Goal: Task Accomplishment & Management: Manage account settings

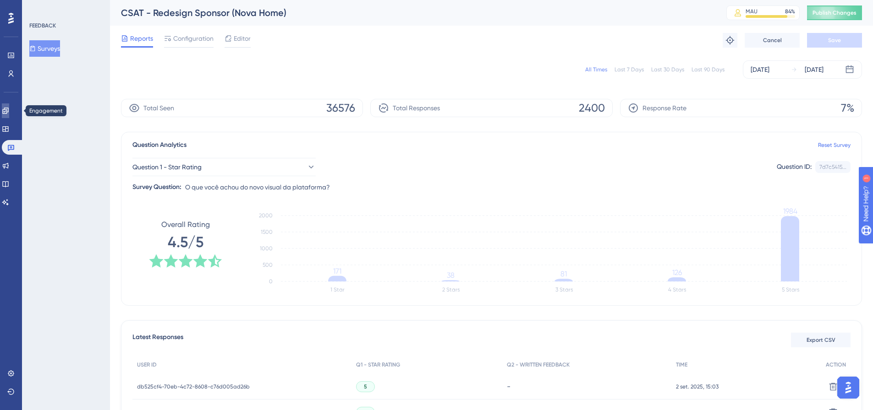
click at [9, 108] on link at bounding box center [5, 111] width 7 height 15
click at [8, 108] on icon at bounding box center [5, 111] width 6 height 6
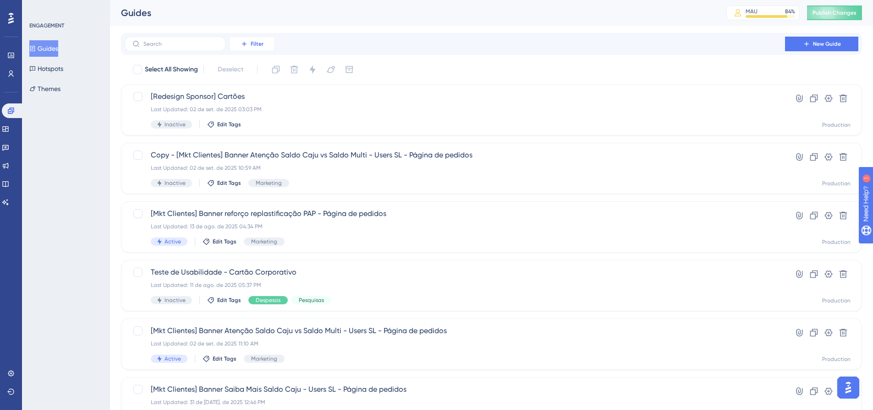
click at [272, 48] on button "Filter" at bounding box center [252, 44] width 46 height 15
click at [272, 127] on div "Status Status" at bounding box center [261, 125] width 52 height 18
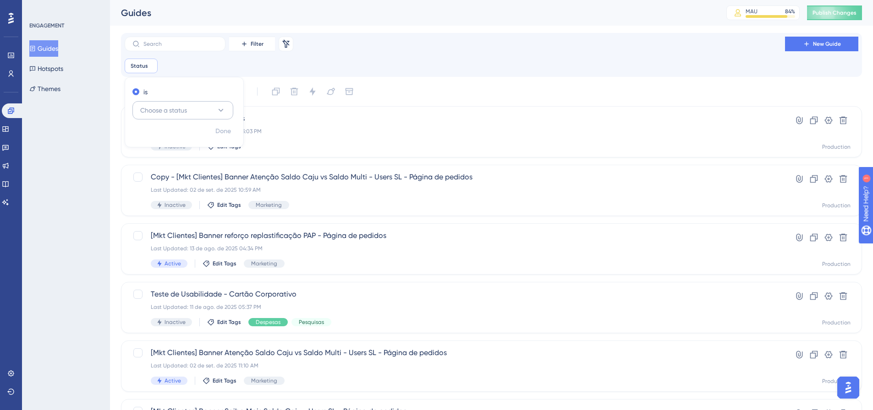
click at [163, 109] on span "Choose a status" at bounding box center [163, 110] width 47 height 11
click at [166, 140] on div "Active Active" at bounding box center [182, 138] width 89 height 18
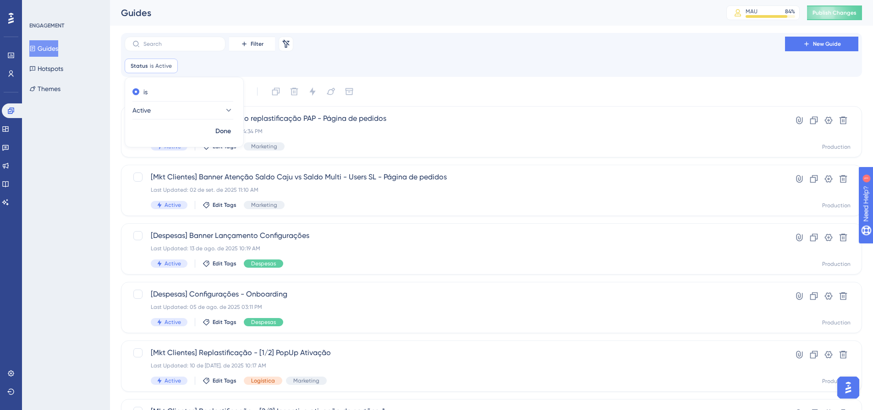
click at [457, 114] on div "✨ Save My Spot!✨" at bounding box center [441, 79] width 880 height 203
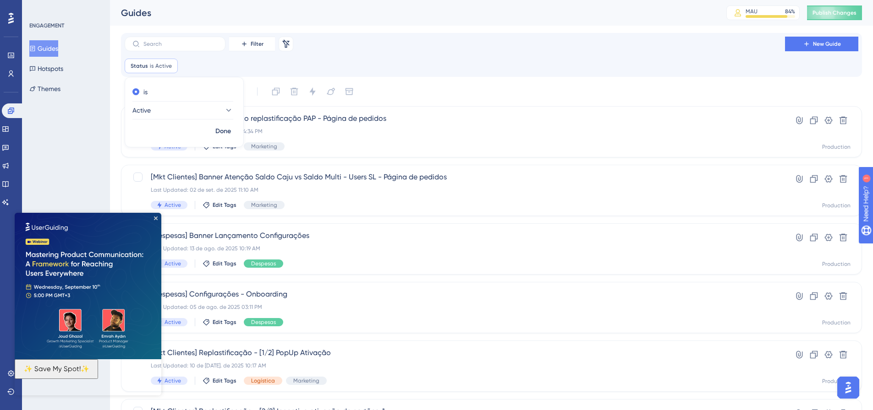
click at [161, 213] on html "✨ Save My Spot!✨" at bounding box center [88, 296] width 147 height 166
click at [225, 136] on span "Done" at bounding box center [223, 131] width 16 height 11
click at [153, 220] on img at bounding box center [88, 286] width 147 height 147
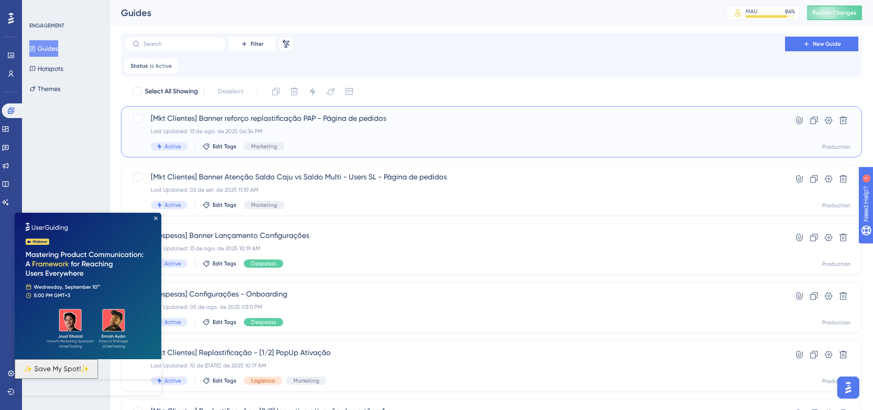
click at [370, 129] on div "Last Updated: 13 de ago. de 2025 04:34 PM" at bounding box center [455, 131] width 608 height 7
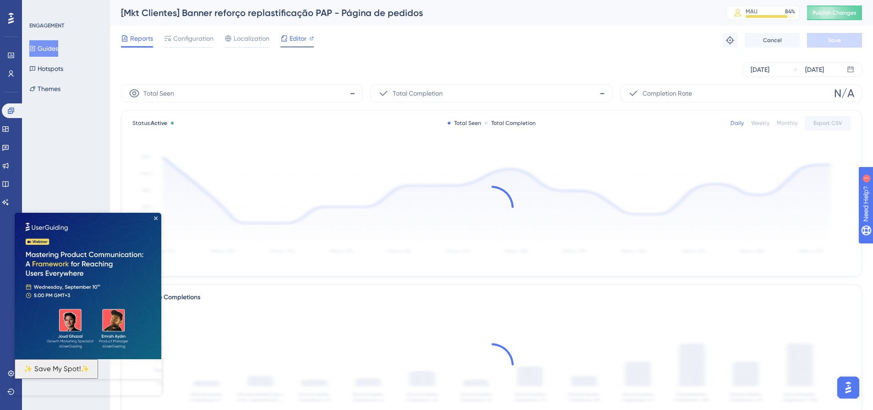
click at [295, 40] on span "Editor" at bounding box center [298, 38] width 17 height 11
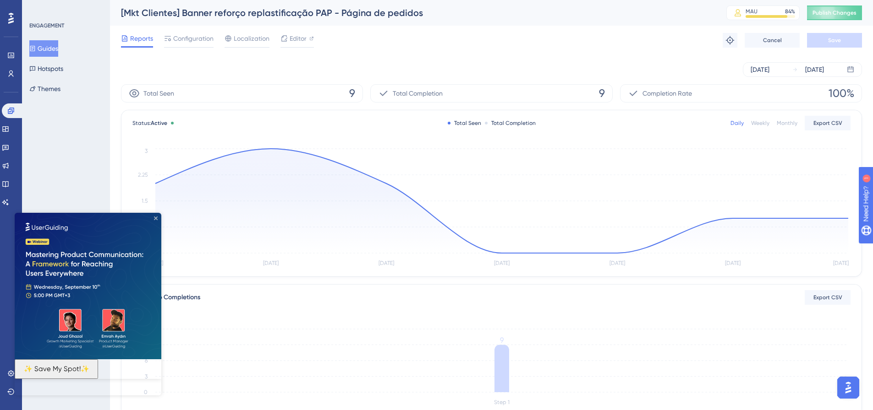
click at [156, 217] on icon "Close Preview" at bounding box center [156, 219] width 4 height 4
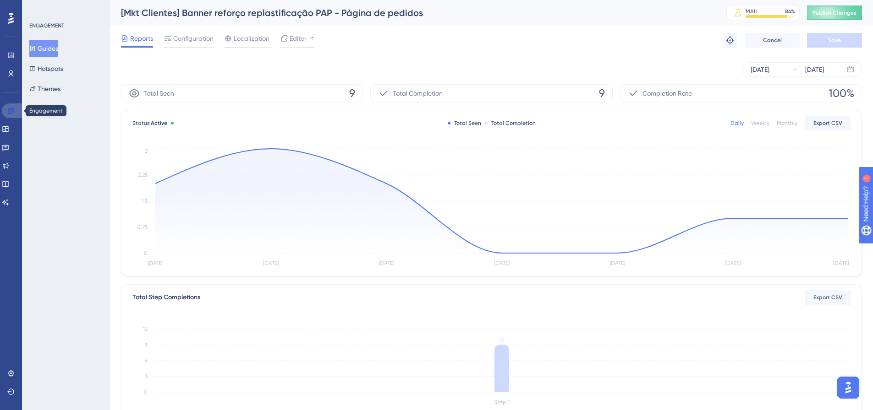
click at [11, 112] on icon at bounding box center [10, 110] width 7 height 7
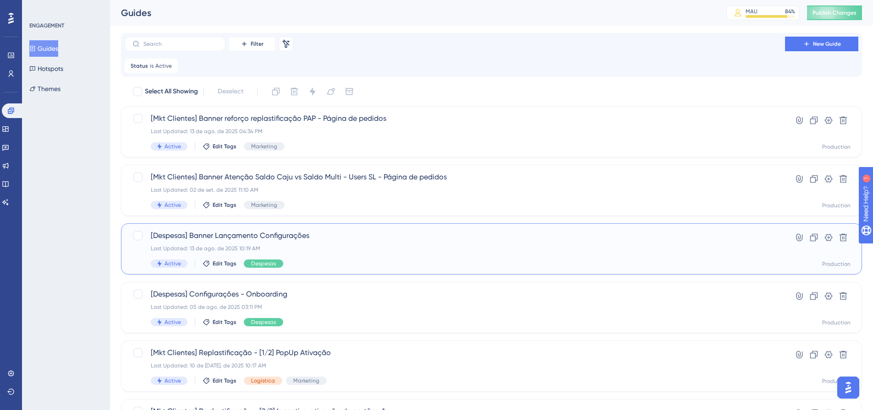
click at [399, 244] on div "[Despesas] Banner Lançamento Configurações Last Updated: 13 de ago. de 2025 10:…" at bounding box center [455, 249] width 608 height 38
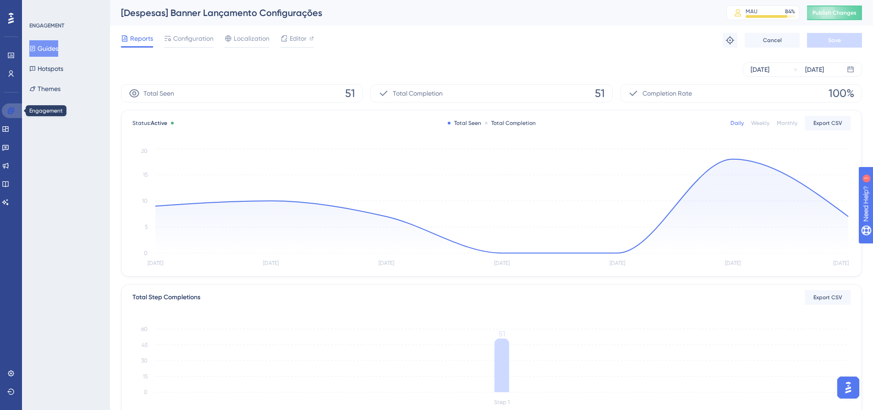
click at [14, 115] on link at bounding box center [13, 111] width 22 height 15
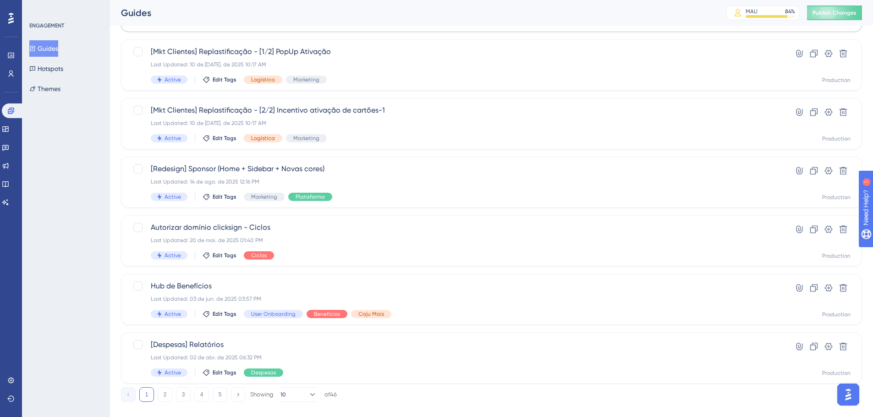
scroll to position [316, 0]
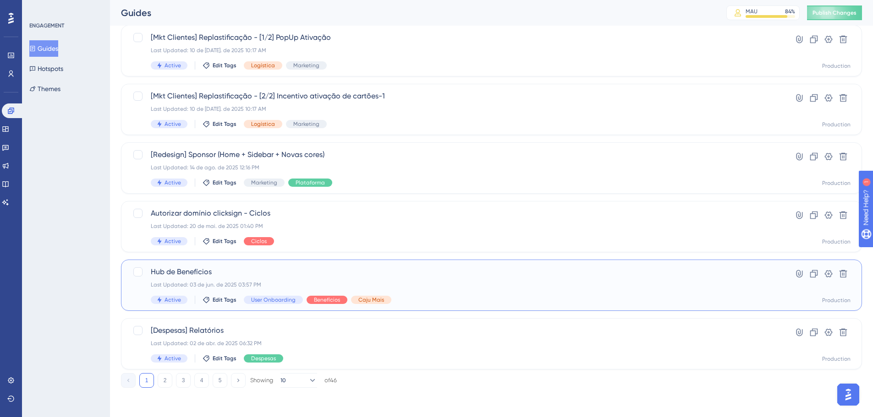
click at [456, 294] on div "Hub de Benefícios Last Updated: 03 de jun. de 2025 03:57 PM Active Edit Tags Us…" at bounding box center [455, 286] width 608 height 38
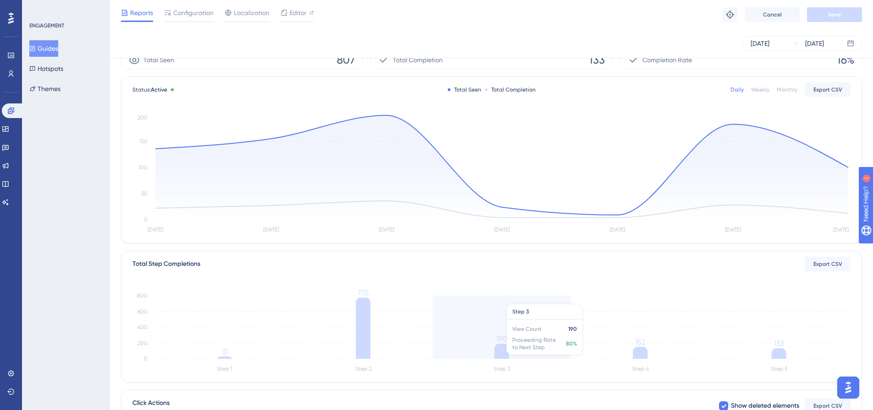
scroll to position [46, 0]
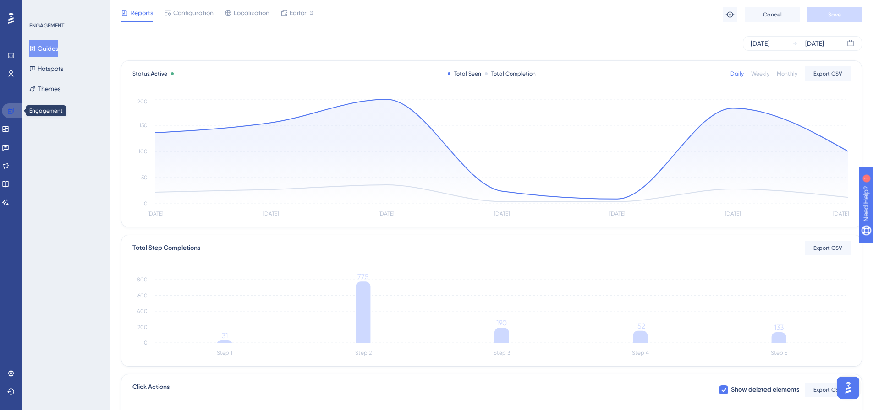
click at [16, 111] on link at bounding box center [13, 111] width 22 height 15
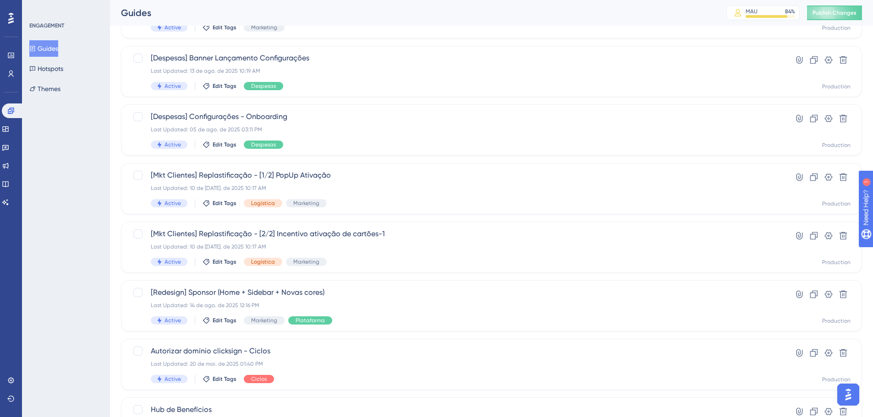
scroll to position [183, 0]
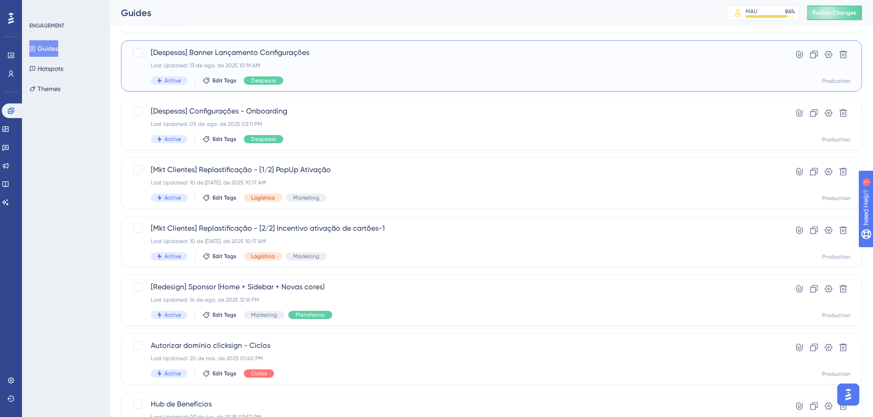
click at [334, 57] on span "[Despesas] Banner Lançamento Configurações" at bounding box center [455, 52] width 608 height 11
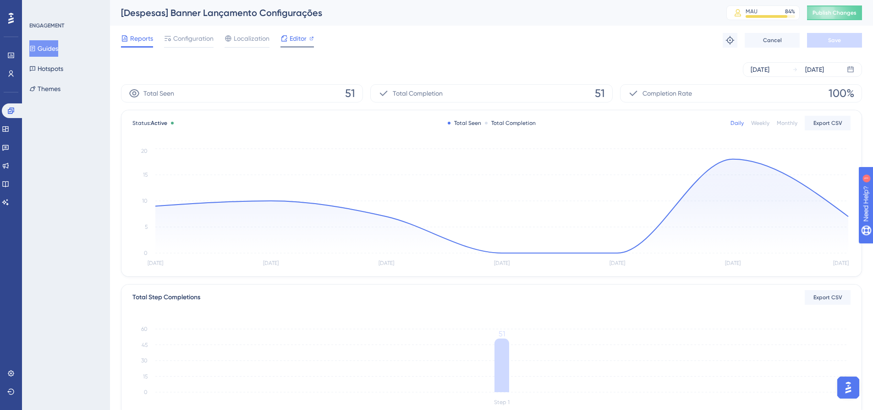
click at [288, 38] on div "Editor" at bounding box center [296, 38] width 33 height 11
click at [9, 112] on icon at bounding box center [10, 110] width 7 height 7
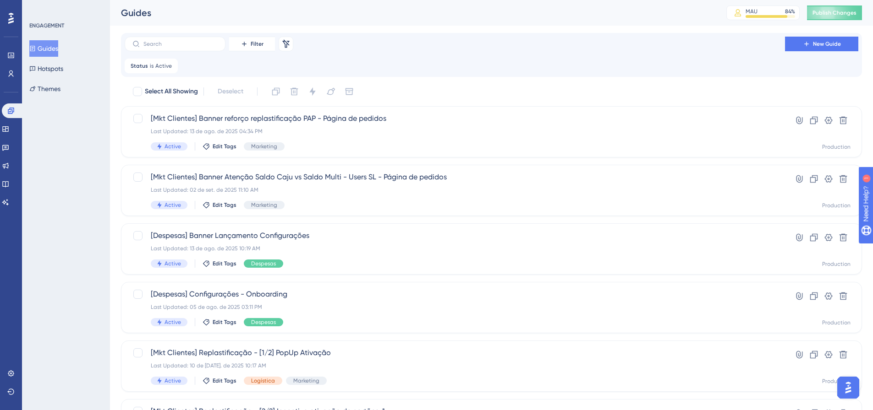
click at [281, 43] on icon at bounding box center [285, 43] width 9 height 9
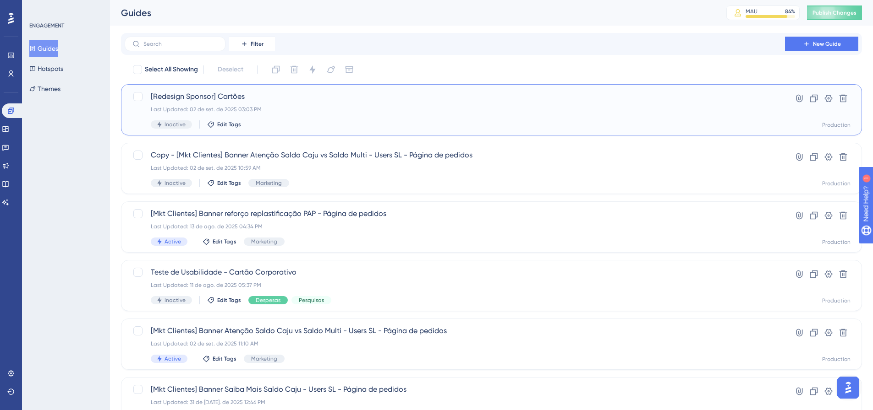
click at [295, 94] on span "[Redesign Sponsor] Cartões" at bounding box center [455, 96] width 608 height 11
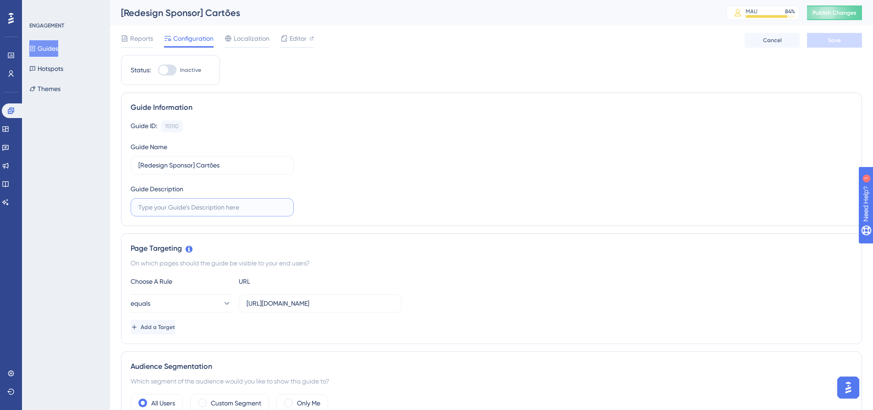
click at [215, 210] on input "text" at bounding box center [212, 207] width 148 height 10
type input "Breve apresentação sobre o redesign de cartões"
click at [172, 335] on div "Page Targeting On which pages should the guide be visible to your end users? Ch…" at bounding box center [491, 289] width 741 height 111
click at [174, 331] on button "Add a Target" at bounding box center [154, 327] width 46 height 15
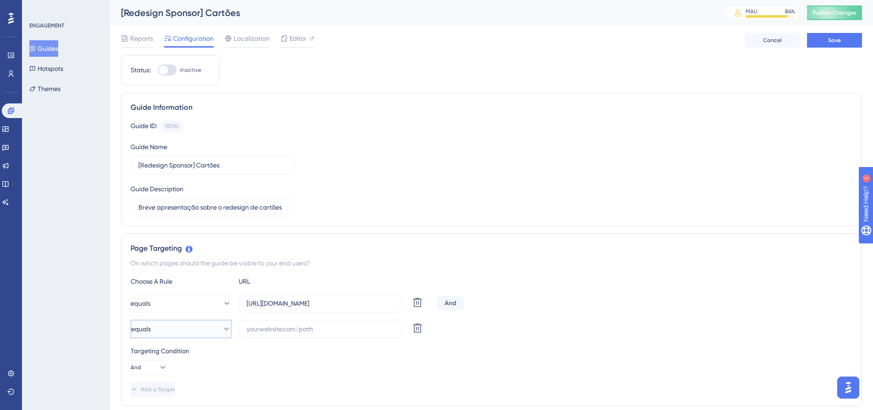
click at [174, 331] on button "equals" at bounding box center [181, 329] width 101 height 18
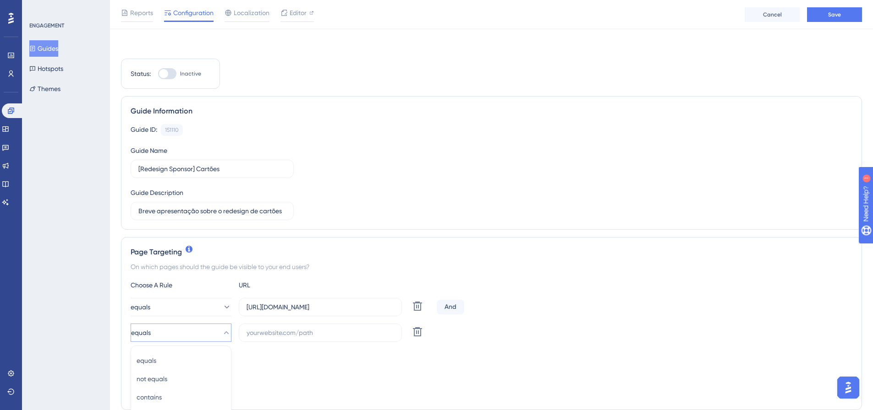
scroll to position [211, 0]
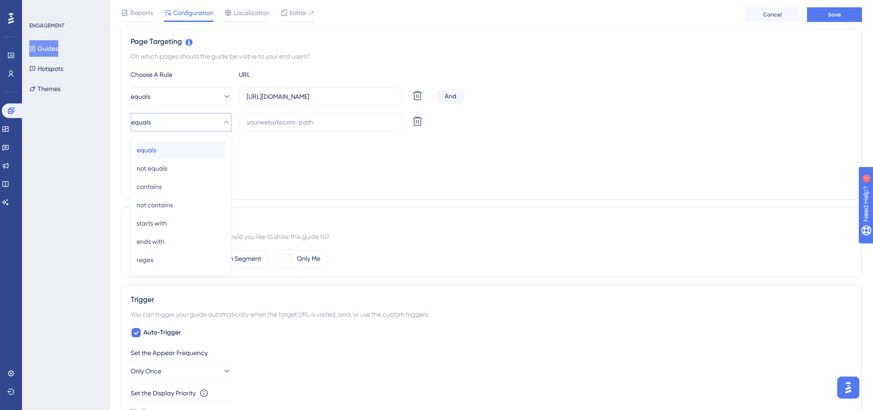
click at [156, 155] on span "equals" at bounding box center [147, 150] width 20 height 11
click at [286, 128] on label at bounding box center [320, 122] width 163 height 18
click at [286, 127] on input "text" at bounding box center [320, 122] width 148 height 10
paste input "https://empresa.caju.com.br/classic/#/cards/eligible?page=1&deliveryStatus=ALL&…"
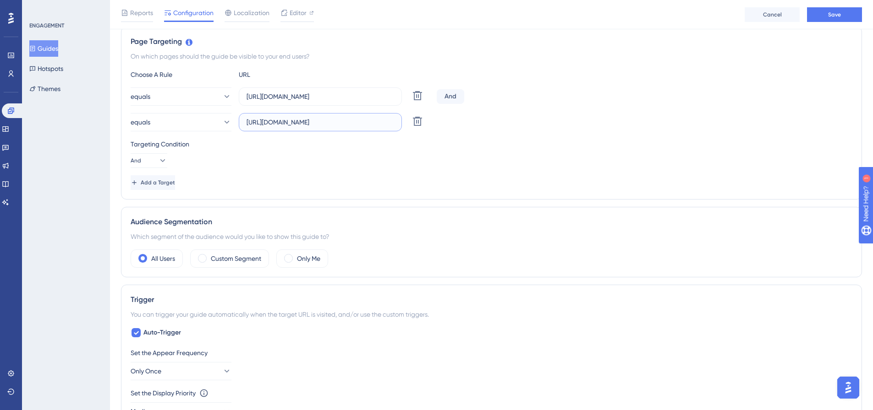
type input "https://empresa.caju.com.br/classic/#/cards/eligible?page=1&deliveryStatus=ALL&…"
click at [398, 158] on div "Targeting Condition And" at bounding box center [492, 153] width 722 height 29
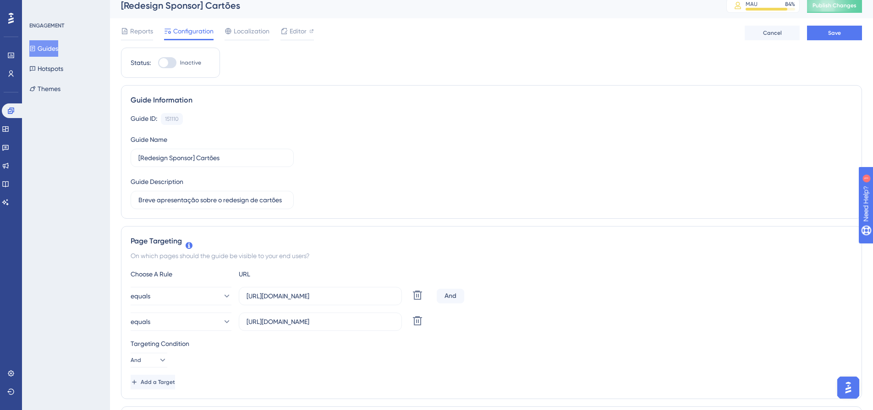
scroll to position [0, 0]
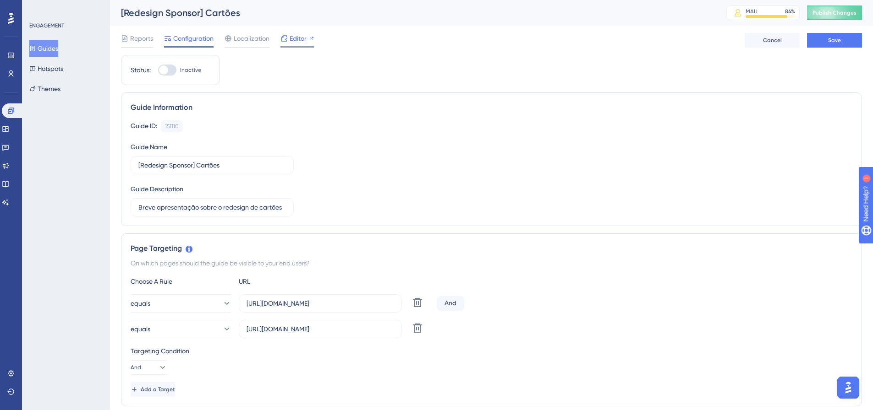
click at [295, 38] on span "Editor" at bounding box center [298, 38] width 17 height 11
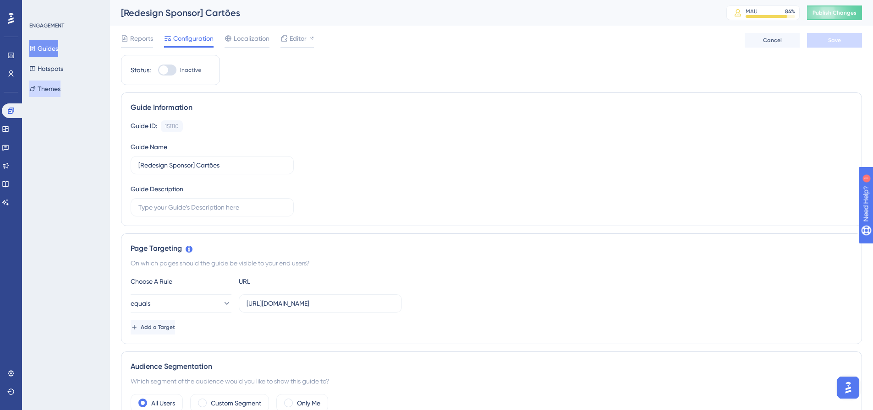
click at [52, 90] on button "Themes" at bounding box center [44, 89] width 31 height 16
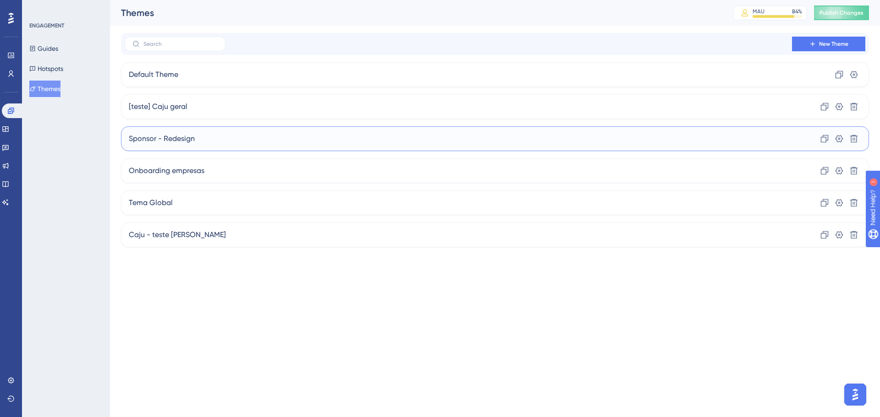
click at [263, 144] on div "Sponsor - Redesign Clone Settings Delete" at bounding box center [495, 138] width 748 height 25
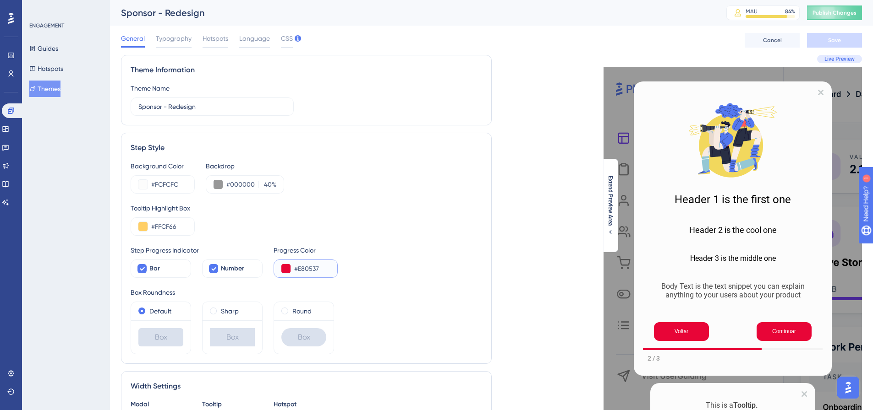
drag, startPoint x: 321, startPoint y: 268, endPoint x: 295, endPoint y: 269, distance: 26.6
click at [295, 269] on input "#E80537" at bounding box center [312, 268] width 36 height 11
click at [14, 120] on div "Engagement Widgets Feedback Product Updates Knowledge Base AI Assistant" at bounding box center [11, 157] width 18 height 106
click at [12, 109] on icon at bounding box center [10, 110] width 7 height 7
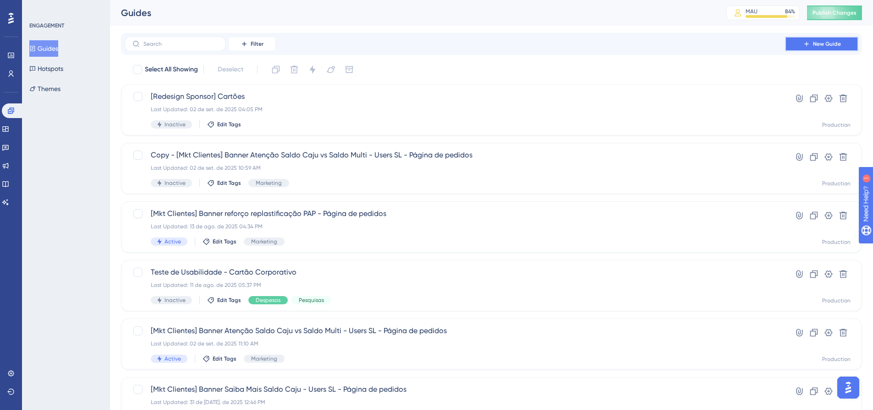
click at [835, 44] on span "New Guide" at bounding box center [827, 43] width 28 height 7
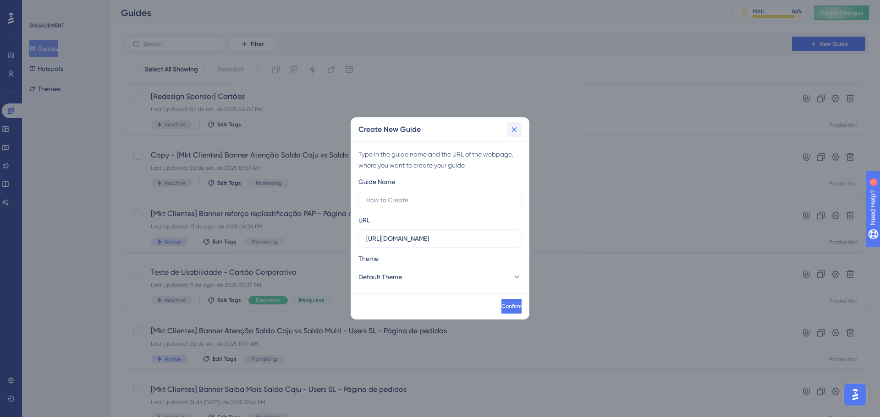
click at [514, 131] on icon at bounding box center [513, 129] width 9 height 9
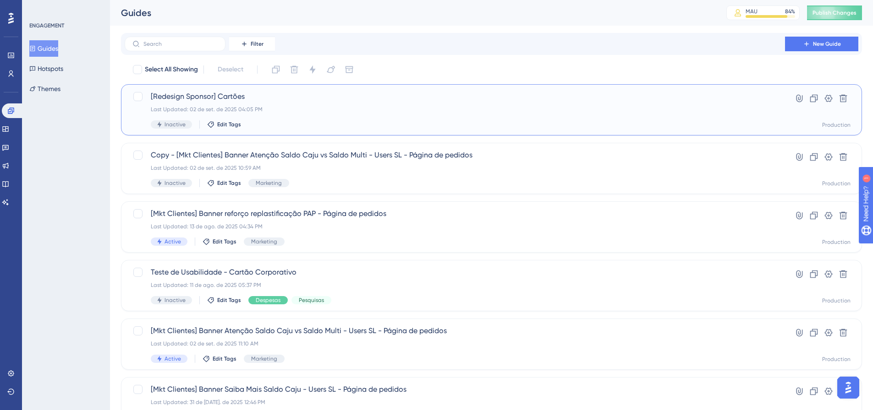
click at [273, 110] on div "Last Updated: 02 de set. de 2025 04:05 PM" at bounding box center [455, 109] width 608 height 7
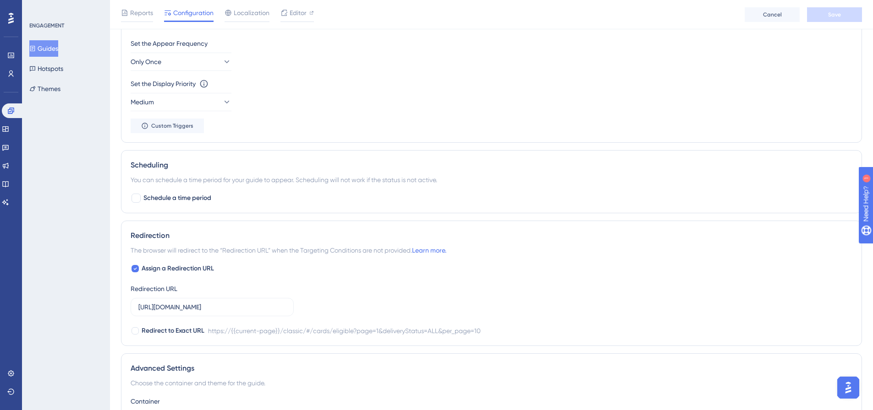
scroll to position [565, 0]
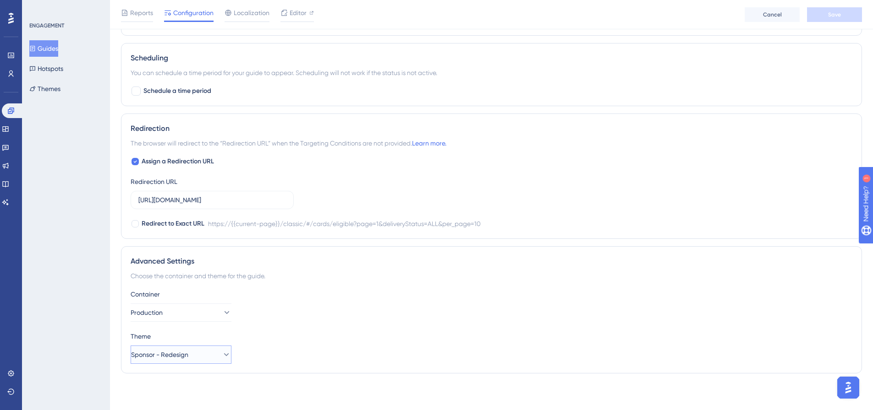
click at [208, 353] on button "Sponsor - Redesign" at bounding box center [181, 355] width 101 height 18
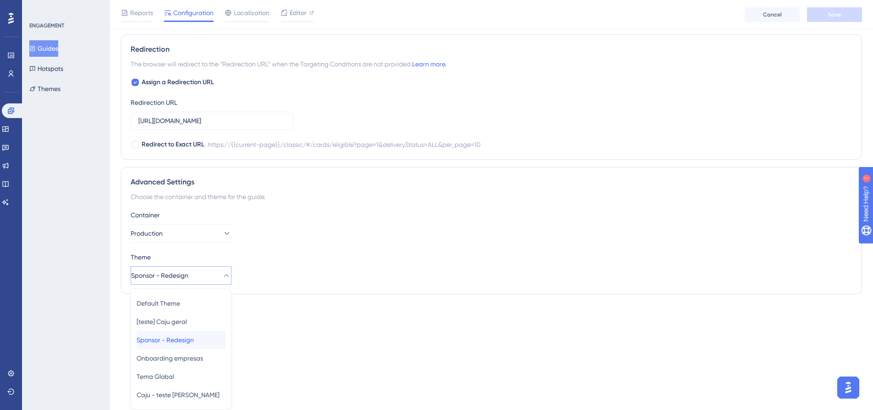
click at [202, 342] on div "Sponsor - Redesign Sponsor - Redesign" at bounding box center [181, 340] width 89 height 18
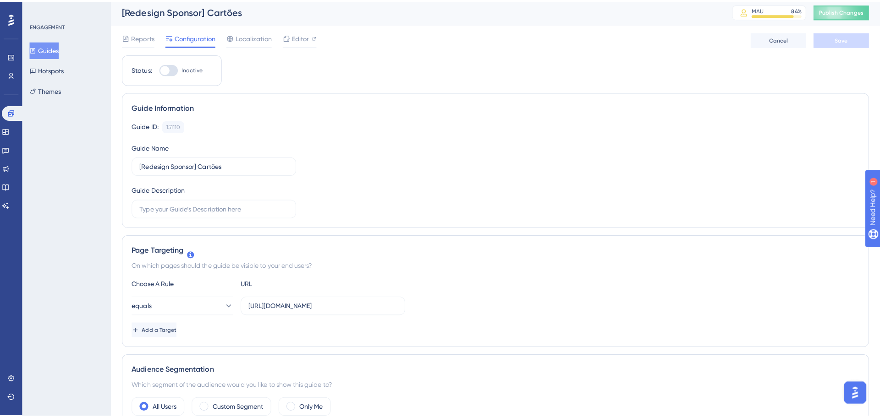
scroll to position [0, 0]
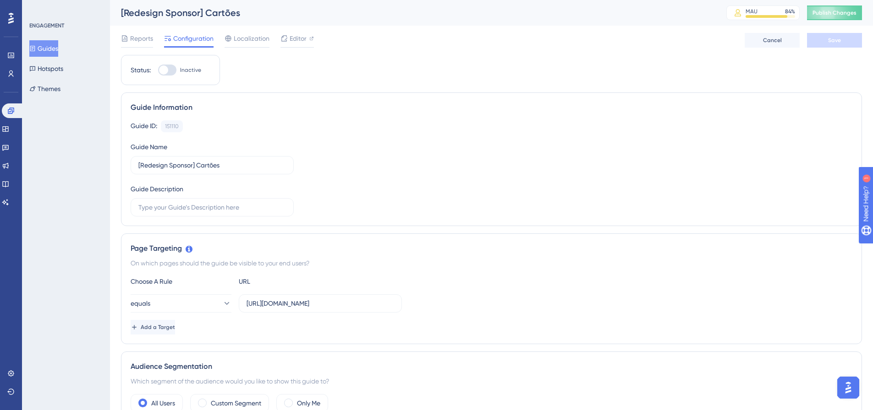
click at [55, 49] on button "Guides" at bounding box center [43, 48] width 29 height 16
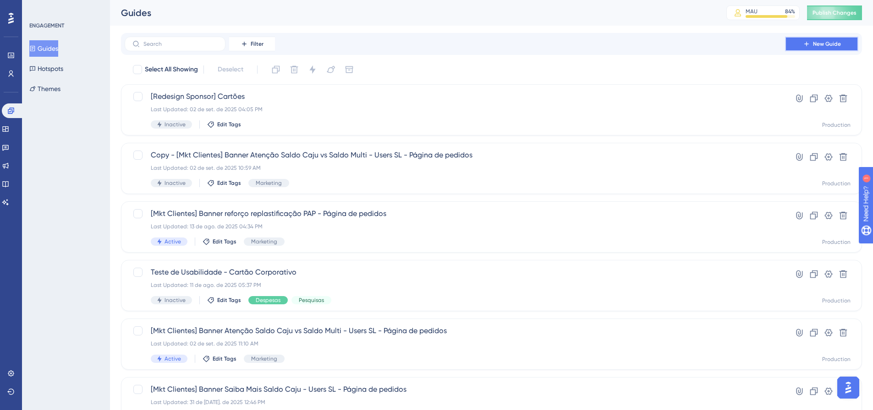
click at [822, 42] on span "New Guide" at bounding box center [827, 43] width 28 height 7
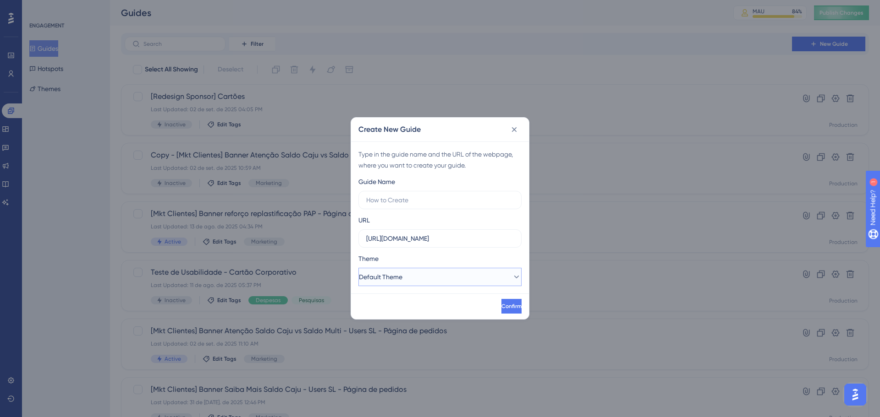
click at [424, 275] on button "Default Theme" at bounding box center [439, 277] width 163 height 18
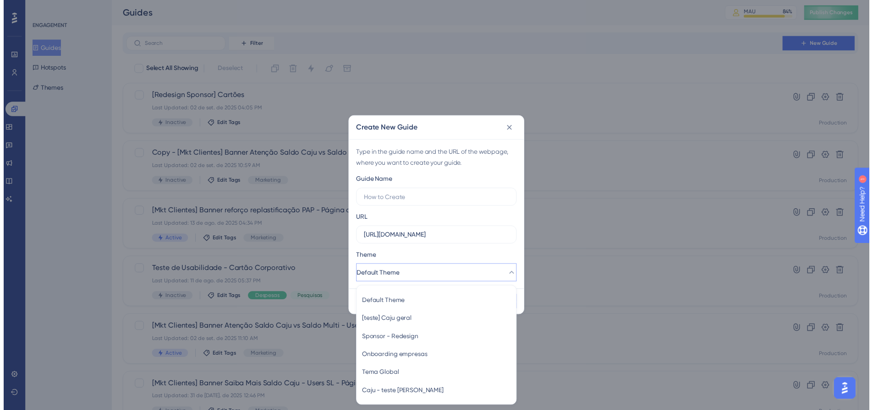
scroll to position [1, 0]
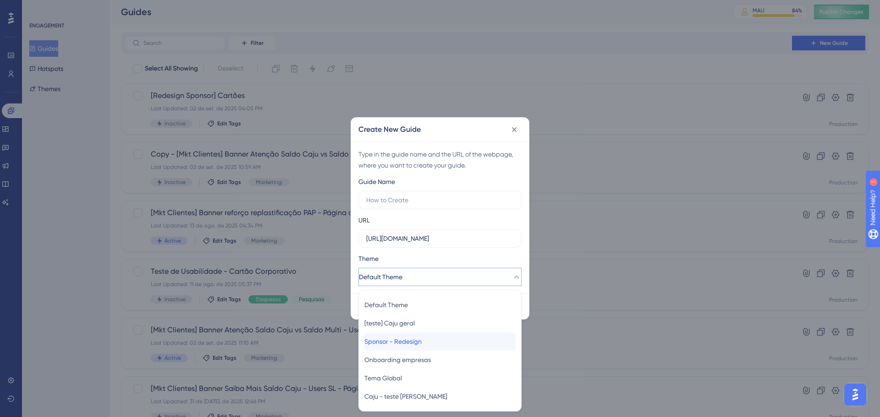
click at [421, 341] on span "Sponsor - Redesign" at bounding box center [392, 341] width 57 height 11
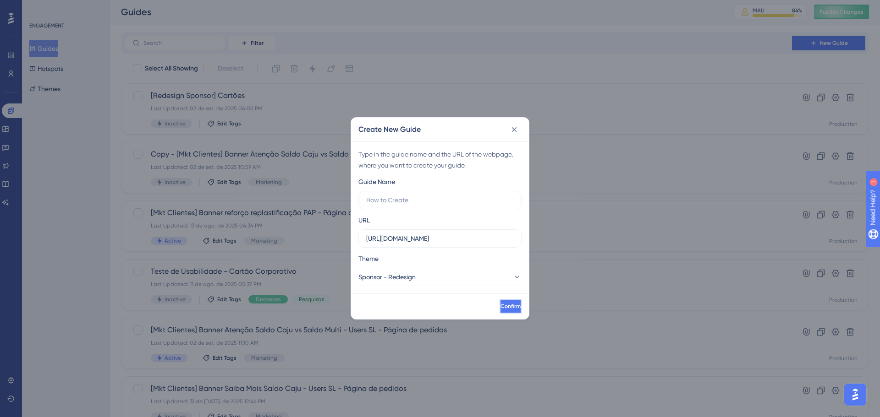
click at [500, 306] on span "Confirm" at bounding box center [510, 306] width 20 height 7
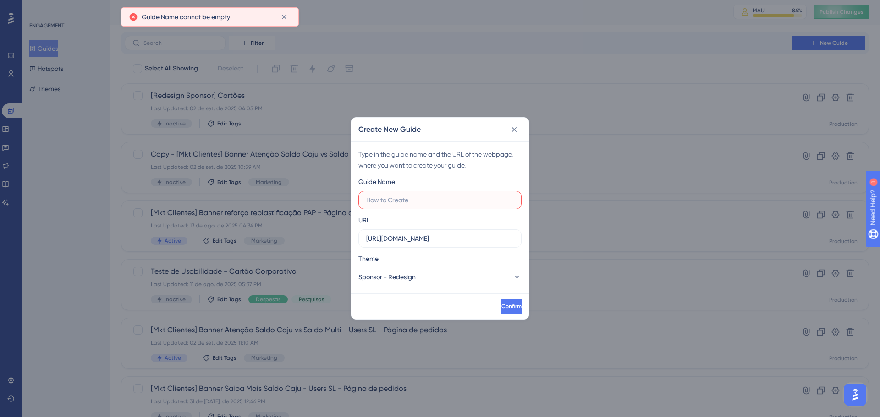
click at [405, 197] on input "text" at bounding box center [440, 200] width 148 height 10
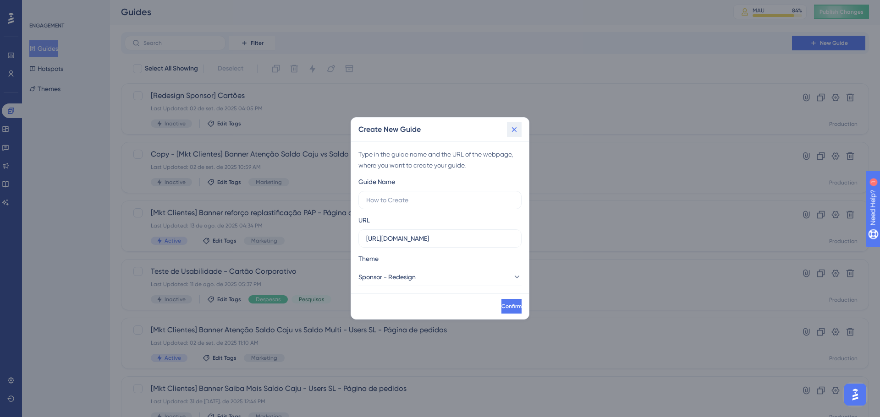
click at [511, 125] on icon at bounding box center [513, 129] width 9 height 9
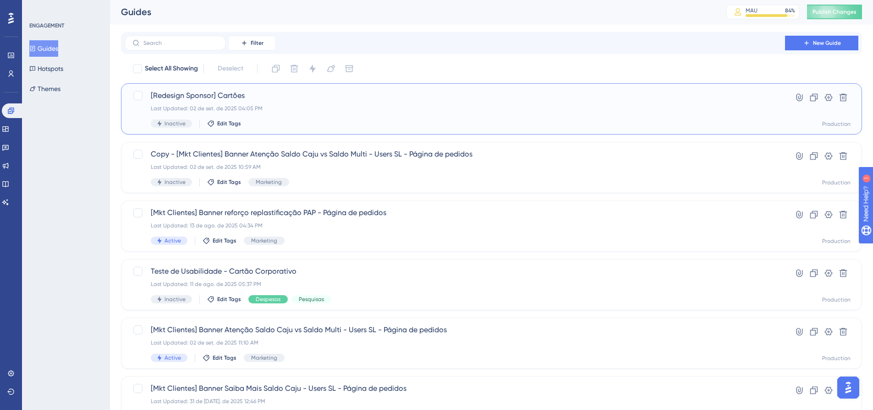
click at [314, 110] on div "Last Updated: 02 de set. de 2025 04:05 PM" at bounding box center [455, 108] width 608 height 7
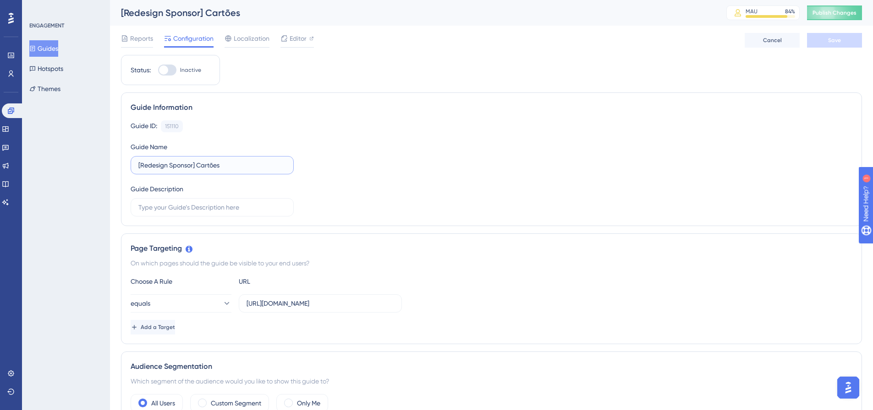
click at [224, 165] on input "[Redesign Sponsor] Cartões" at bounding box center [212, 165] width 148 height 10
drag, startPoint x: 219, startPoint y: 167, endPoint x: 123, endPoint y: 164, distance: 95.8
click at [123, 164] on div "Guide Information Guide ID: 151110 Copy Guide Name [Redesign Sponsor] Cartões t…" at bounding box center [491, 160] width 741 height 134
type input "[Redesign Sponsor] Cartões teste"
click at [838, 37] on span "Save" at bounding box center [834, 40] width 13 height 7
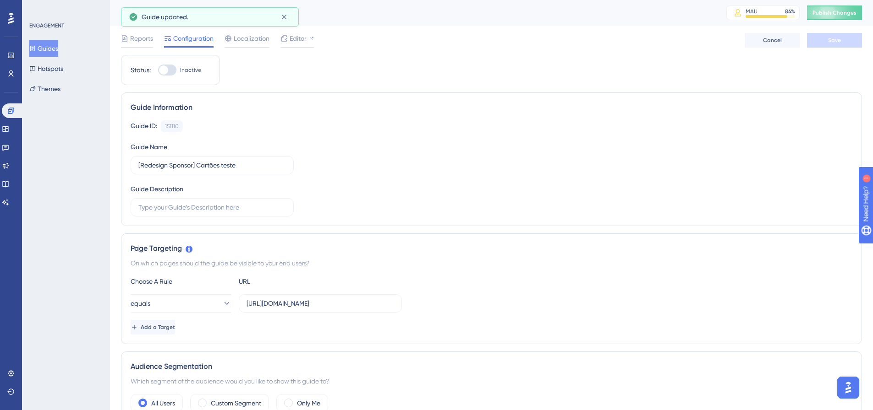
click at [52, 48] on button "Guides" at bounding box center [43, 48] width 29 height 16
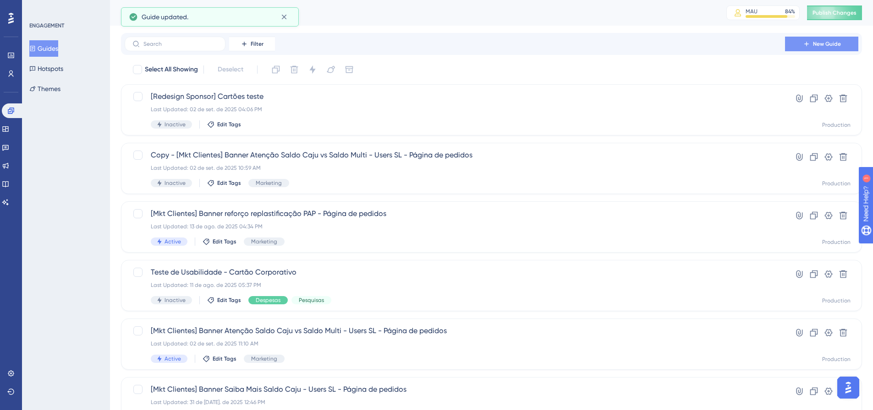
click at [812, 40] on button "New Guide" at bounding box center [821, 44] width 73 height 15
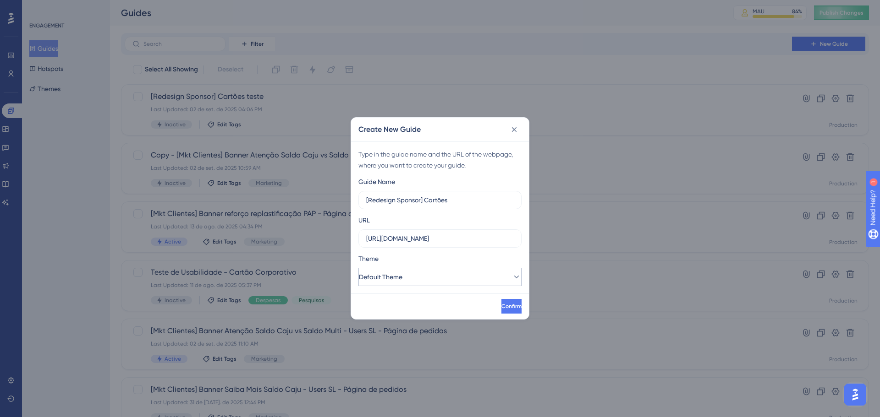
type input "[Redesign Sponsor] Cartões"
click at [422, 280] on button "Default Theme" at bounding box center [439, 277] width 163 height 18
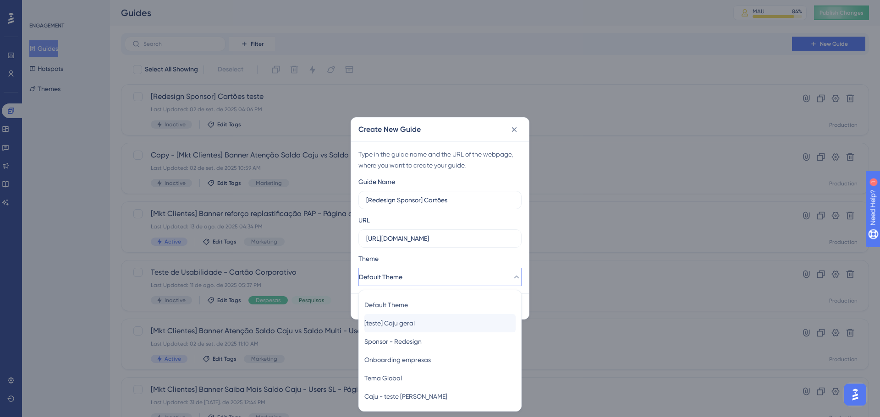
scroll to position [1, 0]
click at [421, 343] on span "Sponsor - Redesign" at bounding box center [392, 341] width 57 height 11
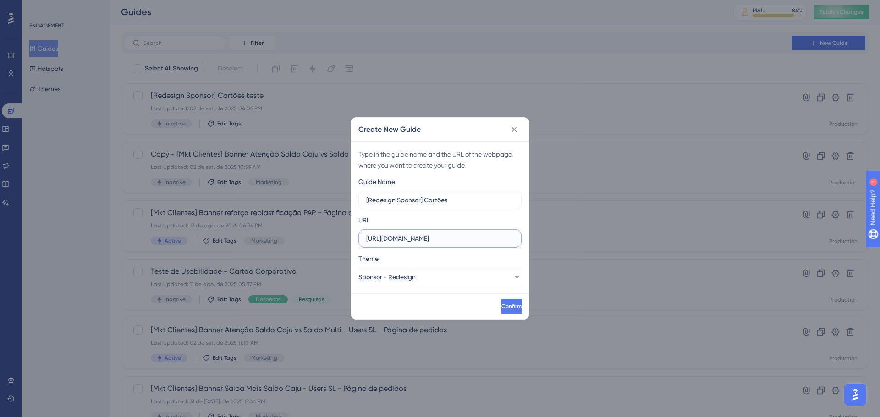
click at [425, 241] on input "https://empresa.caju.com.br" at bounding box center [440, 239] width 148 height 10
paste input "/classic/#/cards/eligible?page=1&deliveryStatus=ALL&per_page=10"
type input "https://empresa.caju.com.br/classic/#/cards/eligible?page=1&deliveryStatus=ALL&…"
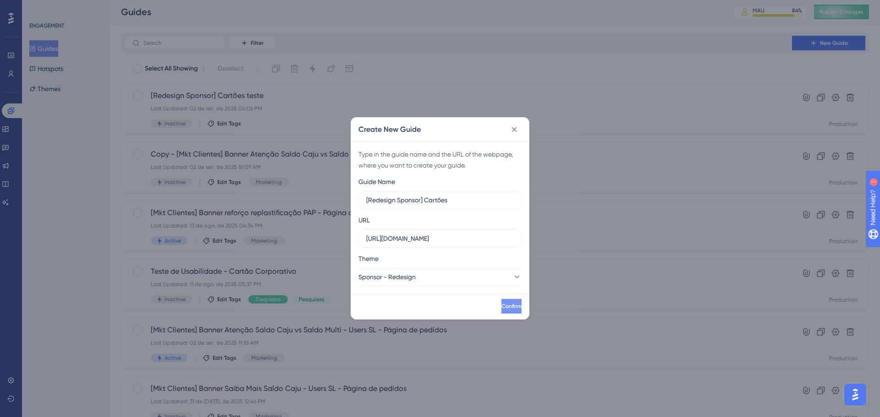
click at [503, 307] on span "Confirm" at bounding box center [511, 306] width 20 height 7
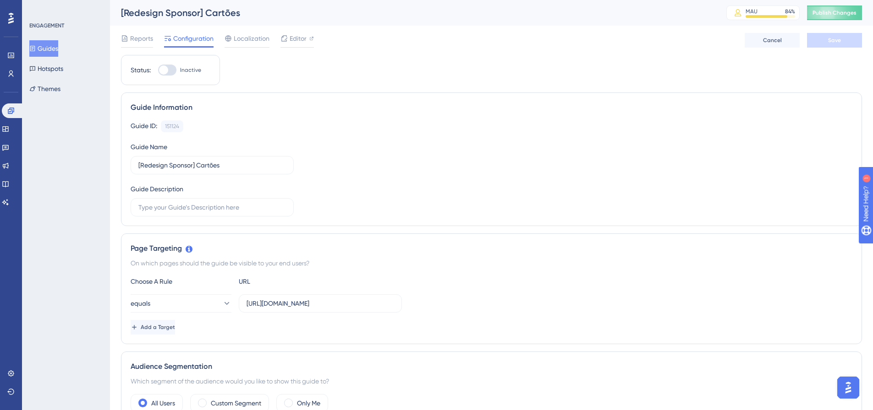
click at [56, 51] on button "Guides" at bounding box center [43, 48] width 29 height 16
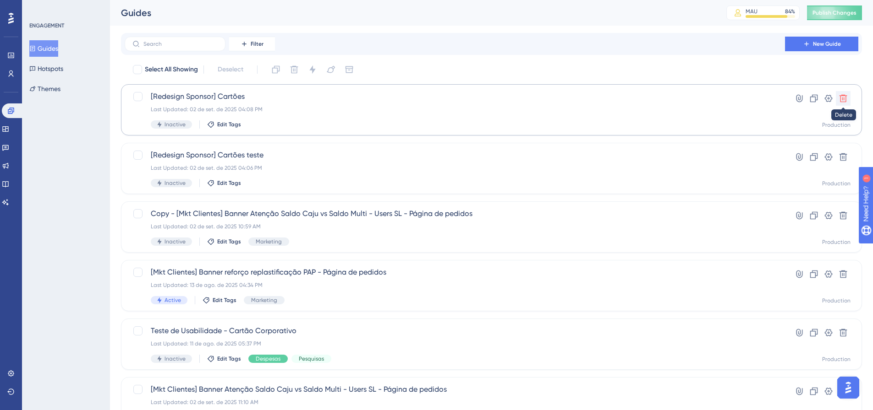
click at [843, 98] on icon at bounding box center [843, 99] width 8 height 8
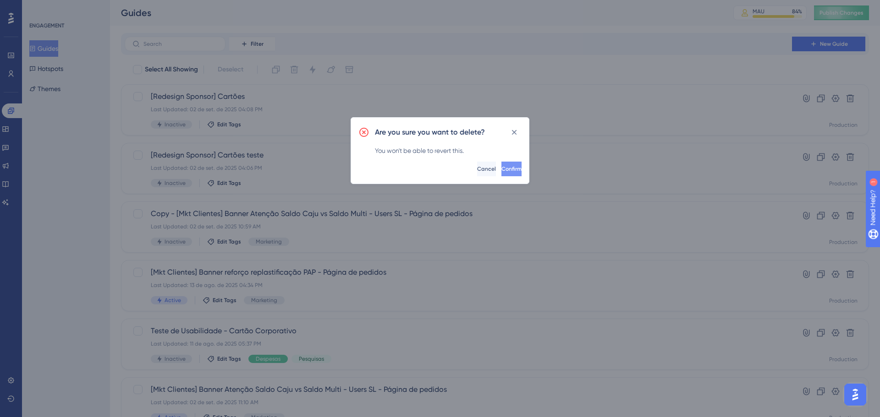
click at [501, 168] on span "Confirm" at bounding box center [511, 168] width 20 height 7
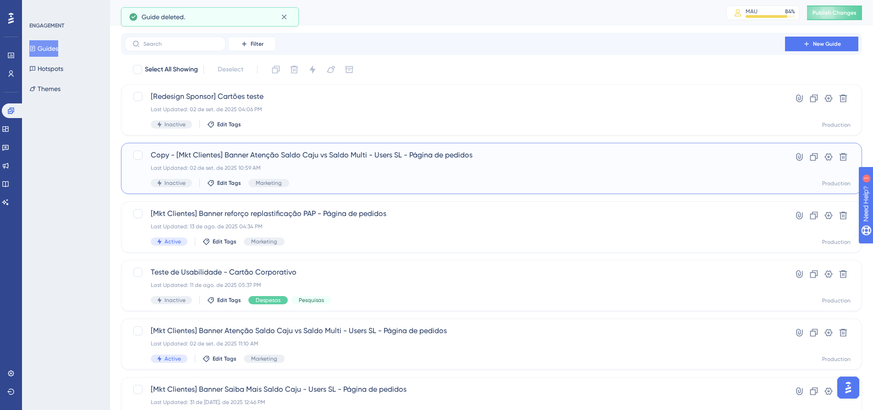
click at [350, 170] on div "Last Updated: 02 de set. de 2025 10:59 AM" at bounding box center [455, 167] width 608 height 7
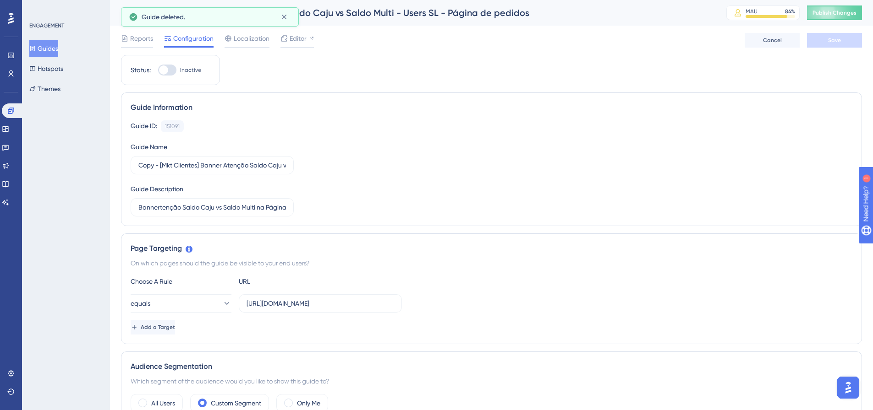
click at [375, 126] on div "Guide ID: 151091 Copy Guide Name Copy - [Mkt Clientes] Banner Atenção Saldo Caj…" at bounding box center [492, 168] width 722 height 96
click at [53, 48] on button "Guides" at bounding box center [43, 48] width 29 height 16
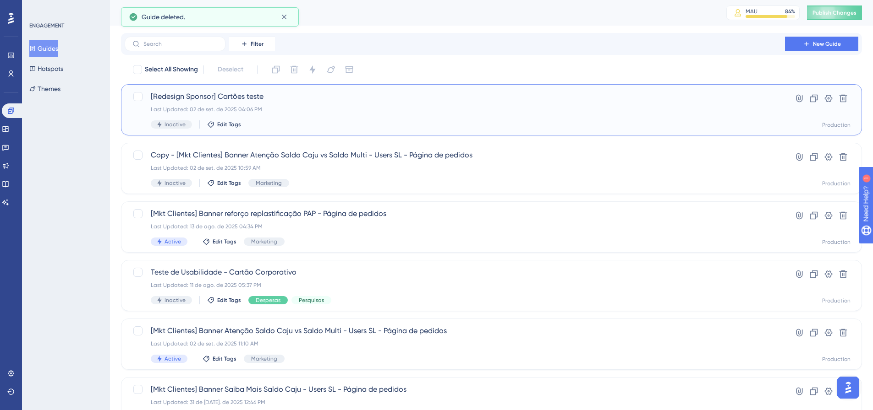
click at [330, 115] on div "[Redesign Sponsor] Cartões teste Last Updated: 02 de set. de 2025 04:06 PM Inac…" at bounding box center [455, 110] width 608 height 38
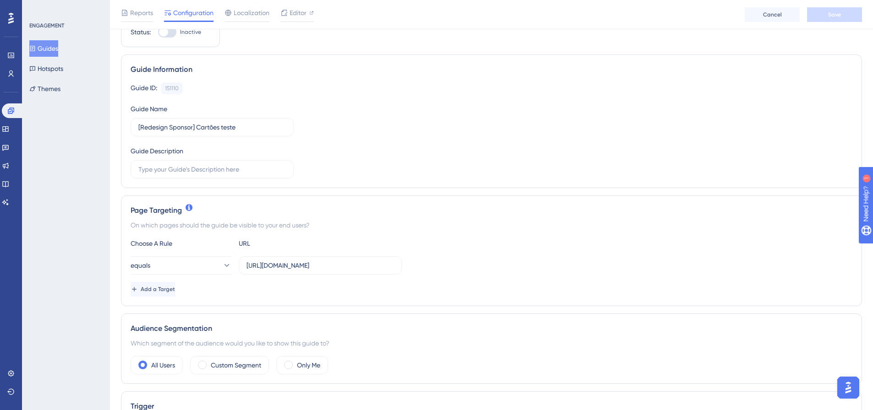
scroll to position [137, 0]
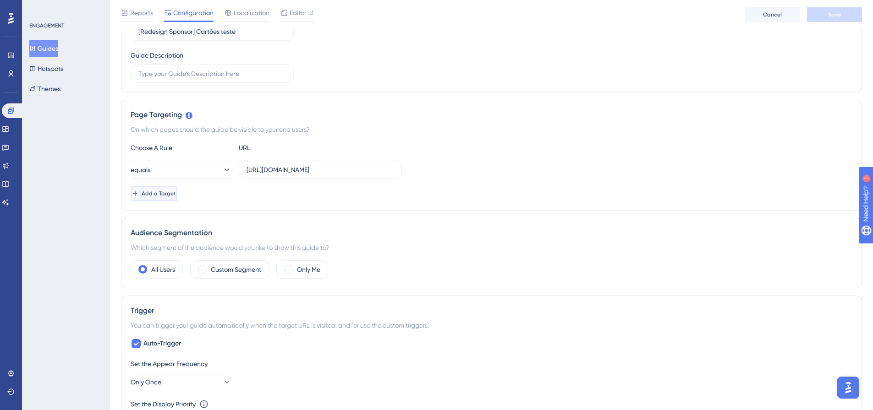
click at [176, 196] on span "Add a Target" at bounding box center [159, 193] width 34 height 7
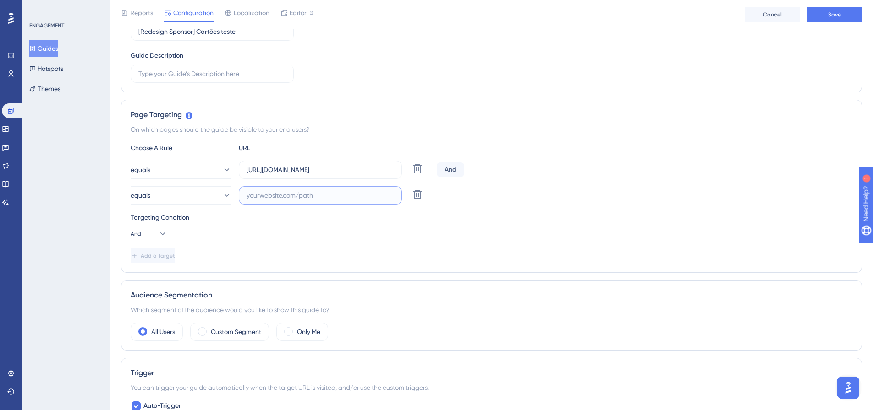
click at [276, 199] on input "text" at bounding box center [320, 196] width 148 height 10
paste input "https://empresa.caju.com.br/classic/#/cards/eligible?page=1&deliveryStatus=ALL&…"
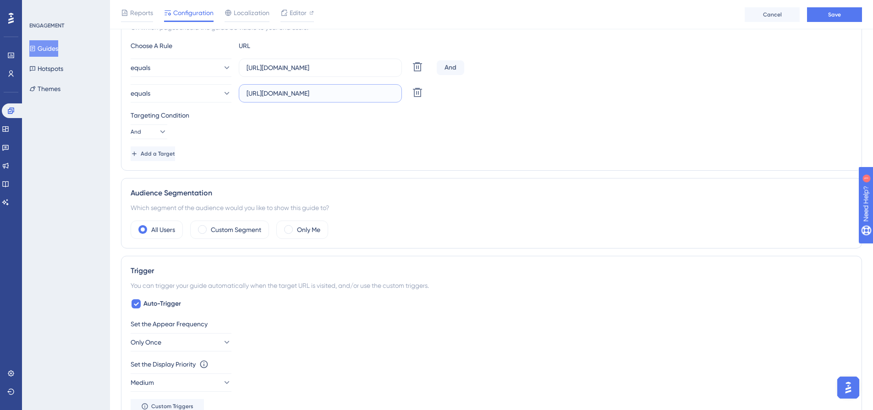
scroll to position [321, 0]
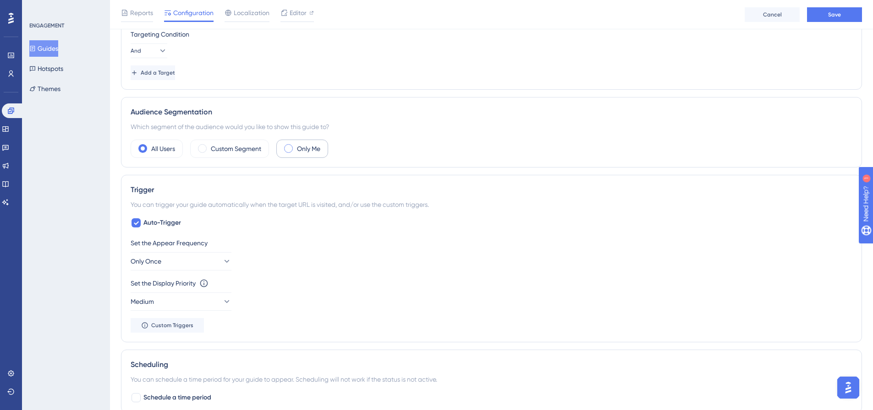
type input "https://empresa.caju.com.br/classic/#/cards/eligible?page=1&deliveryStatus=ALL&…"
click at [315, 153] on label "Only Me" at bounding box center [308, 148] width 23 height 11
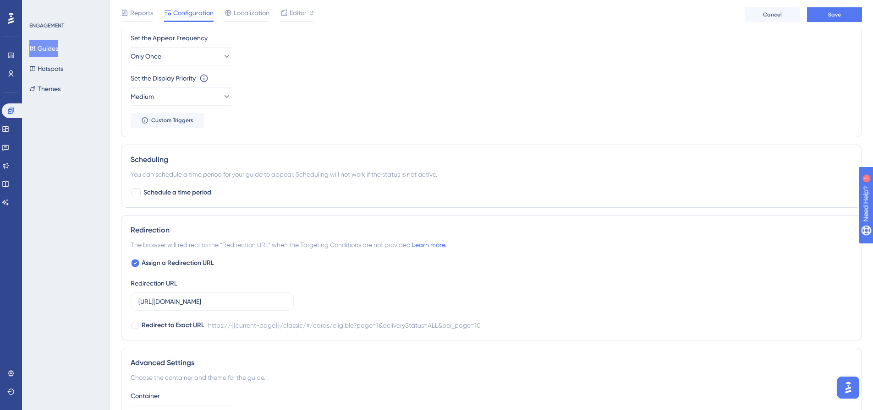
scroll to position [550, 0]
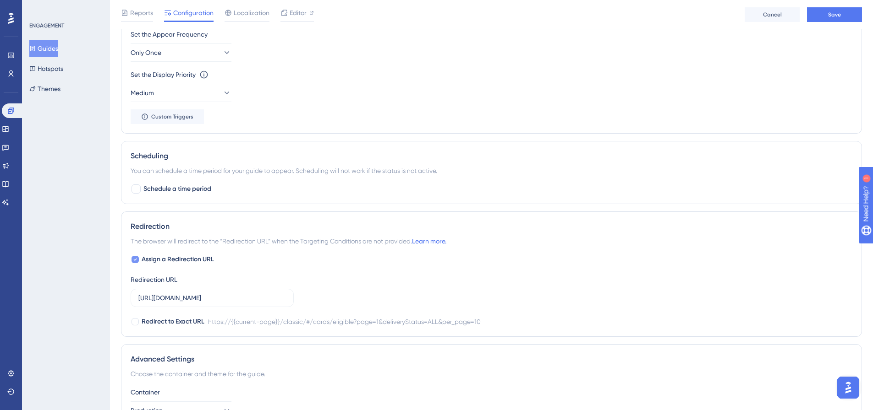
click at [136, 262] on icon at bounding box center [135, 259] width 4 height 7
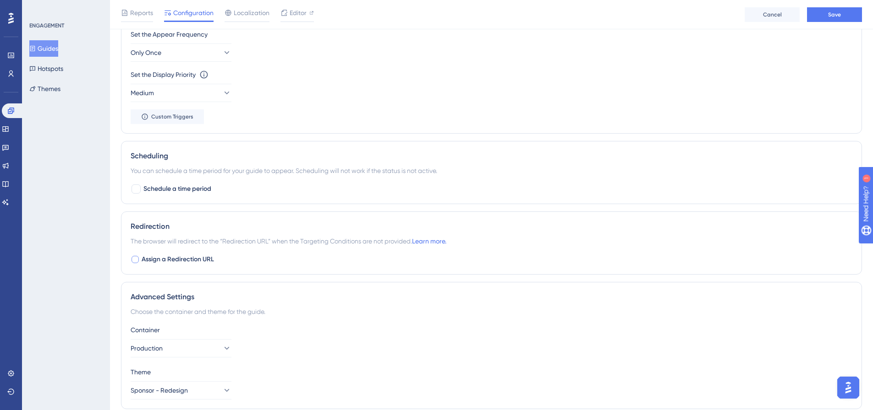
click at [136, 262] on div at bounding box center [134, 259] width 7 height 7
checkbox input "true"
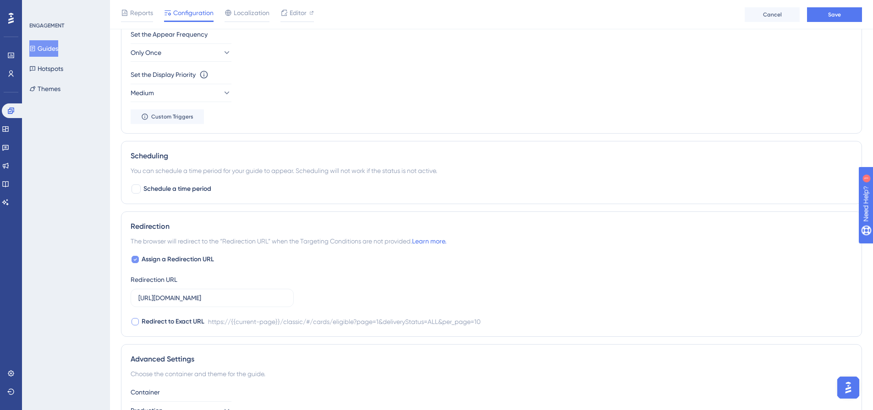
click at [175, 317] on span "Redirect to Exact URL" at bounding box center [173, 322] width 63 height 11
click at [169, 322] on span "Redirect to Exact URL" at bounding box center [173, 322] width 63 height 11
checkbox input "false"
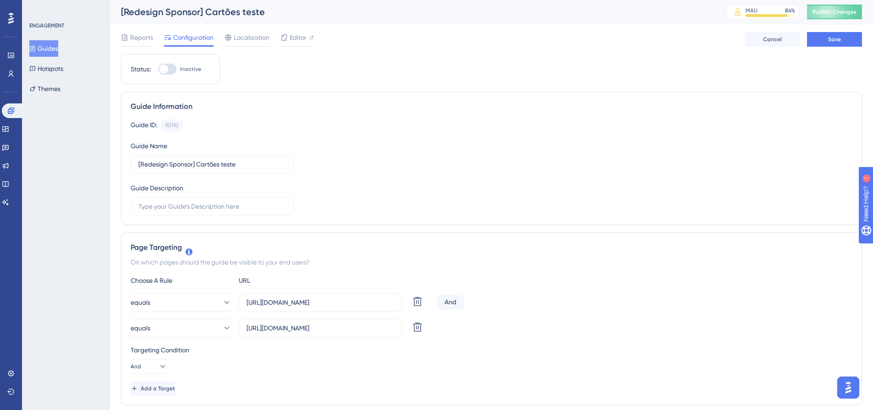
scroll to position [0, 0]
click at [185, 296] on button "equals" at bounding box center [181, 304] width 101 height 18
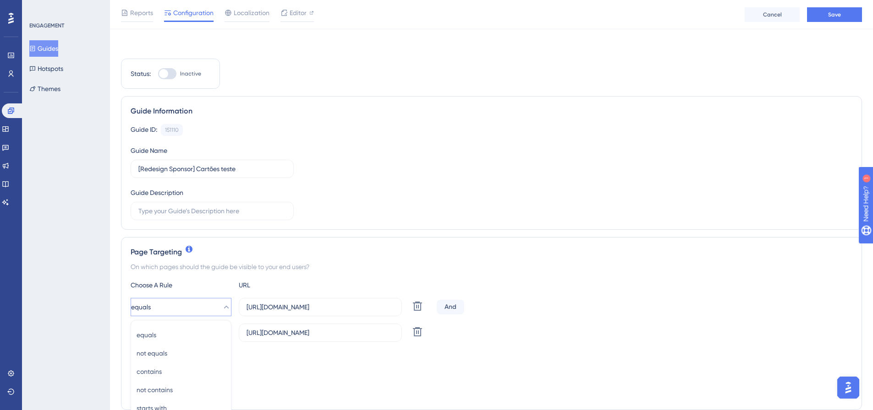
scroll to position [184, 0]
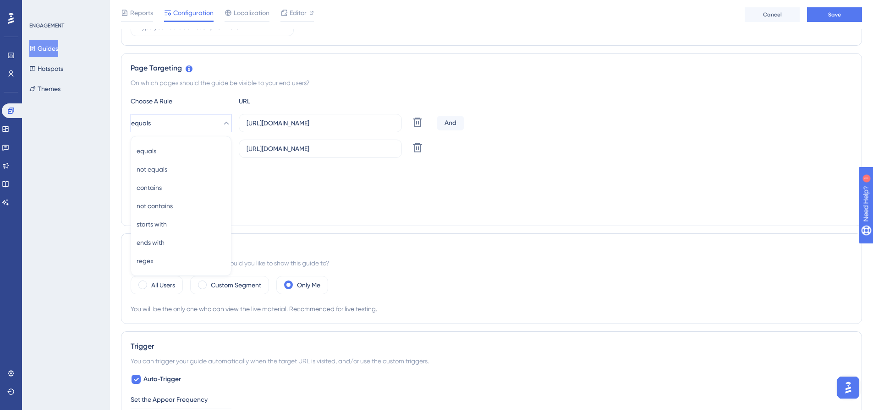
click at [572, 182] on div "Targeting Condition And" at bounding box center [492, 179] width 722 height 29
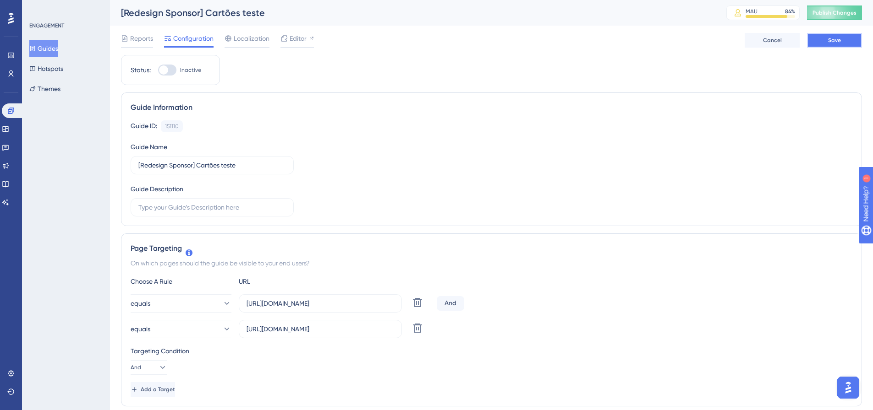
click at [855, 41] on button "Save" at bounding box center [834, 40] width 55 height 15
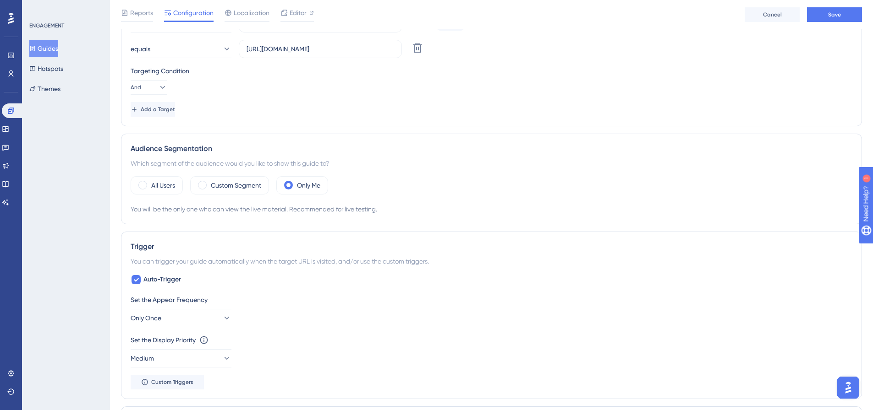
scroll to position [281, 0]
click at [312, 188] on label "Only Me" at bounding box center [308, 188] width 23 height 11
click at [839, 22] on div "Reports Configuration Localization Editor Cancel Save" at bounding box center [491, 14] width 763 height 29
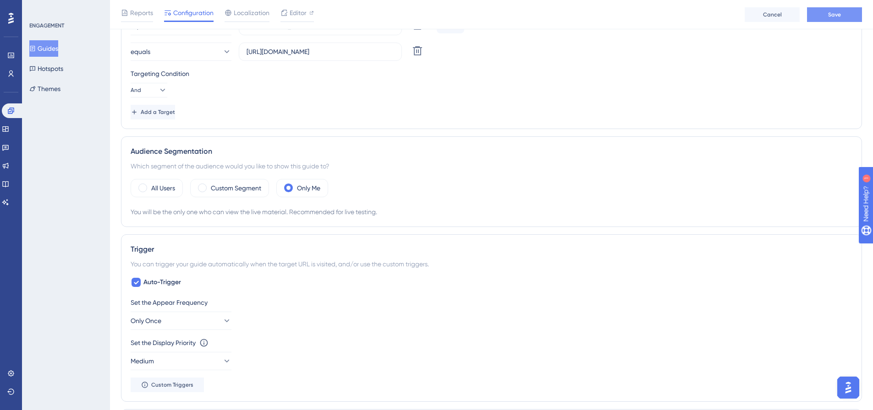
click at [833, 15] on span "Save" at bounding box center [834, 14] width 13 height 7
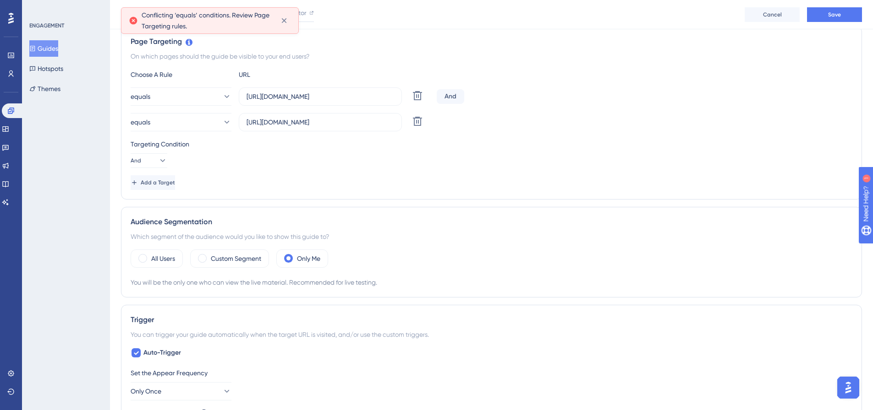
scroll to position [144, 0]
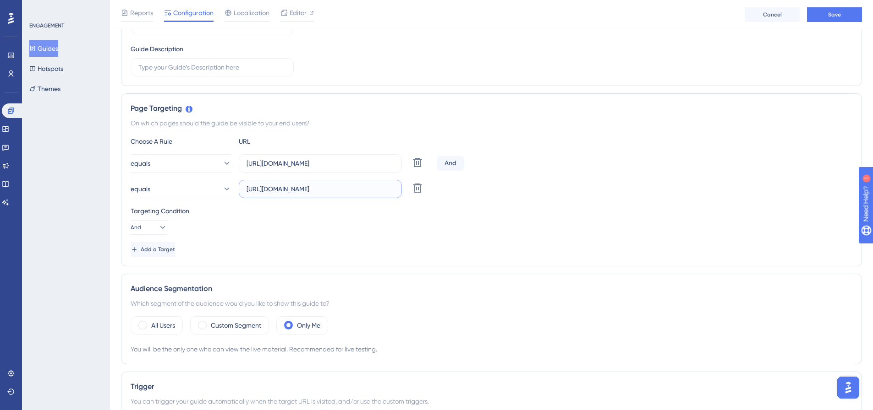
click at [359, 189] on input "https://empresa.caju.com.br/classic/#/cards/eligible?page=1&deliveryStatus=ALL&…" at bounding box center [320, 189] width 148 height 10
click at [302, 244] on div "Add a Target" at bounding box center [492, 249] width 722 height 15
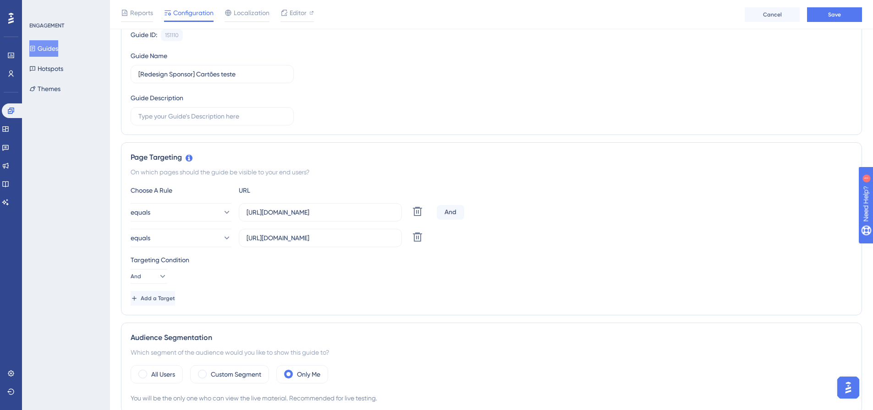
scroll to position [190, 0]
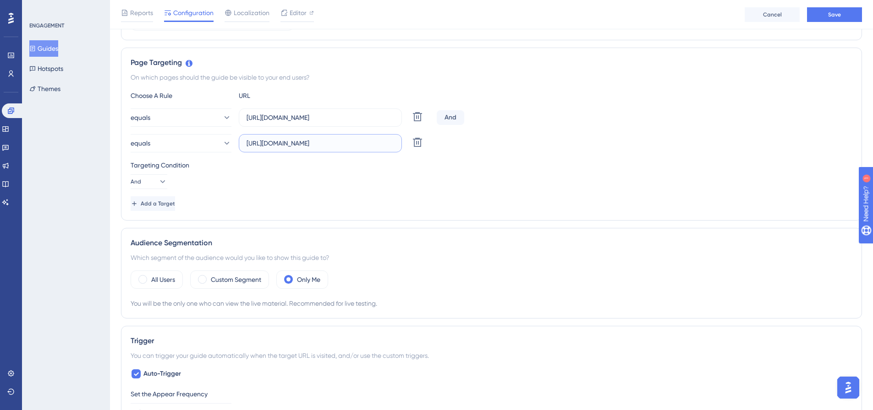
click at [317, 147] on input "https://empresa.caju.com.br/classic/#/cards/eligible?page=1&deliveryStatus=ALL&…" at bounding box center [320, 143] width 148 height 10
click at [317, 148] on input "https://empresa.caju.com.br/classic/#/cards/eligible?page=1&deliveryStatus=ALL&…" at bounding box center [320, 143] width 148 height 10
click at [342, 144] on input "https://empresa.caju.com.br/classic/#/cards/eligible?page=1&deliveryStatus=ALL&…" at bounding box center [320, 143] width 148 height 10
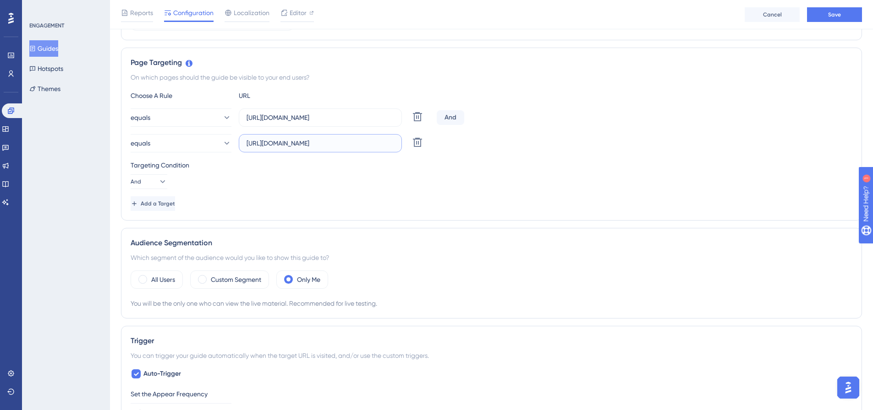
drag, startPoint x: 378, startPoint y: 139, endPoint x: 492, endPoint y: 151, distance: 115.1
click at [492, 151] on div "equals https://empresa.caju.com.br/classic/#/cards/eligible?page=1&deliveryStat…" at bounding box center [492, 143] width 722 height 18
click at [478, 166] on div "Targeting Condition" at bounding box center [492, 165] width 722 height 11
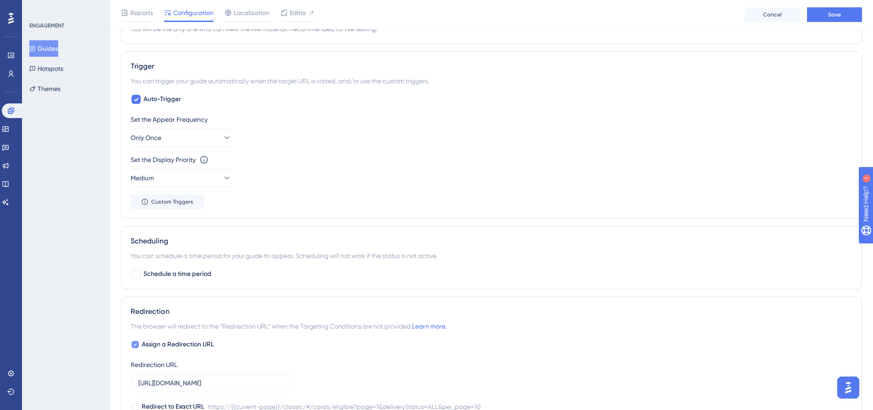
scroll to position [556, 0]
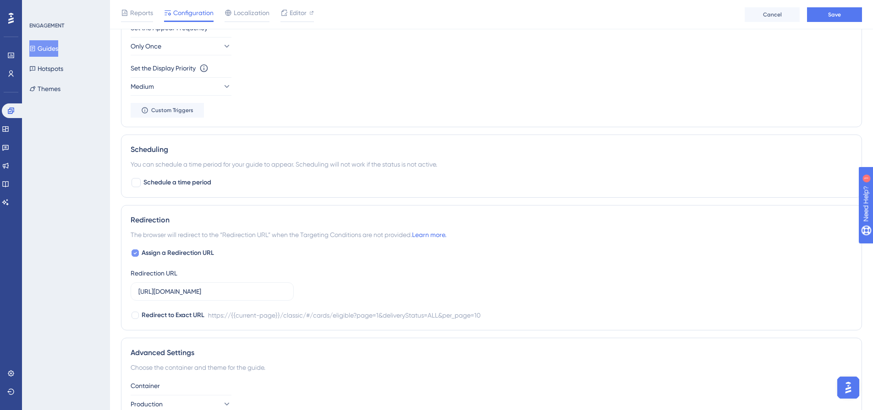
click at [138, 254] on div at bounding box center [134, 253] width 7 height 7
checkbox input "false"
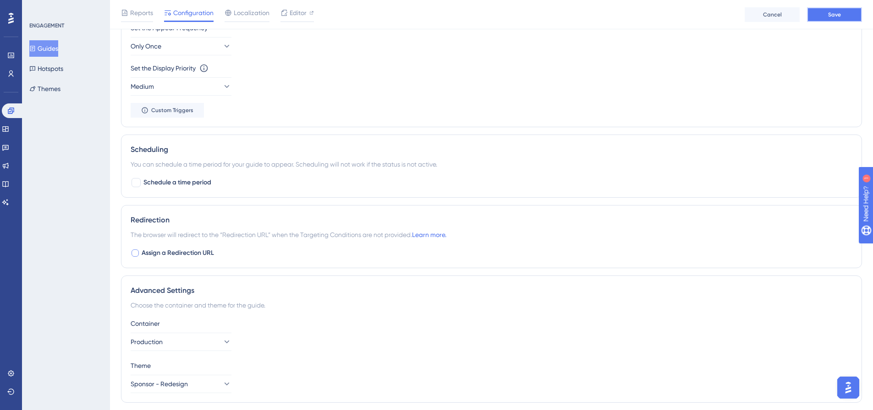
click at [832, 15] on span "Save" at bounding box center [834, 14] width 13 height 7
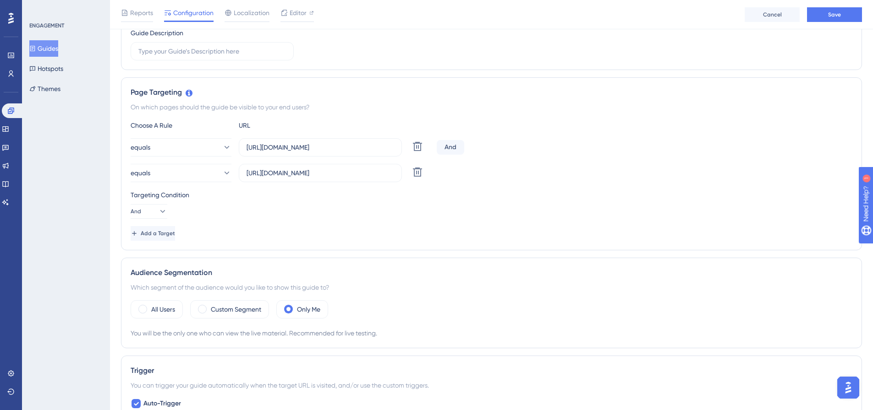
scroll to position [144, 0]
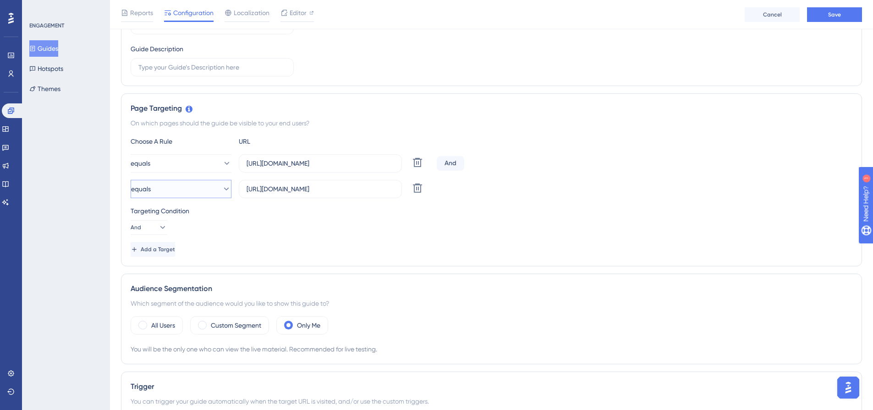
click at [204, 191] on button "equals" at bounding box center [181, 189] width 101 height 18
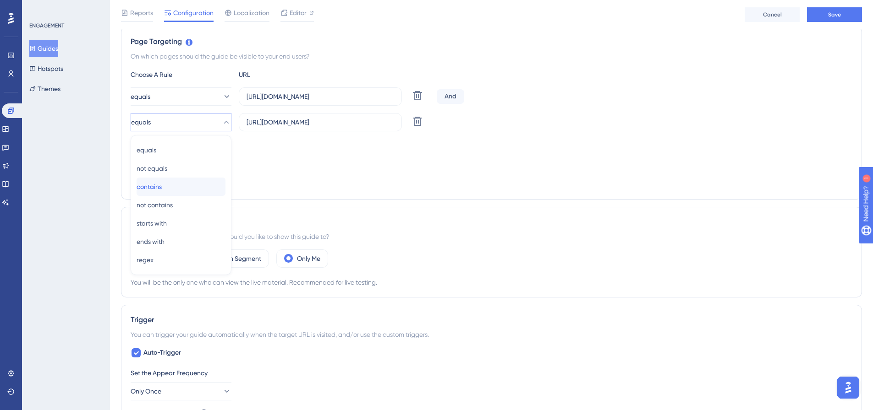
click at [204, 188] on div "contains contains" at bounding box center [181, 187] width 89 height 18
click at [836, 15] on span "Save" at bounding box center [834, 14] width 13 height 7
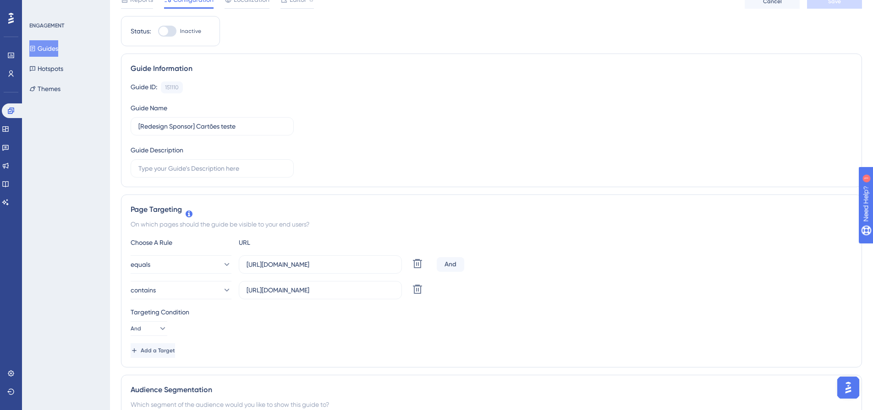
scroll to position [0, 0]
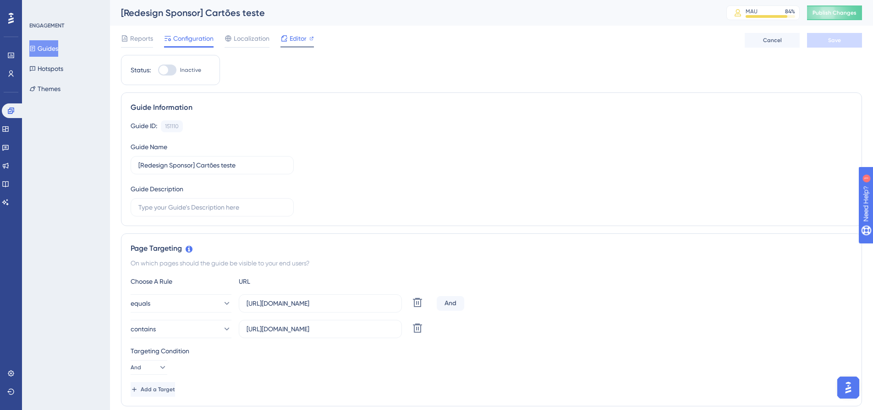
click at [290, 44] on span "Editor" at bounding box center [298, 38] width 17 height 11
click at [420, 308] on icon at bounding box center [417, 302] width 11 height 11
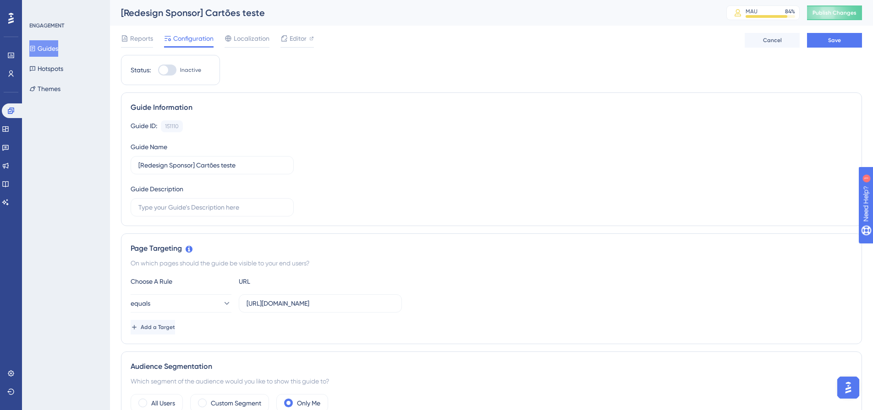
click at [829, 48] on div "Reports Configuration Localization Editor Cancel Save" at bounding box center [491, 40] width 741 height 29
click at [831, 38] on span "Save" at bounding box center [834, 40] width 13 height 7
click at [293, 37] on span "Editor" at bounding box center [298, 38] width 17 height 11
click at [304, 32] on div "Reports Configuration Localization Editor Cancel Save" at bounding box center [491, 40] width 741 height 29
click at [304, 35] on span "Editor" at bounding box center [298, 38] width 17 height 11
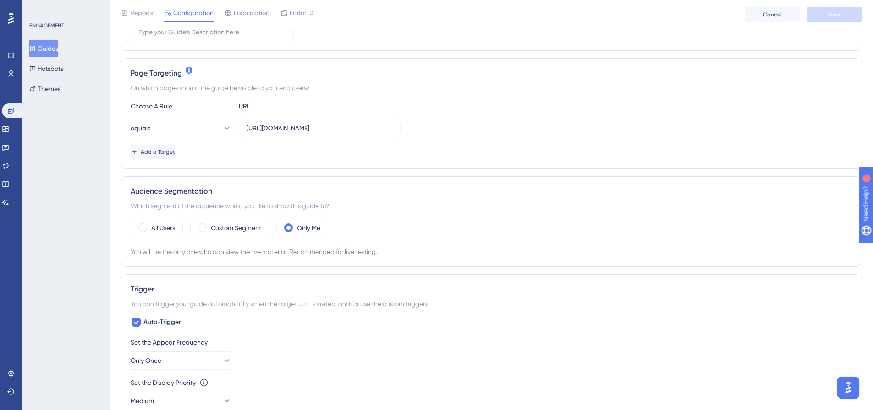
scroll to position [183, 0]
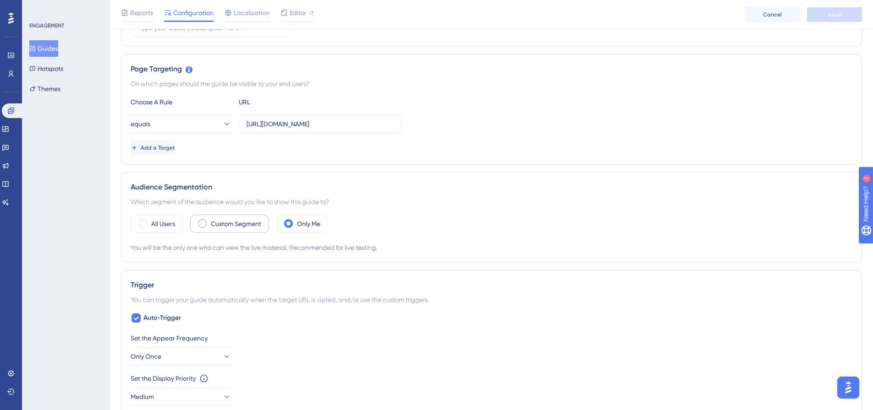
click at [224, 226] on label "Custom Segment" at bounding box center [236, 224] width 50 height 11
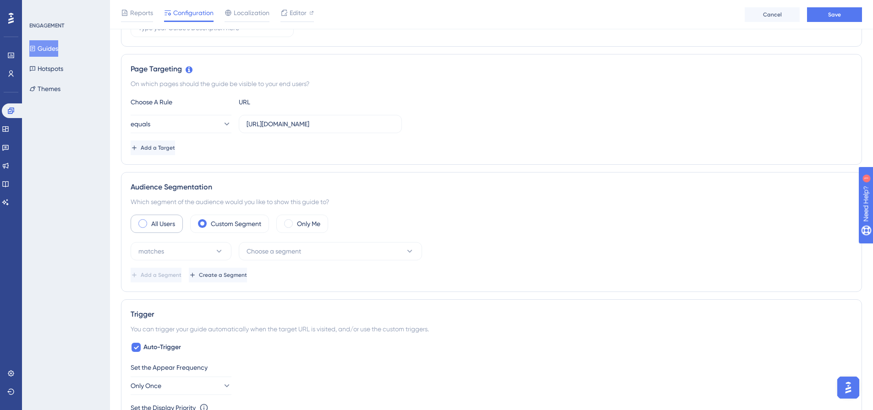
click at [164, 225] on label "All Users" at bounding box center [163, 224] width 24 height 11
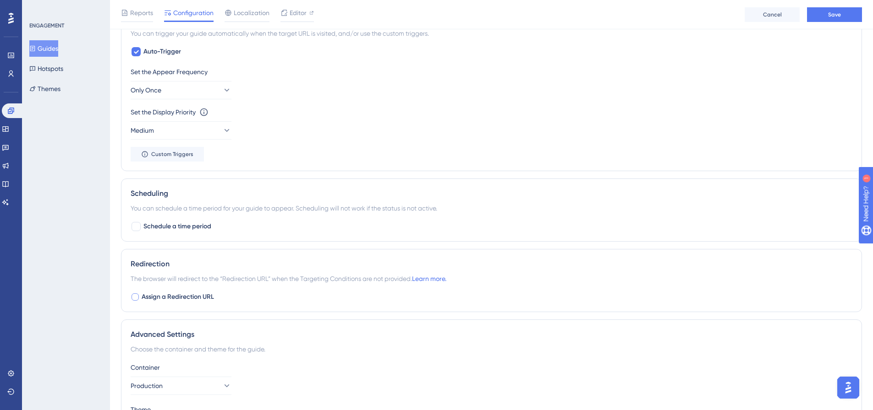
scroll to position [503, 0]
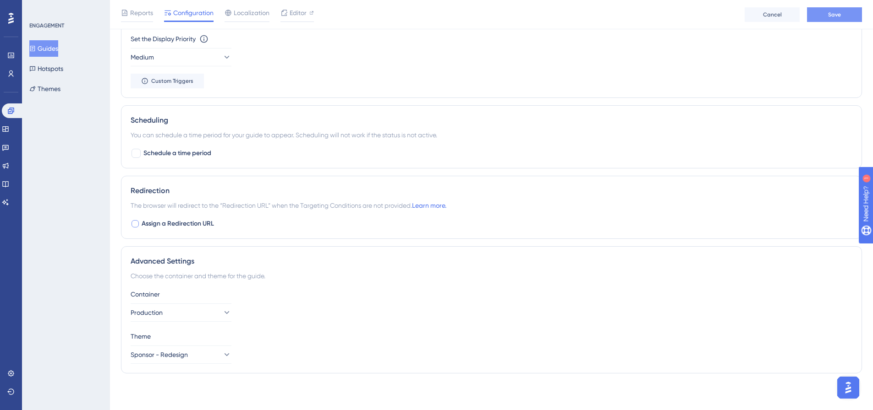
click at [832, 12] on span "Save" at bounding box center [834, 14] width 13 height 7
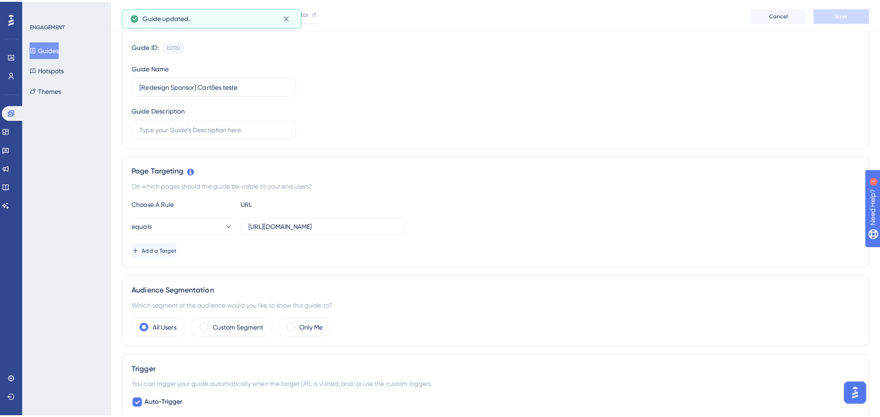
scroll to position [0, 0]
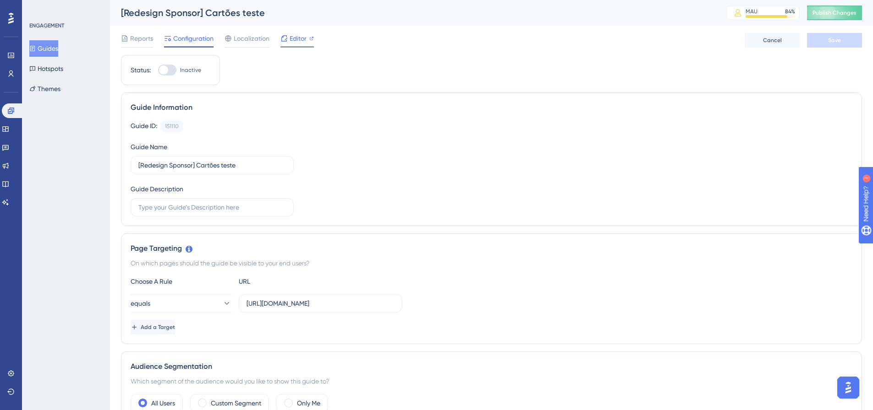
click at [303, 37] on span "Editor" at bounding box center [298, 38] width 17 height 11
click at [56, 49] on button "Guides" at bounding box center [43, 48] width 29 height 16
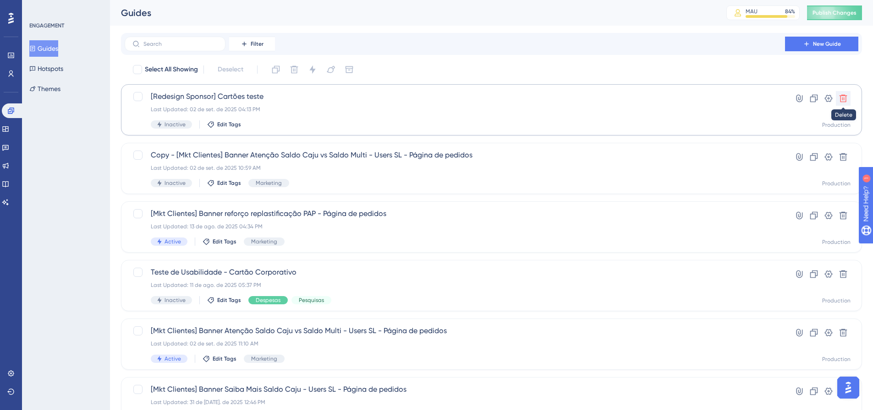
click at [848, 101] on button at bounding box center [843, 98] width 15 height 15
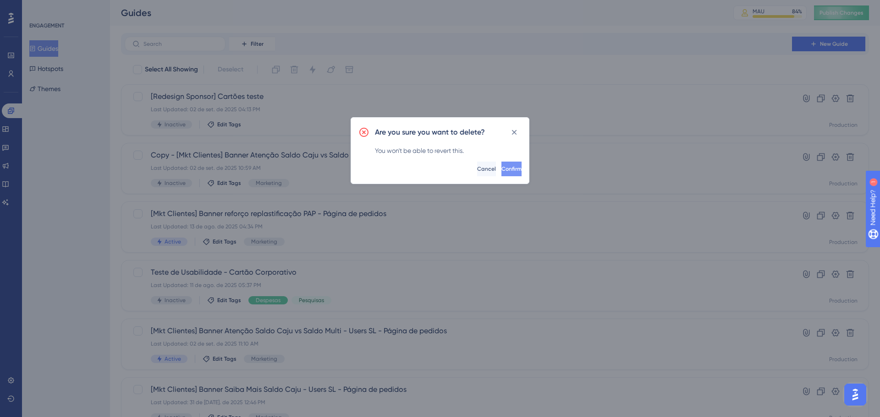
click at [509, 171] on button "Confirm" at bounding box center [511, 169] width 20 height 15
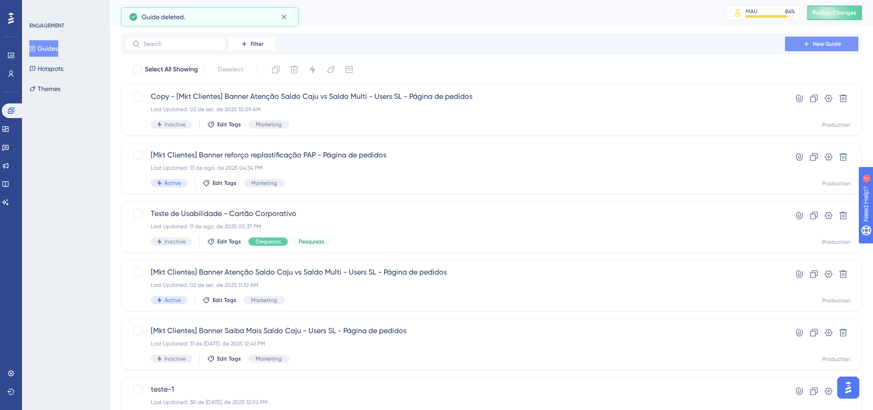
click at [803, 47] on icon at bounding box center [806, 43] width 7 height 7
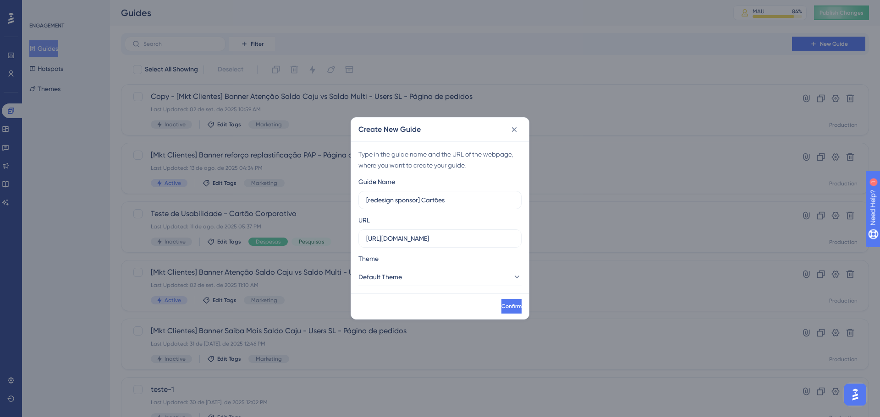
type input "[redesign sponsor] Cartões"
click at [418, 240] on input "https://empresa.caju.com.br" at bounding box center [440, 239] width 148 height 10
click at [418, 239] on input "https://empresa.caju.com.br" at bounding box center [440, 239] width 148 height 10
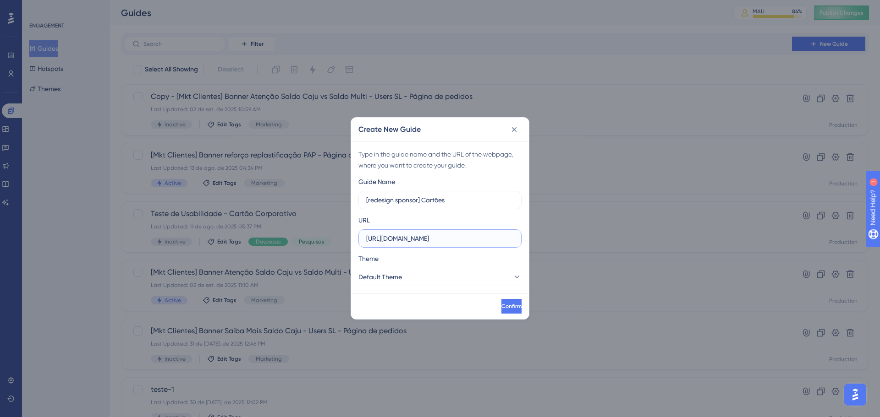
click at [464, 235] on input "https://empresa.caju.com.br" at bounding box center [440, 239] width 148 height 10
paste input "/classic/#/cards/stock?status=ALL"
type input "https://empresa.caju.com.br/classic/#/cards/stock?status=ALL"
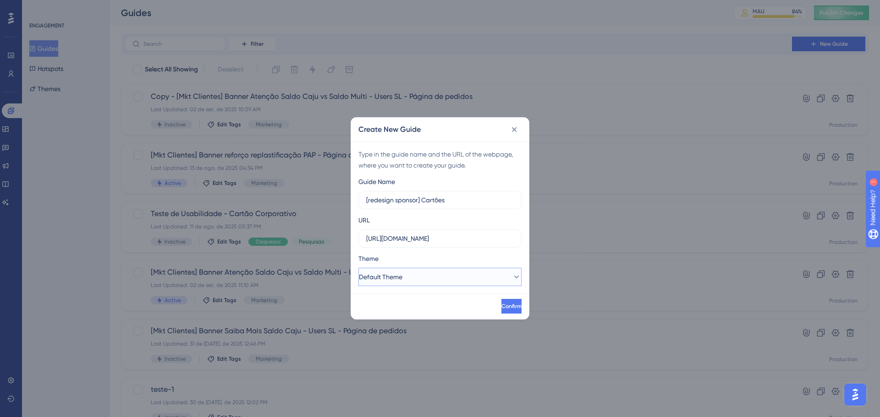
click at [447, 286] on button "Default Theme" at bounding box center [439, 277] width 163 height 18
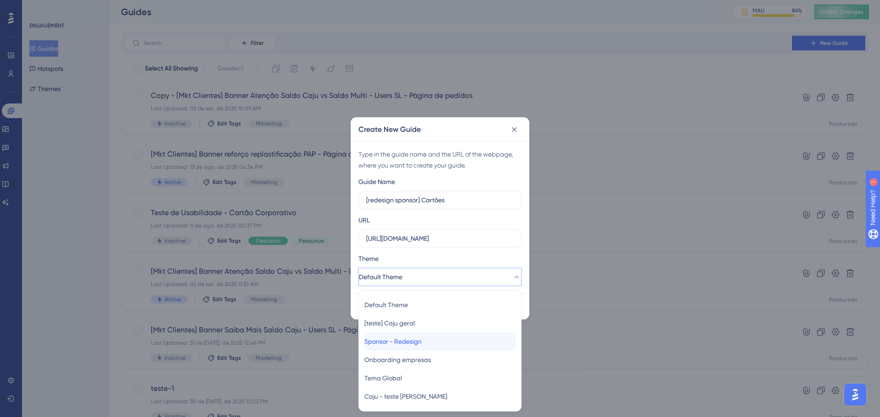
click at [413, 343] on span "Sponsor - Redesign" at bounding box center [392, 341] width 57 height 11
click at [413, 343] on div "Create New Guide Type in the guide name and the URL of the webpage, where you w…" at bounding box center [440, 208] width 880 height 417
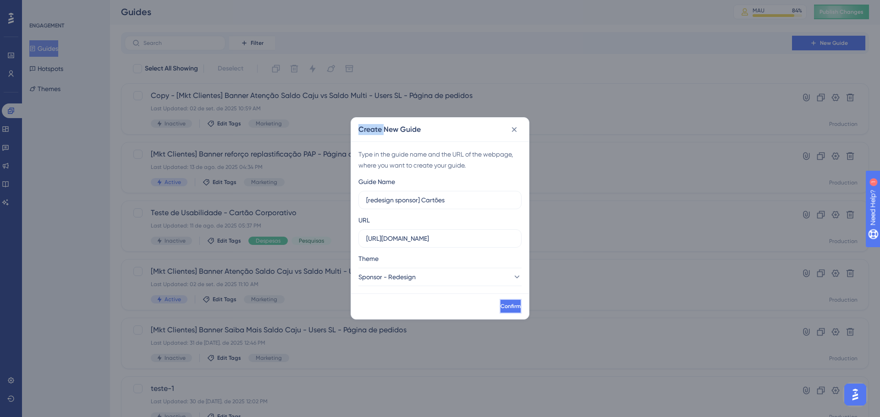
click at [500, 309] on span "Confirm" at bounding box center [510, 306] width 20 height 7
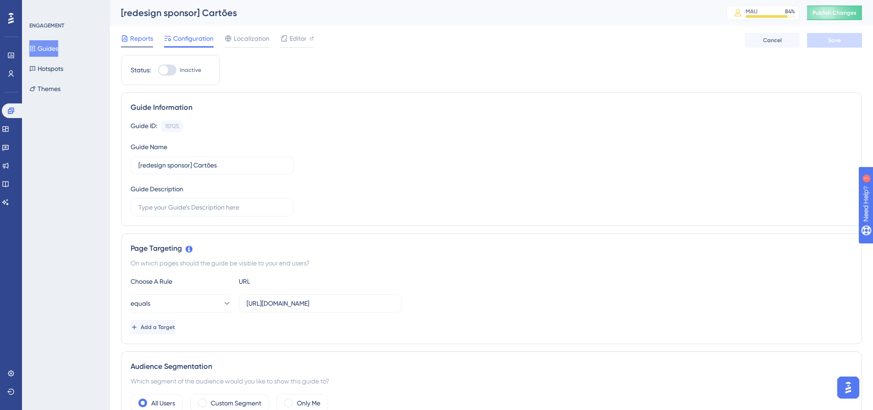
click at [140, 42] on span "Reports" at bounding box center [141, 38] width 23 height 11
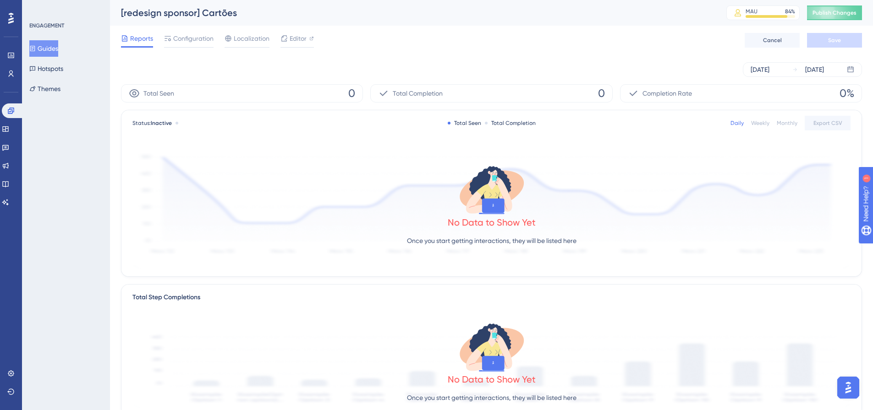
click at [58, 47] on button "Guides" at bounding box center [43, 48] width 29 height 16
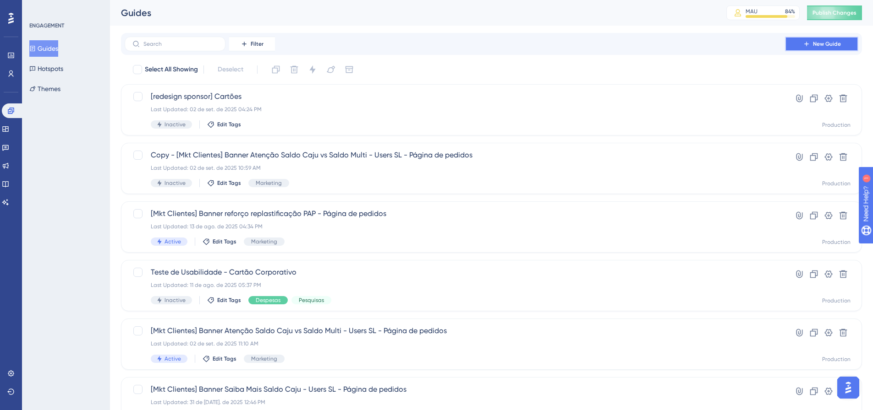
click at [819, 49] on button "New Guide" at bounding box center [821, 44] width 73 height 15
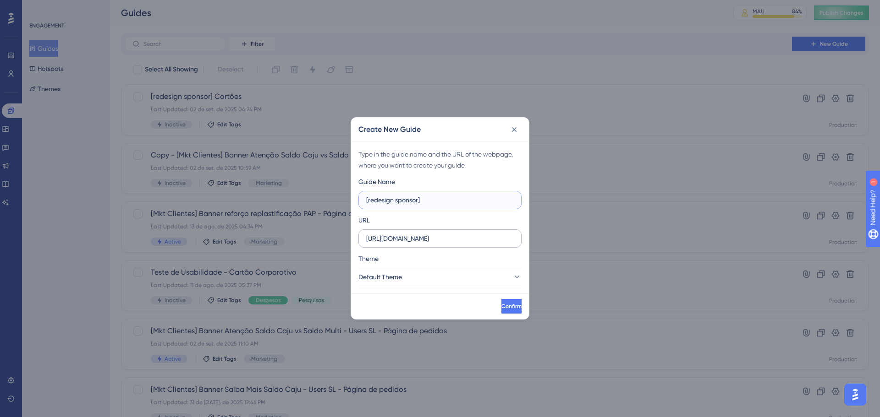
type input "[redesign sponsor]"
click at [423, 241] on input "https://empresa.caju.com.br" at bounding box center [440, 239] width 148 height 10
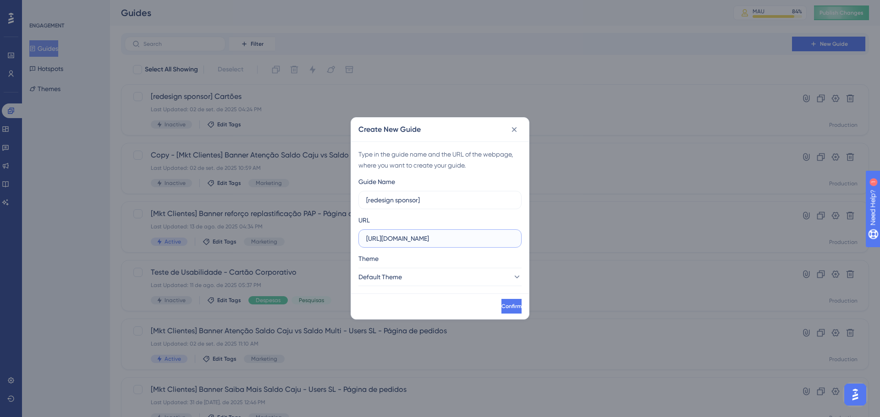
paste input "/classic/#/credit"
type input "https://empresa.caju.com.br/classic/#/credit"
click at [428, 275] on button "Default Theme" at bounding box center [439, 277] width 163 height 18
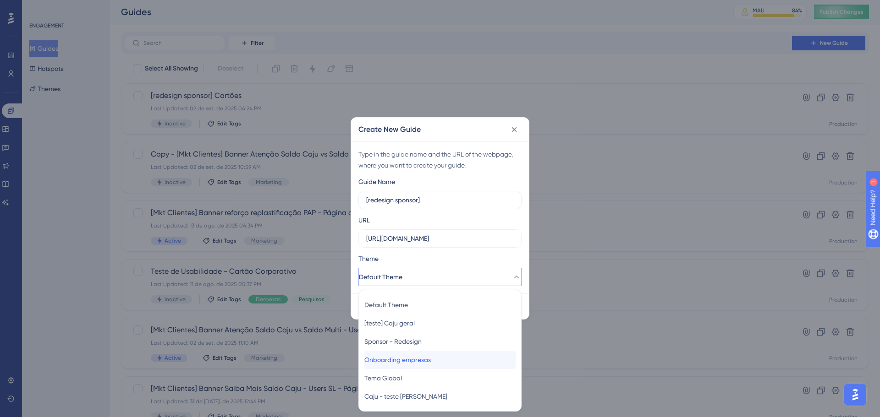
click at [428, 358] on span "Onboarding empresas" at bounding box center [397, 360] width 66 height 11
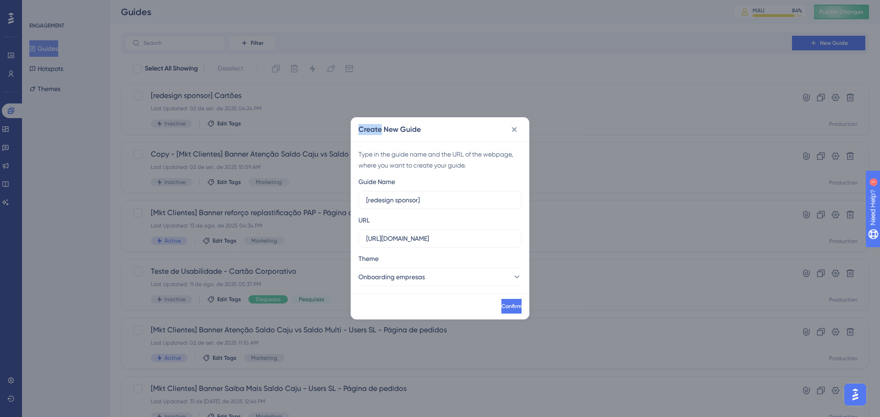
drag, startPoint x: 428, startPoint y: 358, endPoint x: 428, endPoint y: 346, distance: 11.5
click at [428, 346] on div "Create New Guide Type in the guide name and the URL of the webpage, where you w…" at bounding box center [440, 208] width 880 height 417
click at [429, 284] on button "Onboarding empresas" at bounding box center [439, 277] width 163 height 18
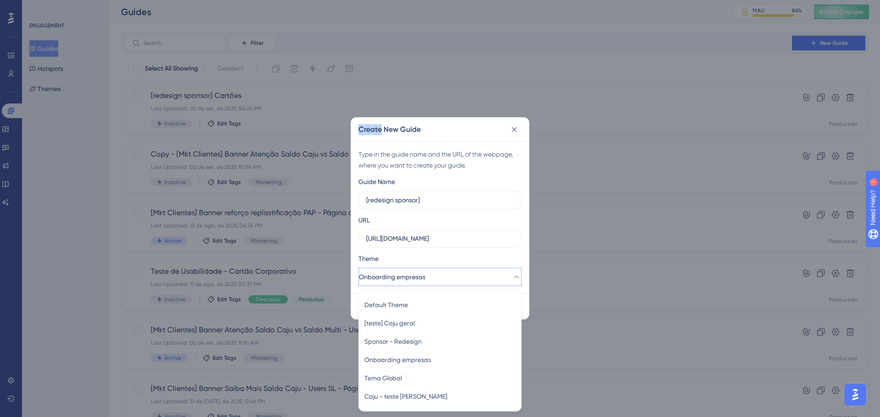
scroll to position [2, 0]
click at [413, 343] on span "Sponsor - Redesign" at bounding box center [392, 341] width 57 height 11
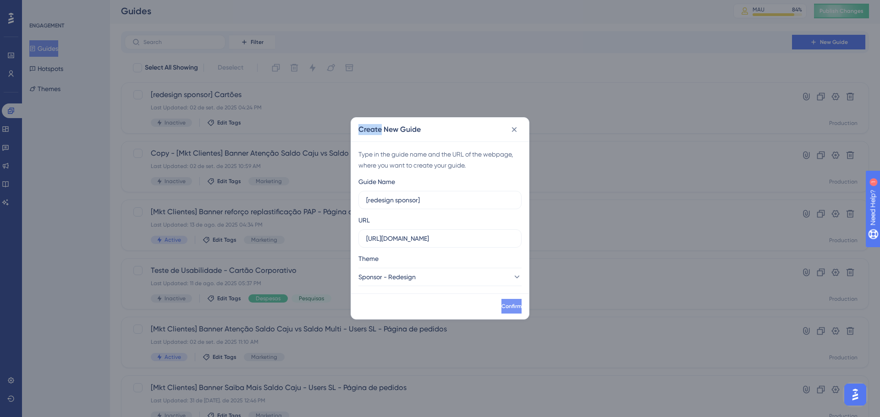
click at [501, 306] on span "Confirm" at bounding box center [511, 306] width 20 height 7
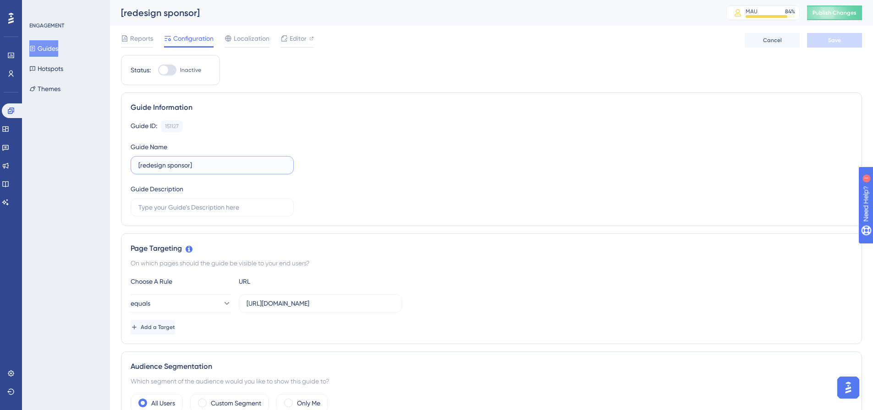
click at [255, 169] on input "[redesign sponsor]" at bounding box center [212, 165] width 148 height 10
type input "[redesign sponsor] créditos Caju"
click at [846, 38] on button "Save" at bounding box center [834, 40] width 55 height 15
click at [55, 44] on button "Guides" at bounding box center [43, 48] width 29 height 16
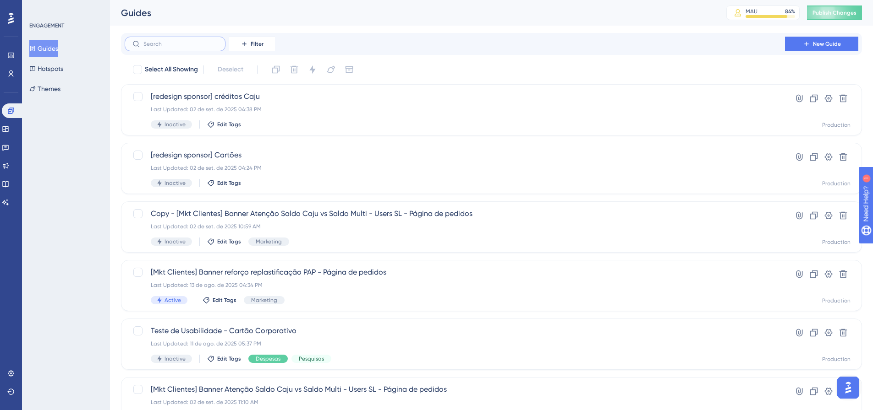
click at [161, 43] on input "text" at bounding box center [180, 44] width 74 height 6
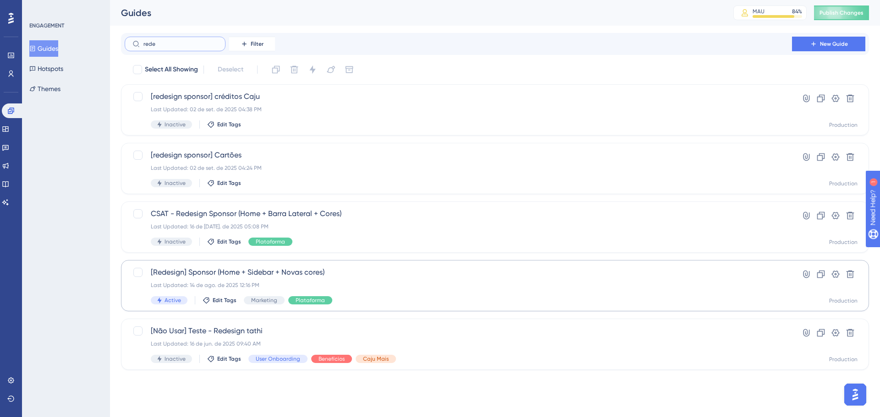
type input "rede"
click at [399, 287] on div "Last Updated: 14 de ago. de 2025 12:16 PM" at bounding box center [458, 285] width 615 height 7
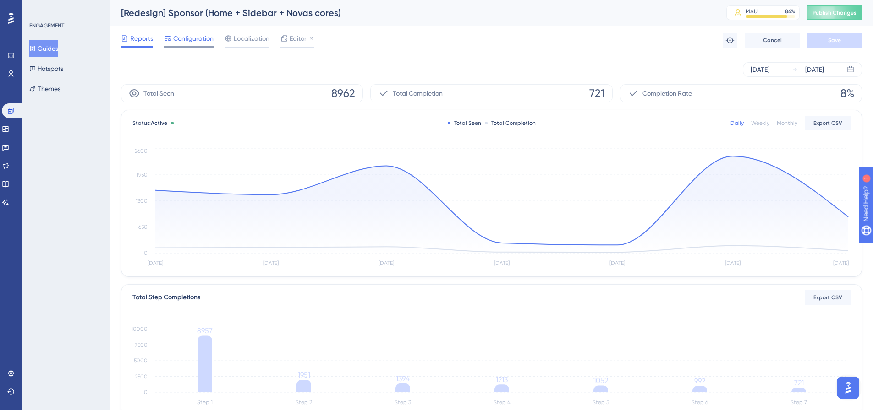
click at [188, 36] on span "Configuration" at bounding box center [193, 38] width 40 height 11
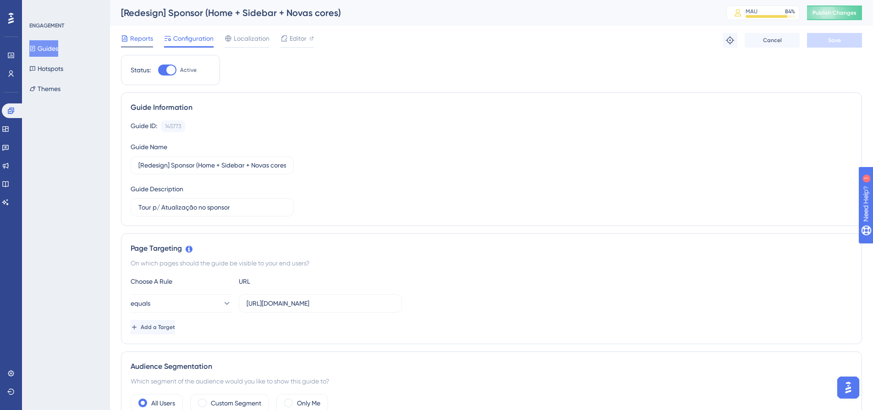
click at [132, 40] on span "Reports" at bounding box center [141, 38] width 23 height 11
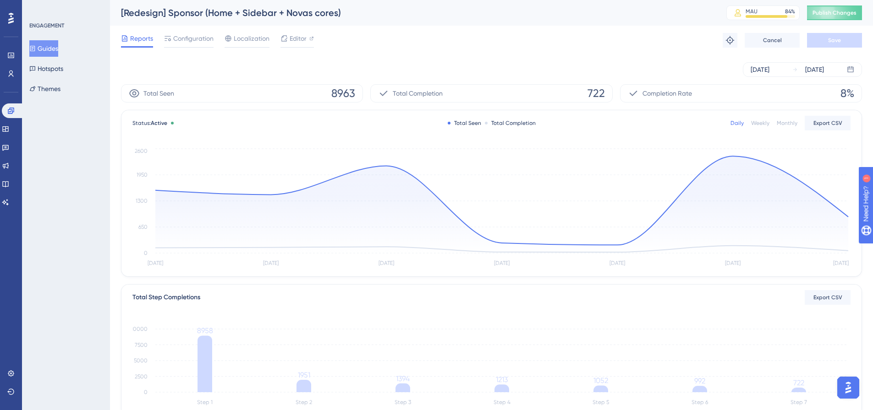
click at [771, 77] on div "Aug 27 2025 Sep 02 2025" at bounding box center [491, 69] width 741 height 29
click at [769, 71] on div "Aug 27 2025" at bounding box center [759, 69] width 19 height 11
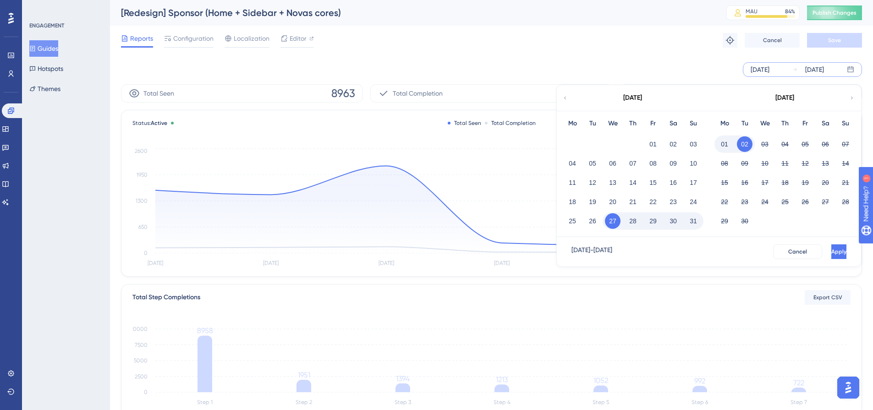
click at [563, 96] on icon at bounding box center [564, 98] width 5 height 8
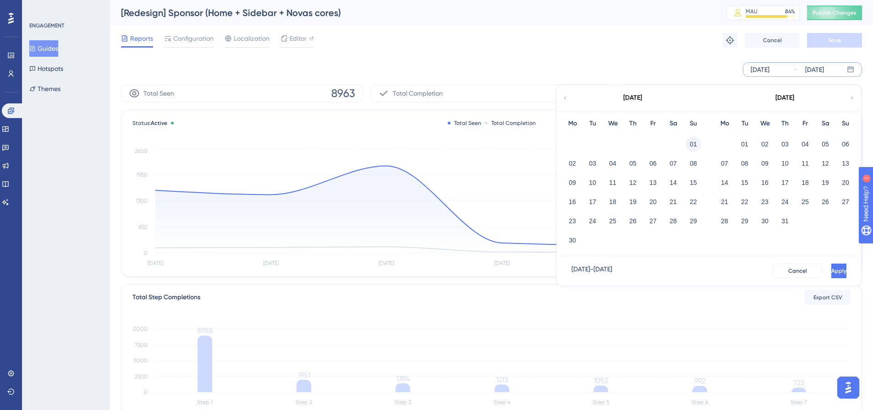
click at [695, 146] on button "01" at bounding box center [693, 145] width 16 height 16
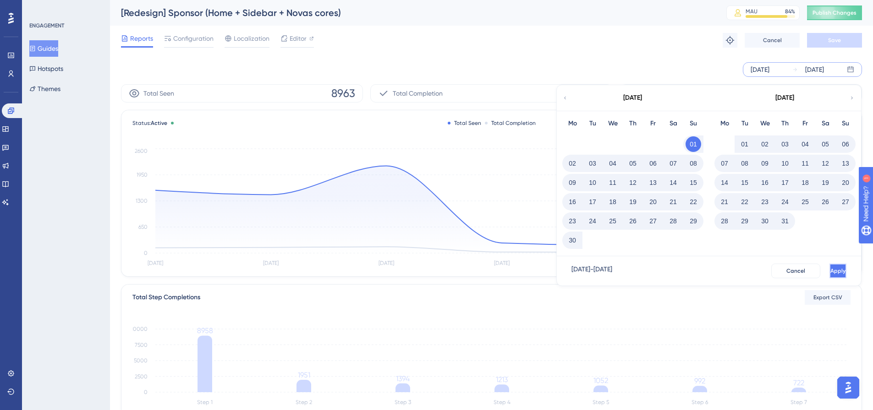
click at [836, 271] on button "Apply" at bounding box center [837, 271] width 17 height 15
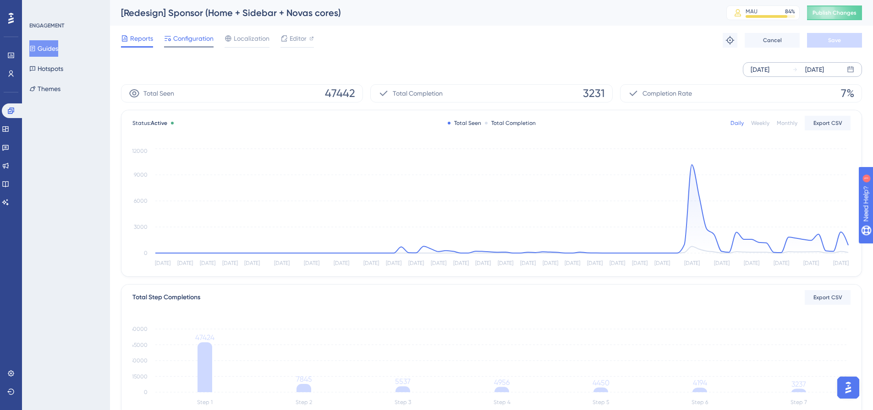
click at [192, 40] on span "Configuration" at bounding box center [193, 38] width 40 height 11
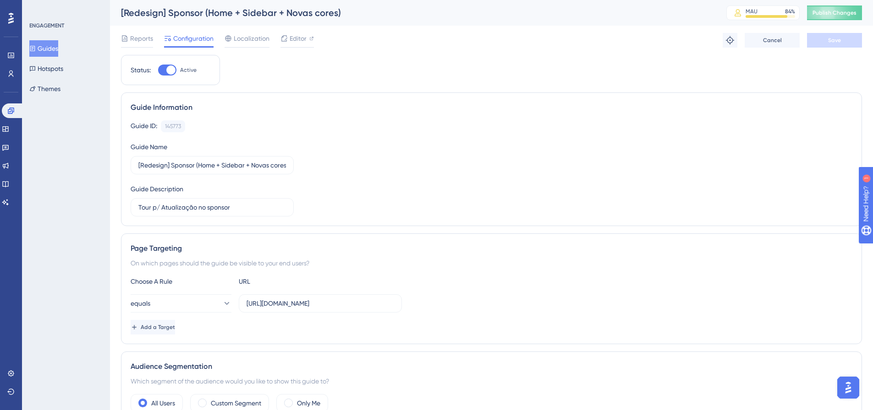
click at [192, 39] on span "Configuration" at bounding box center [193, 38] width 40 height 11
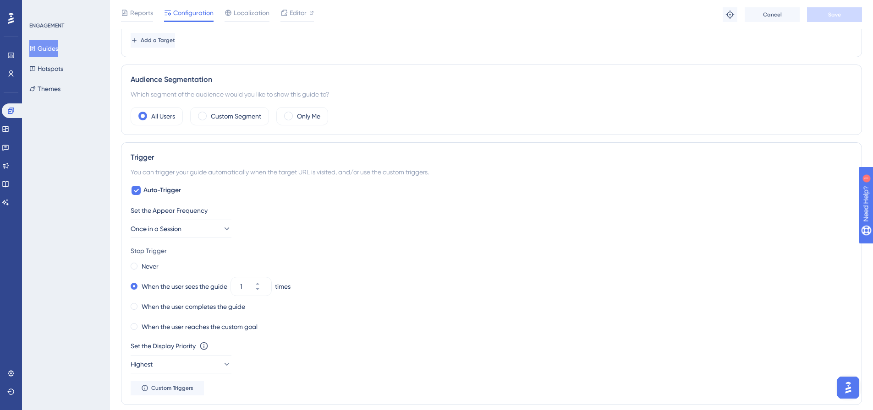
scroll to position [275, 0]
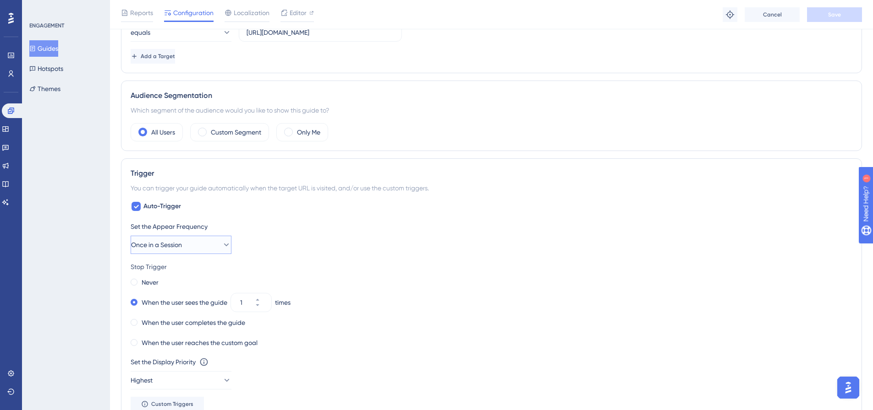
click at [181, 250] on span "Once in a Session" at bounding box center [156, 245] width 51 height 11
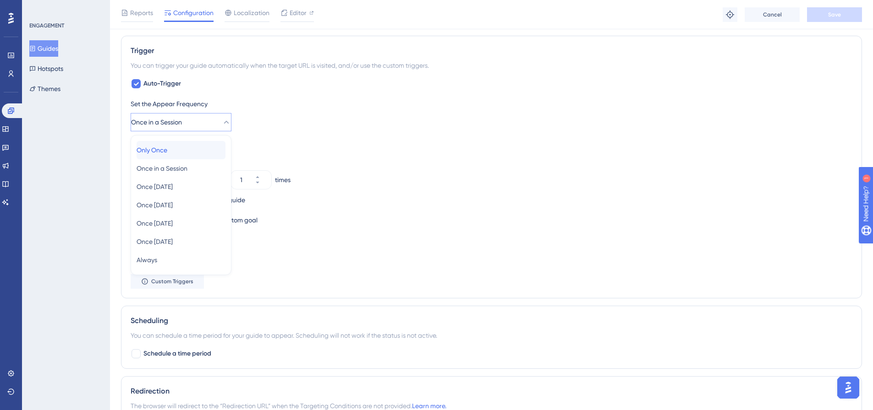
click at [186, 152] on div "Only Once Only Once" at bounding box center [181, 150] width 89 height 18
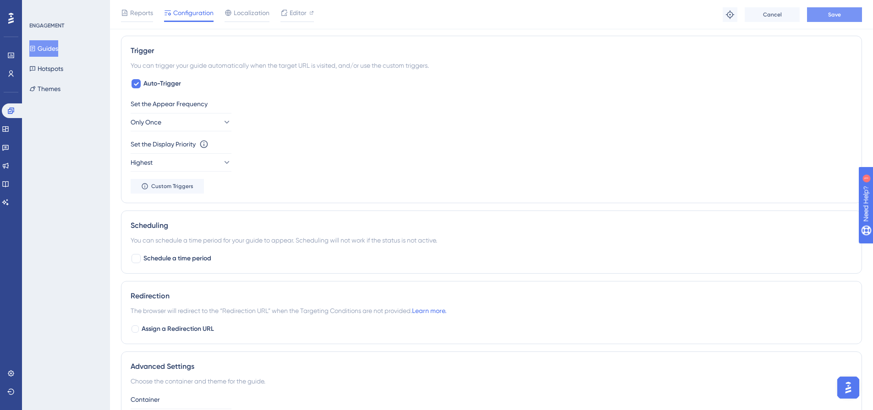
click at [836, 16] on span "Save" at bounding box center [834, 14] width 13 height 7
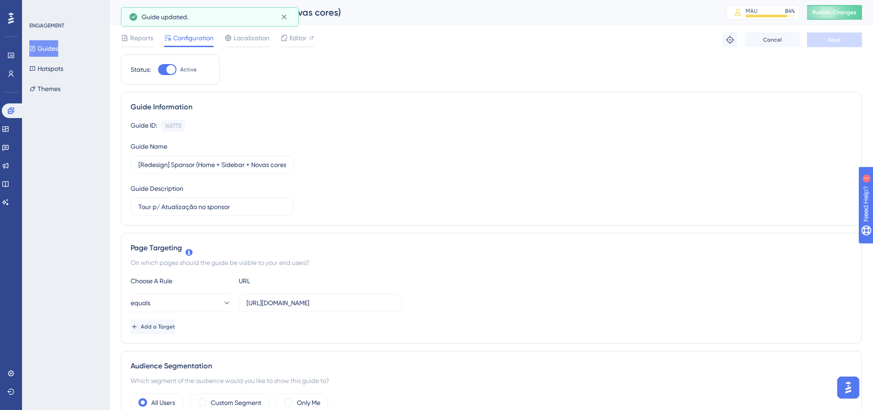
scroll to position [0, 0]
click at [843, 10] on span "Publish Changes" at bounding box center [834, 12] width 44 height 7
click at [47, 49] on button "Guides" at bounding box center [43, 48] width 29 height 16
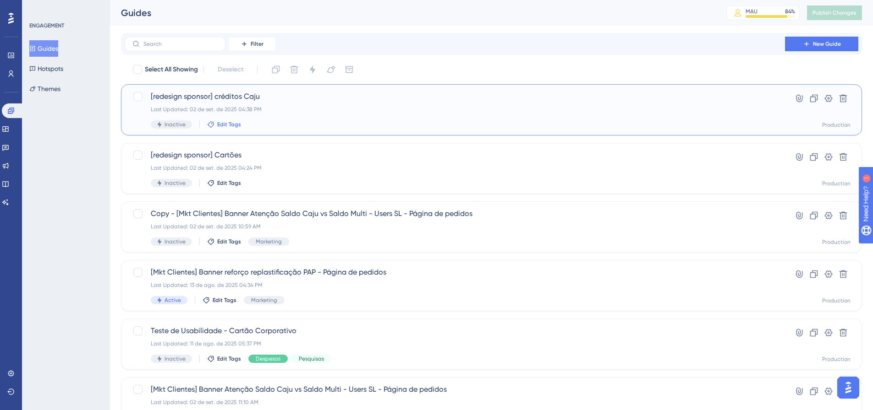
click at [220, 125] on span "Edit Tags" at bounding box center [229, 124] width 24 height 7
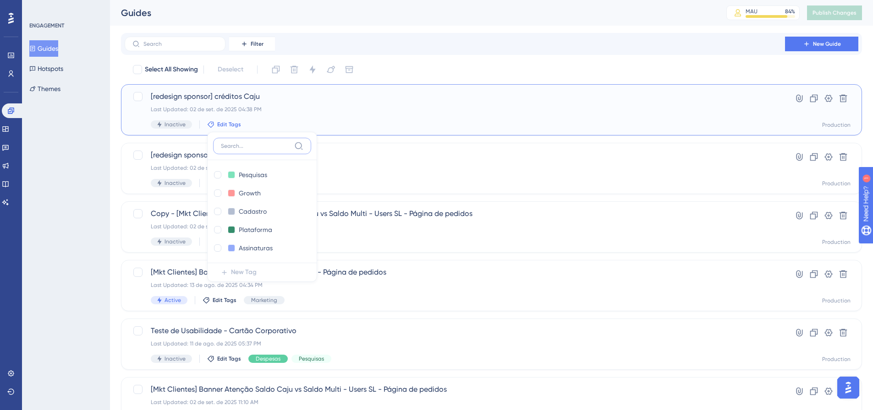
scroll to position [2, 0]
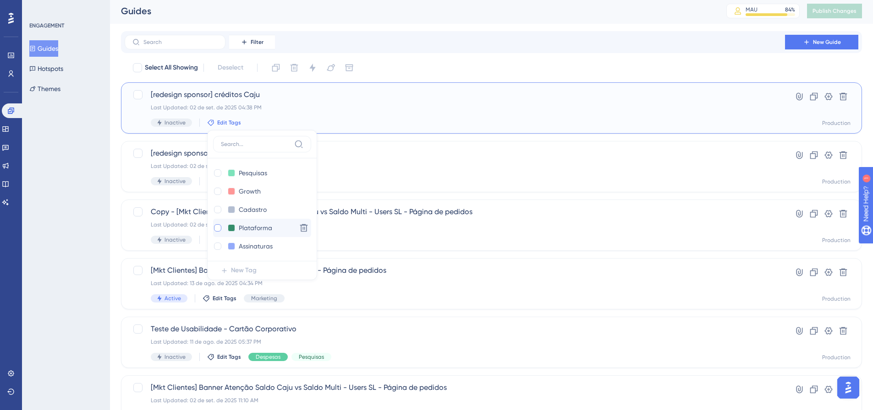
click at [221, 227] on div at bounding box center [217, 228] width 9 height 9
click at [231, 229] on button at bounding box center [231, 227] width 7 height 7
checkbox input "true"
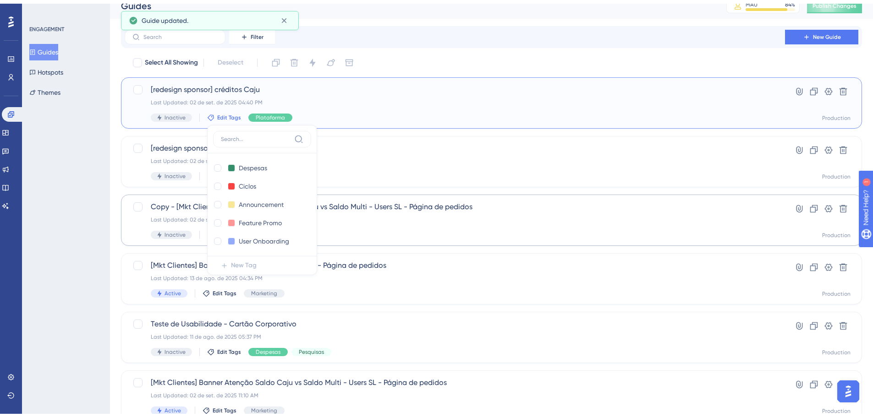
scroll to position [56, 0]
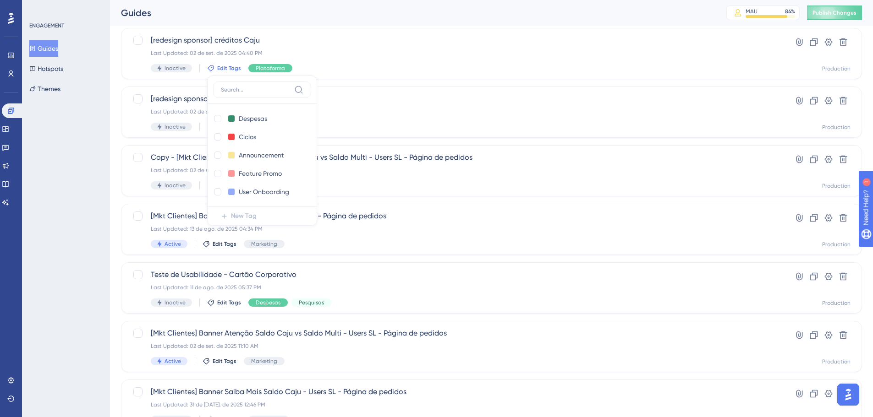
click at [383, 86] on div "Select All Showing Deselect [redesign sponsor] créditos Caju Last Updated: 02 d…" at bounding box center [491, 306] width 741 height 601
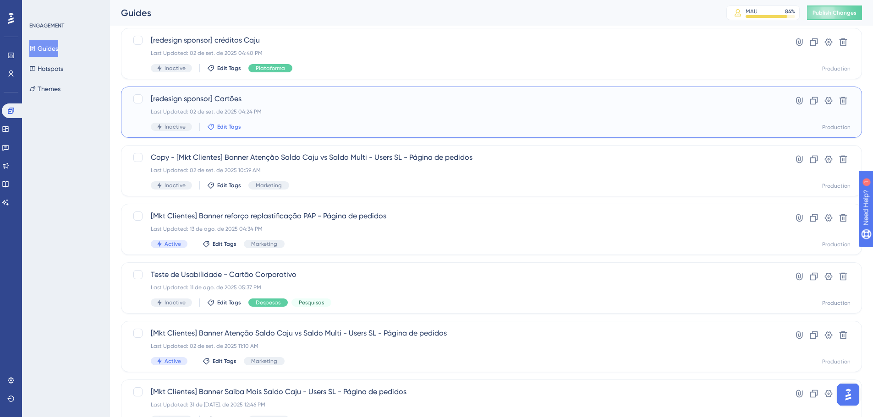
click at [225, 126] on span "Edit Tags" at bounding box center [229, 126] width 24 height 7
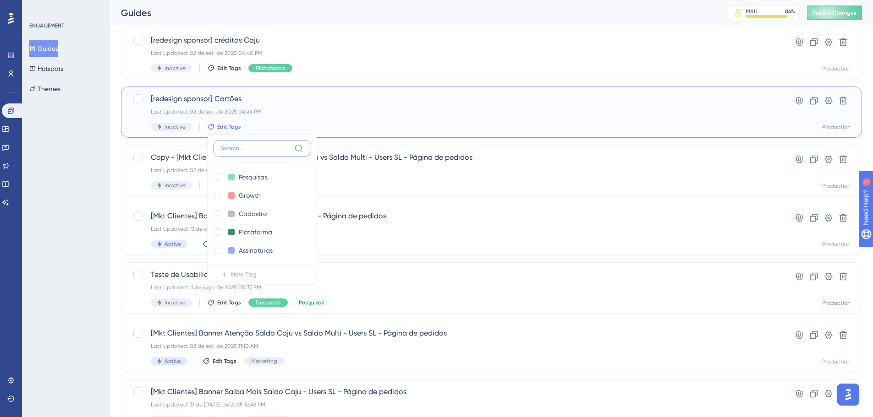
scroll to position [57, 0]
click at [239, 227] on input "Plataforma" at bounding box center [257, 231] width 37 height 11
click at [216, 229] on div at bounding box center [217, 231] width 7 height 7
checkbox input "true"
click at [105, 228] on div "ENGAGEMENT Guides Hotspots Themes" at bounding box center [66, 208] width 88 height 417
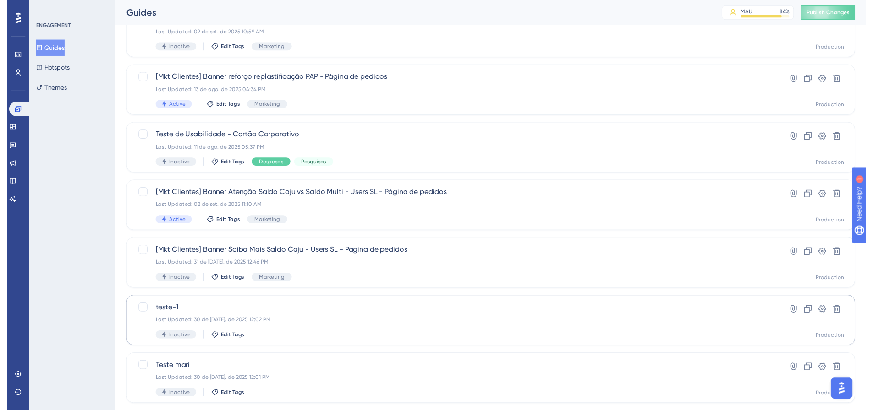
scroll to position [0, 0]
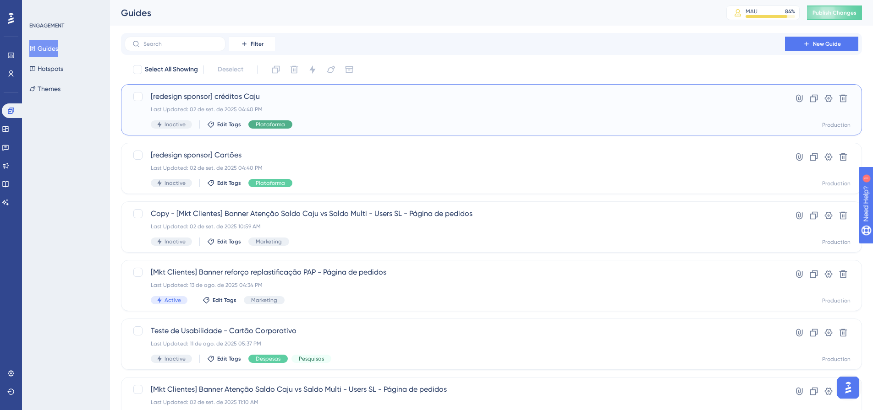
click at [260, 126] on span "Plataforma" at bounding box center [270, 124] width 29 height 7
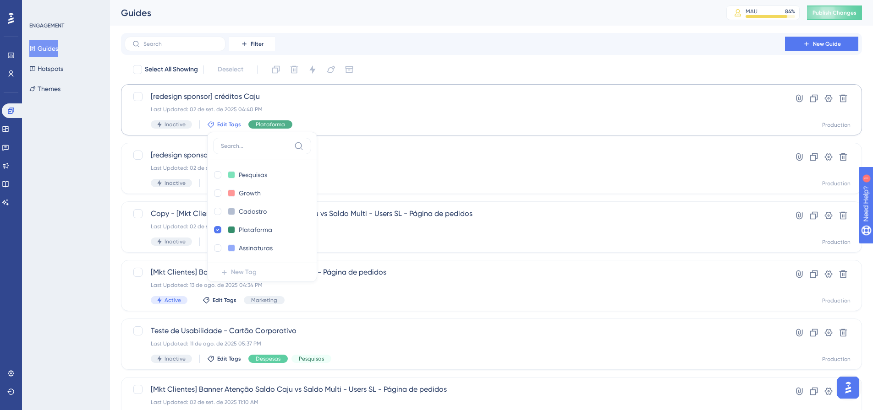
scroll to position [2, 0]
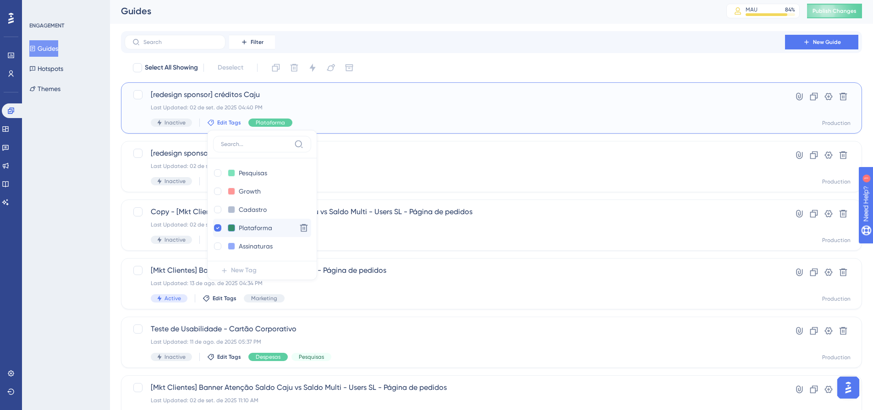
click at [230, 230] on button at bounding box center [231, 227] width 7 height 7
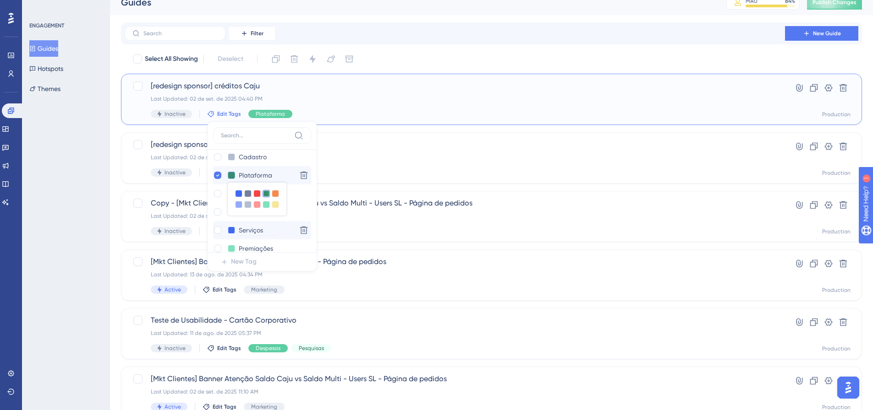
scroll to position [46, 0]
click at [256, 199] on div at bounding box center [256, 202] width 7 height 7
click at [430, 164] on div "[redesign sponsor] Cartões Last Updated: 02 de set. de 2025 04:40 PM Inactive E…" at bounding box center [455, 158] width 608 height 38
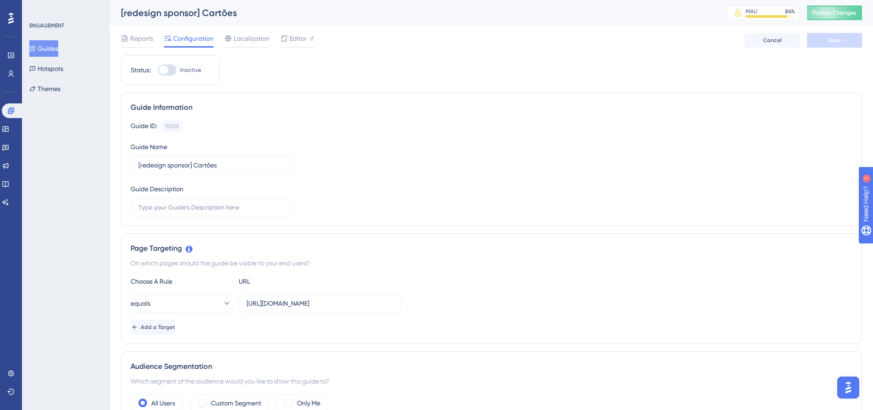
click at [54, 50] on button "Guides" at bounding box center [43, 48] width 29 height 16
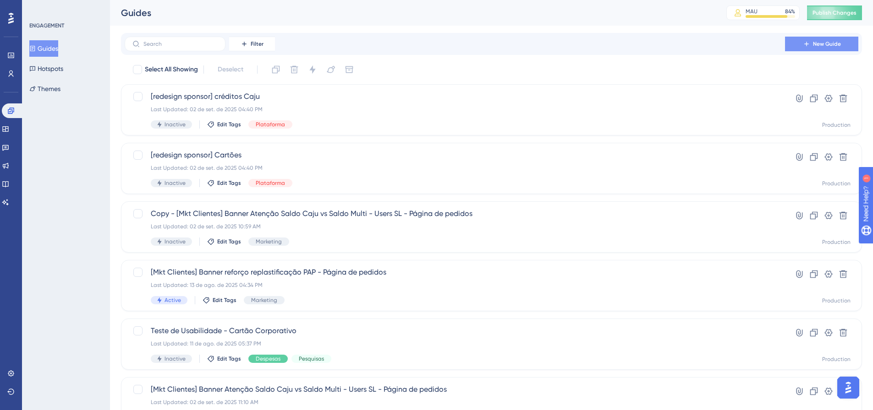
click at [829, 43] on span "New Guide" at bounding box center [827, 43] width 28 height 7
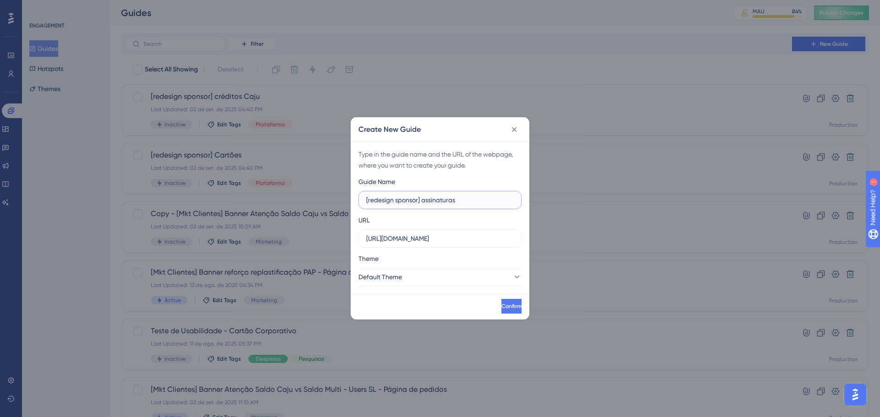
type input "[redesign sponsor] assinaturas"
click at [412, 243] on input "https://empresa.caju.com.br" at bounding box center [440, 239] width 148 height 10
paste input "/classic/#/subscriptions/dashboard?tab=invoices&page=1&perPage=10"
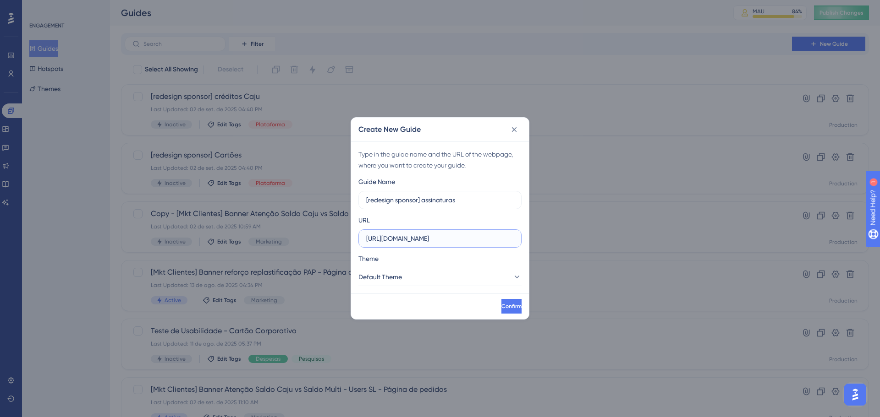
scroll to position [0, 151]
click at [404, 240] on input "https://empresa.caju.com.br/classic/#/subscriptions/dashboard?tab=invoices&page…" at bounding box center [440, 239] width 148 height 10
drag, startPoint x: 383, startPoint y: 240, endPoint x: 490, endPoint y: 240, distance: 107.2
click at [490, 240] on input "https://empresa.caju.com.br/classic/#/subscriptions/dashboard?tab=invoices&page…" at bounding box center [440, 239] width 148 height 10
click at [402, 243] on label "https://empresa.caju.com.br/classic/#/subscriptions/dashboard?tab=invoices&page…" at bounding box center [439, 239] width 163 height 18
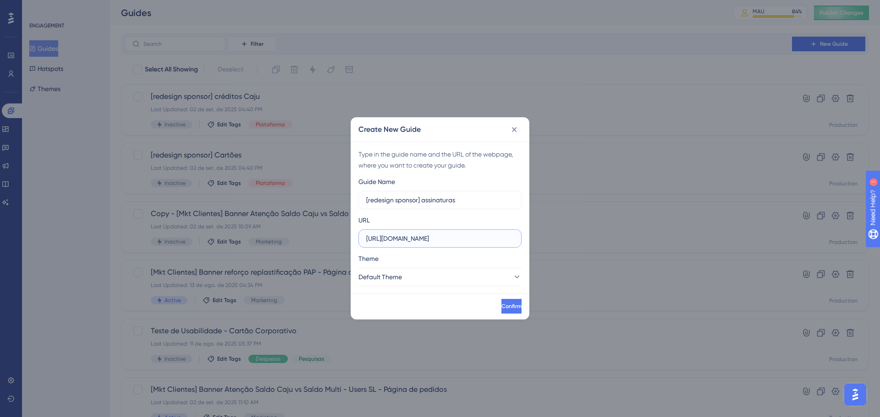
click at [402, 243] on input "https://empresa.caju.com.br/classic/#/subscriptions/dashboard?tab=invoices&page…" at bounding box center [440, 239] width 148 height 10
click at [514, 239] on label "https://empresa.caju.com.br/classic/#/subscriptions/dashboard?tab=invoices&page…" at bounding box center [439, 239] width 163 height 18
click at [514, 239] on input "https://empresa.caju.com.br/classic/#/subscriptions/dashboard?tab=invoices&page…" at bounding box center [440, 239] width 148 height 10
drag, startPoint x: 528, startPoint y: 238, endPoint x: 563, endPoint y: 238, distance: 35.3
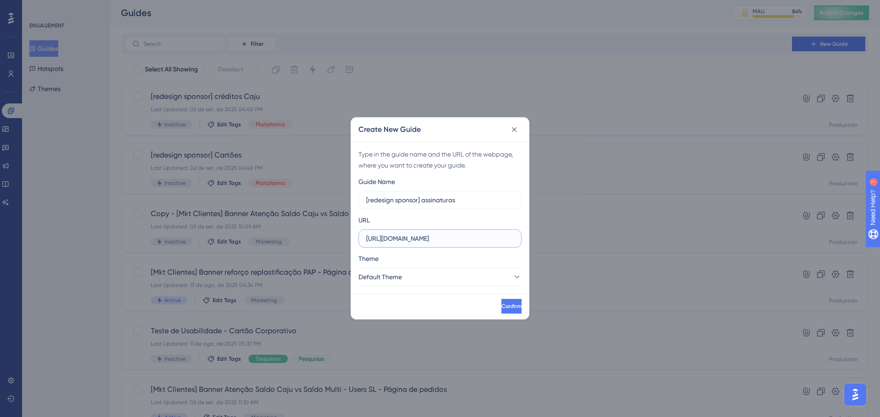
click at [563, 238] on div "Create New Guide Type in the guide name and the URL of the webpage, where you w…" at bounding box center [440, 208] width 880 height 417
click at [498, 237] on input "https://empresa.caju.com.br/classic/#/subscriptions/dashboard?tab=invoices&page…" at bounding box center [440, 239] width 148 height 10
drag, startPoint x: 513, startPoint y: 238, endPoint x: 421, endPoint y: 243, distance: 91.8
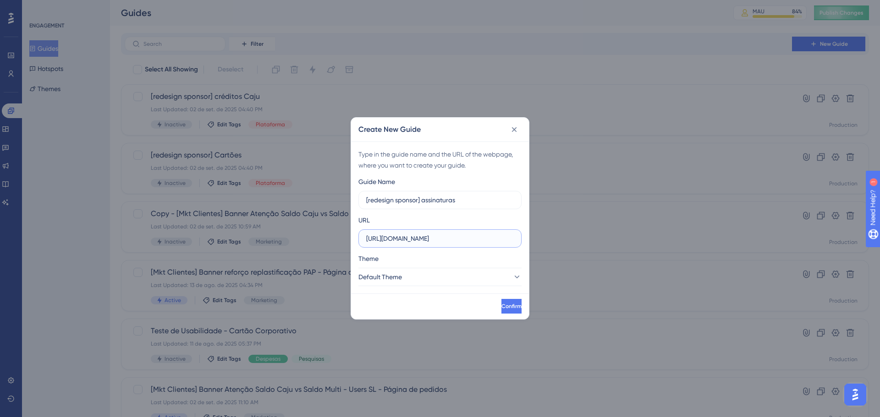
click at [421, 243] on input "https://empresa.caju.com.br/classic/#/subscriptions/dashboard?tab=invoices&page…" at bounding box center [440, 239] width 148 height 10
type input "https://empresa.caju.com.br/classic/#/subscriptions"
click at [460, 272] on button "Default Theme" at bounding box center [439, 277] width 163 height 18
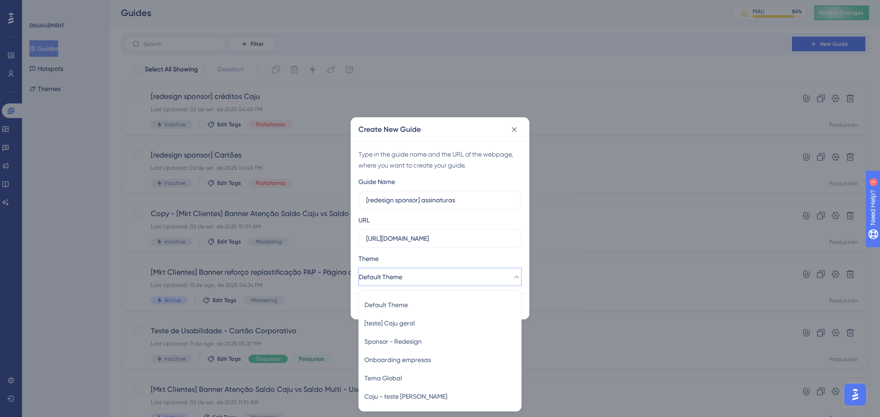
scroll to position [1, 0]
click at [411, 345] on span "Sponsor - Redesign" at bounding box center [392, 341] width 57 height 11
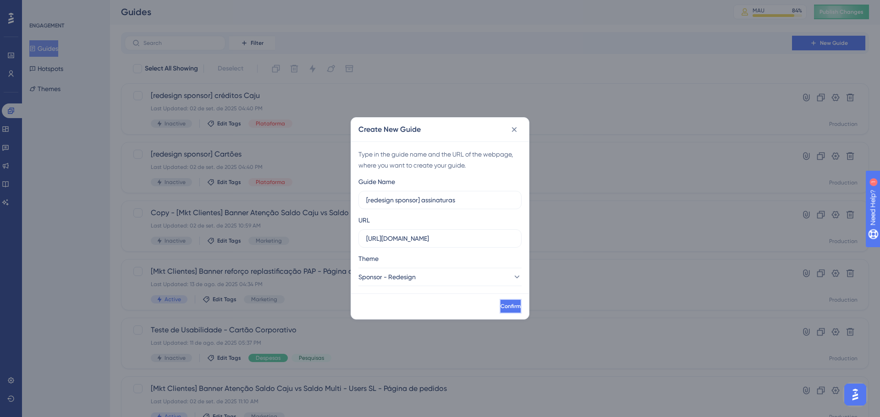
click at [500, 309] on span "Confirm" at bounding box center [510, 306] width 20 height 7
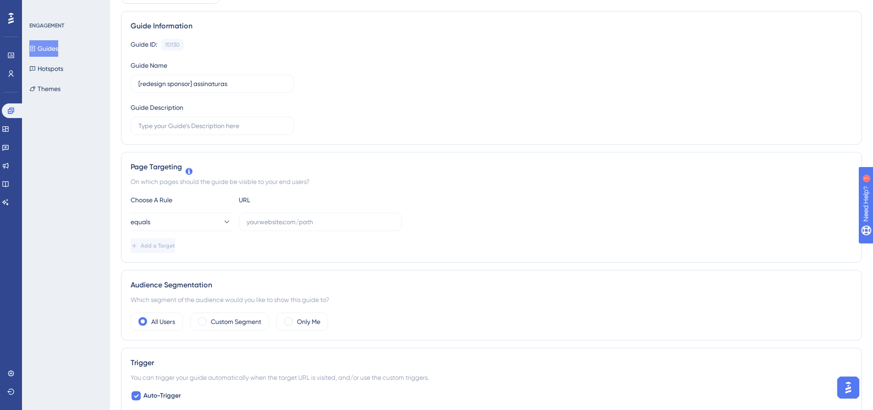
scroll to position [137, 0]
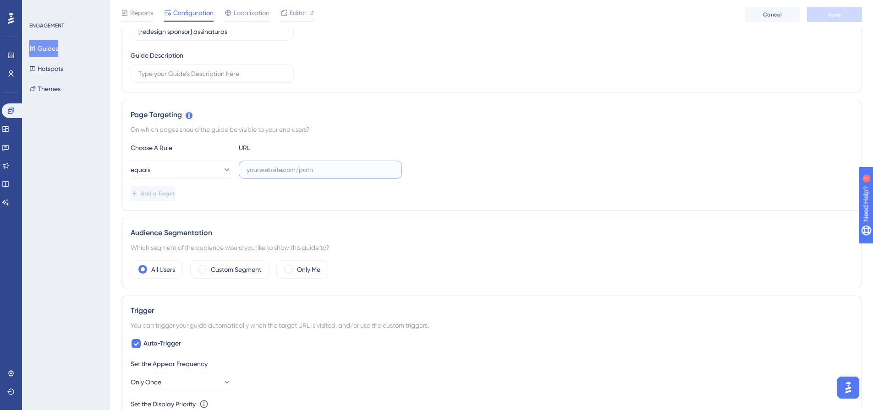
click at [288, 170] on input "text" at bounding box center [320, 170] width 148 height 10
paste input "https://empresa.caju.com.br/classic/#/subscriptions/dashboard?tab=invoices&page…"
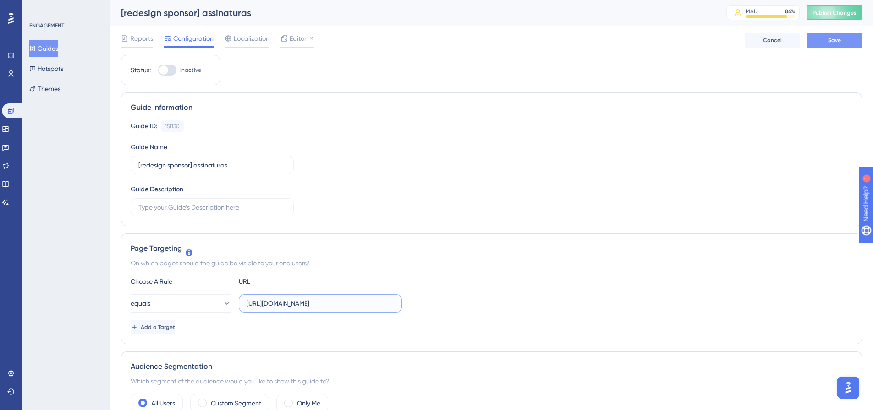
type input "https://empresa.caju.com.br/classic/#/subscriptions/dashboard?tab=invoices&page…"
click at [837, 45] on button "Save" at bounding box center [834, 40] width 55 height 15
click at [301, 39] on span "Editor" at bounding box center [298, 38] width 17 height 11
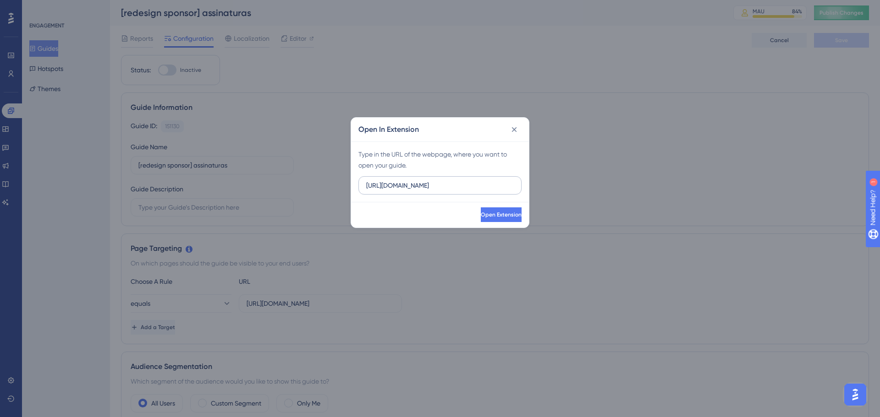
click at [468, 186] on input "https://empresa.caju.com.br" at bounding box center [440, 185] width 148 height 10
type input "https://empresa.caju.com.br/classic/#/subscriptions/dashboard?tab=invoices&page…"
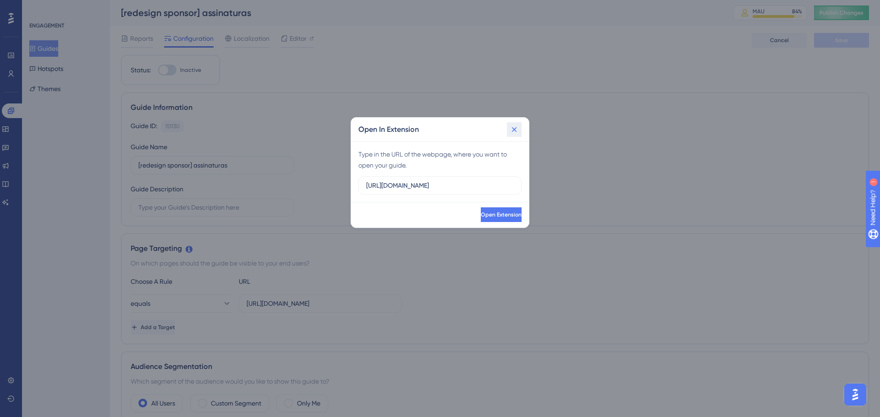
click at [518, 128] on icon at bounding box center [513, 129] width 9 height 9
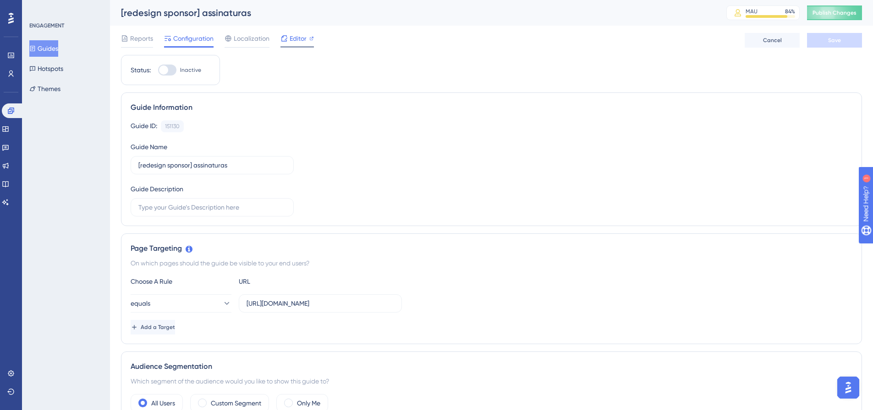
click at [291, 40] on span "Editor" at bounding box center [298, 38] width 17 height 11
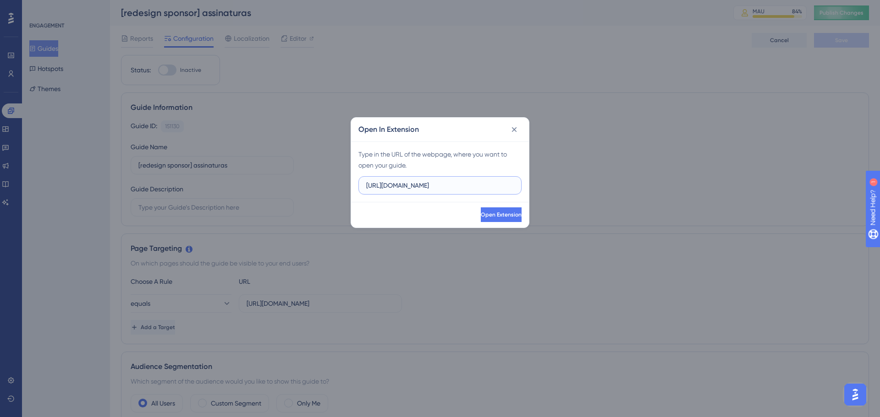
paste input "https://empresa.caju.com.br/classic/#/subscriptions/dashboard?tab=invoices&page…"
click at [468, 189] on input "https://empresa.caju.com.brhttps://empresa.caju.com.br/classic/#/subscriptions/…" at bounding box center [440, 185] width 148 height 10
click at [468, 188] on input "https://empresa.caju.com.brhttps://empresa.caju.com.br/classic/#/subscriptions/…" at bounding box center [440, 185] width 148 height 10
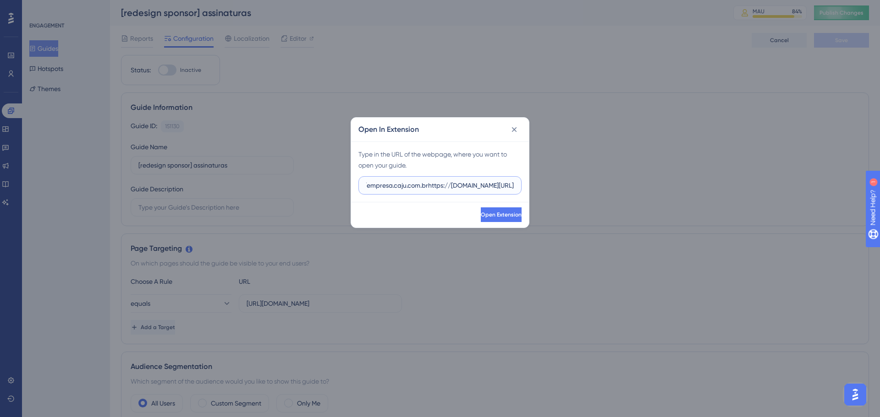
paste input "text"
type input "https://empresa.caju.com.br/classic/#/subscriptions/dashboard?tab=invoices&page…"
click at [495, 218] on span "Open Extension" at bounding box center [501, 214] width 41 height 7
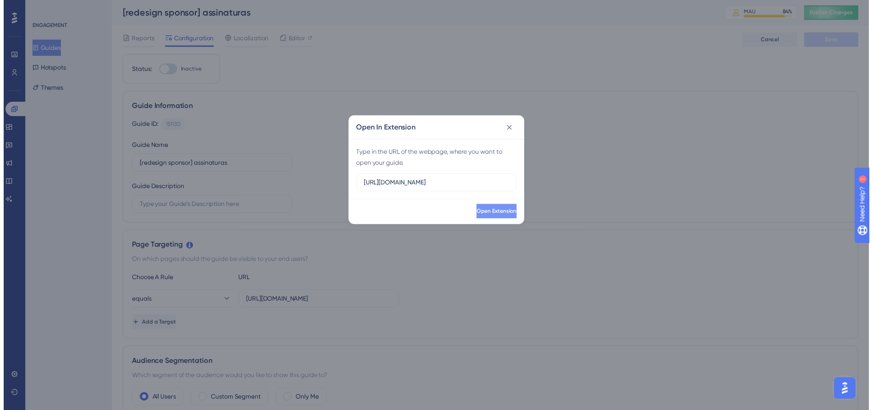
scroll to position [0, 0]
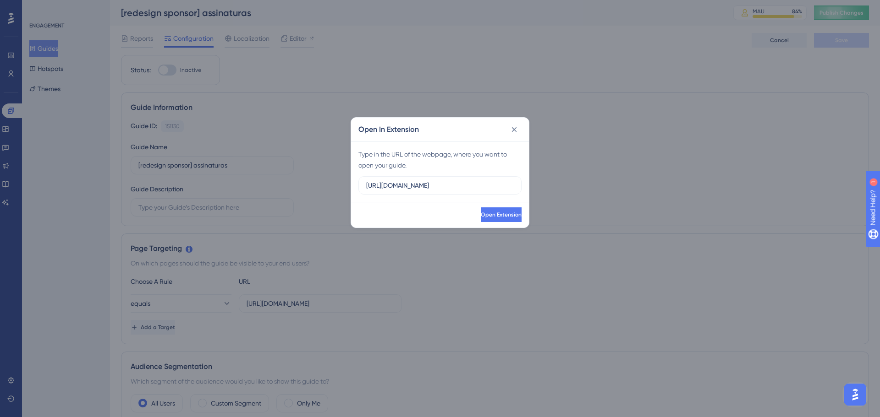
click at [516, 130] on icon at bounding box center [513, 129] width 9 height 9
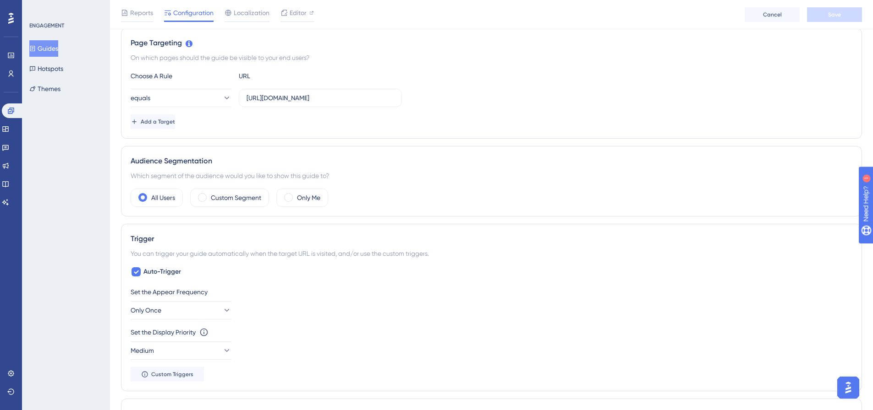
scroll to position [321, 0]
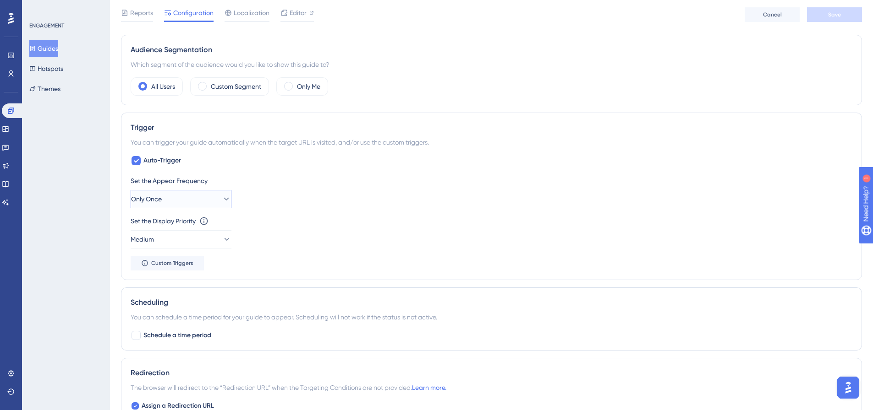
click at [209, 197] on button "Only Once" at bounding box center [181, 199] width 101 height 18
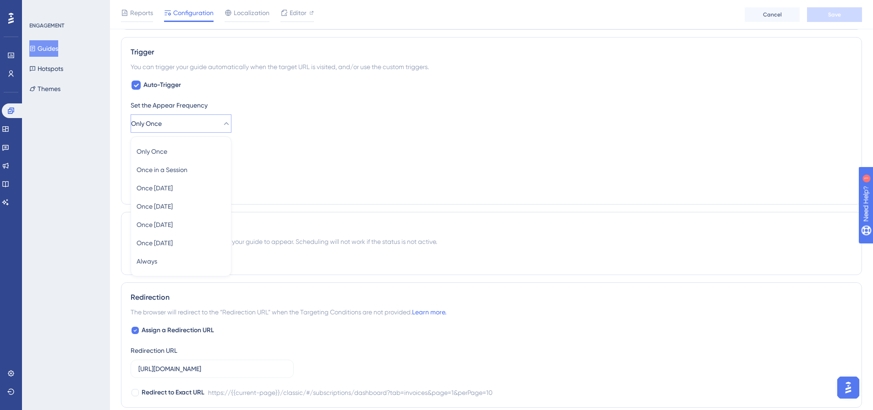
click at [345, 173] on div "Set the Appear Frequency Only Once Only Once Only Once Once in a Session Once i…" at bounding box center [492, 147] width 722 height 95
click at [154, 164] on span "Medium" at bounding box center [142, 164] width 23 height 11
click at [405, 133] on div "Set the Appear Frequency Only Once Set the Display Priority This option will se…" at bounding box center [492, 147] width 722 height 95
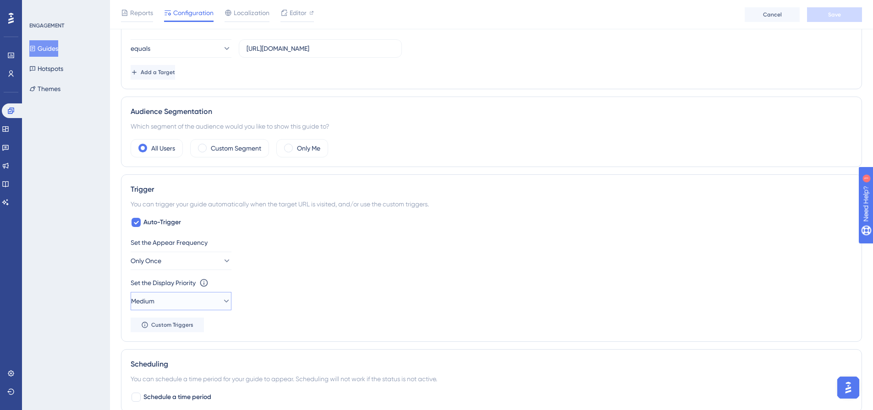
click at [170, 295] on button "Medium" at bounding box center [181, 301] width 101 height 18
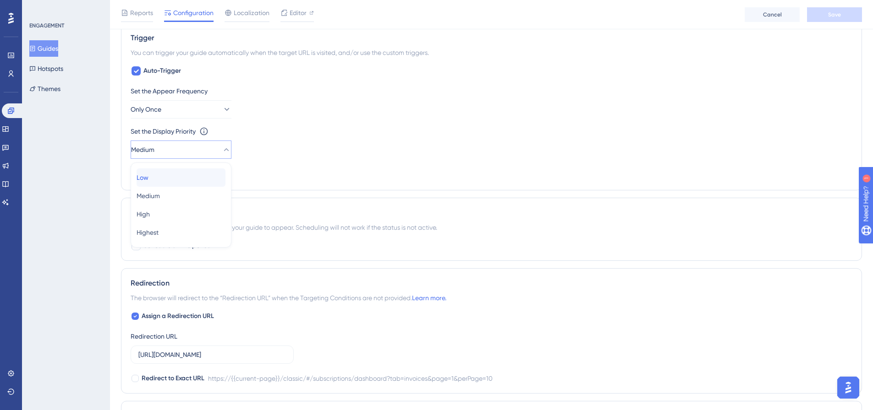
click at [169, 179] on div "Low Low" at bounding box center [181, 178] width 89 height 18
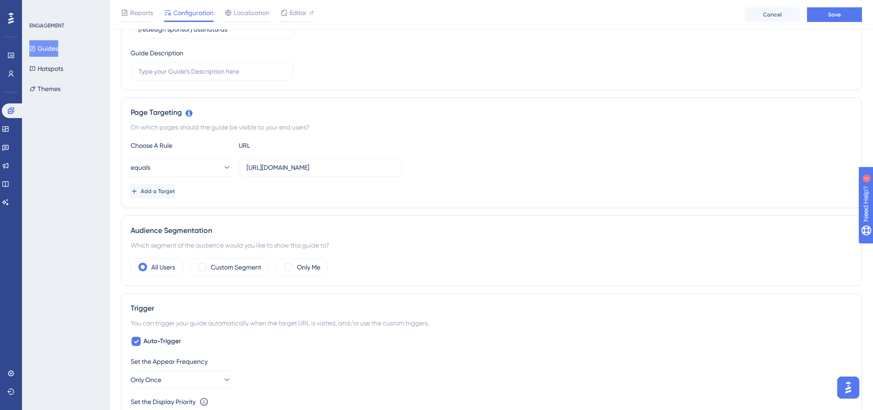
scroll to position [0, 0]
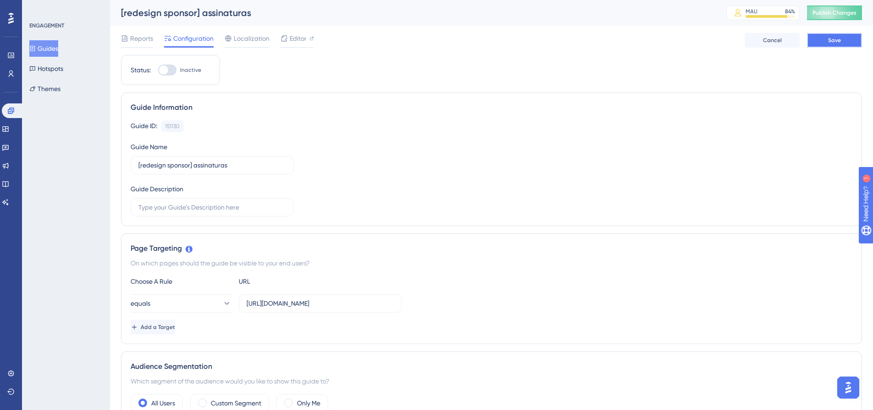
click at [821, 44] on button "Save" at bounding box center [834, 40] width 55 height 15
click at [50, 45] on button "Guides" at bounding box center [43, 48] width 29 height 16
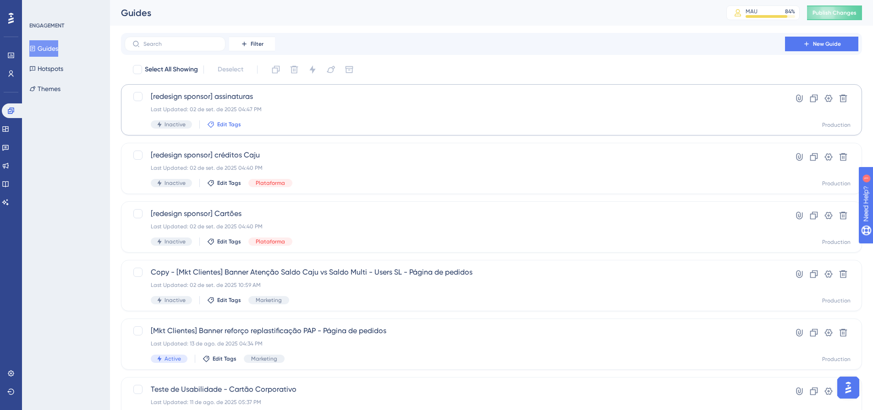
click at [235, 123] on span "Edit Tags" at bounding box center [229, 124] width 24 height 7
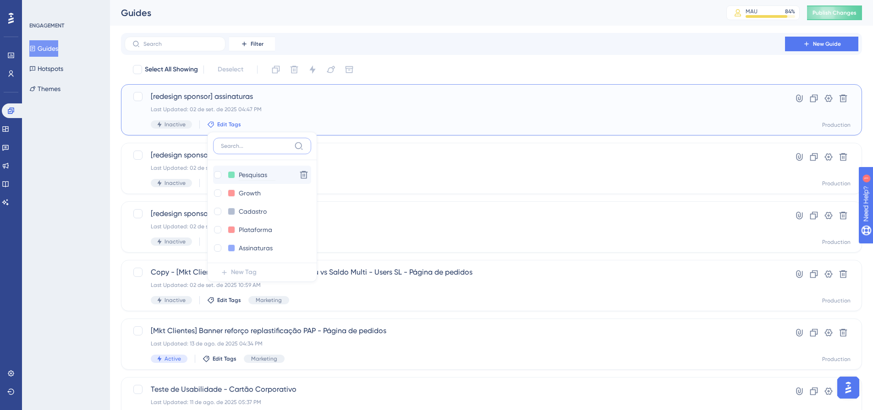
scroll to position [2, 0]
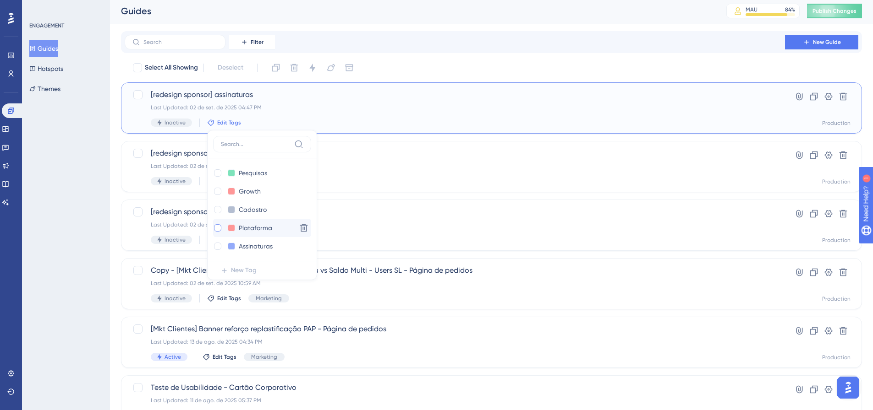
click at [215, 229] on div at bounding box center [217, 227] width 7 height 7
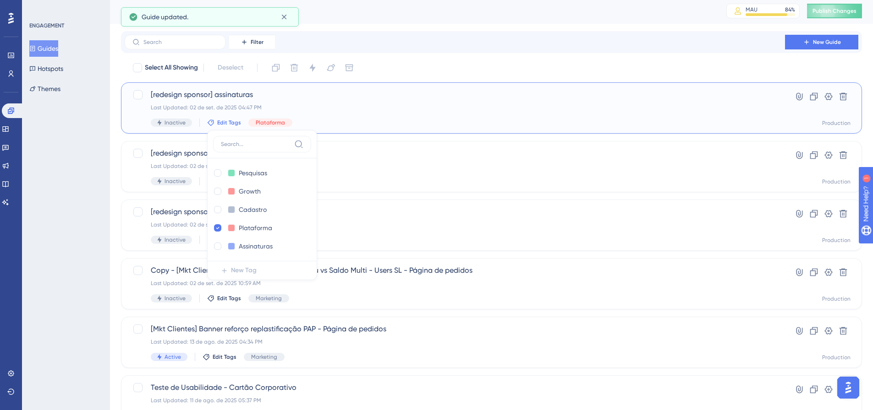
checkbox input "true"
click at [380, 108] on div "Last Updated: 02 de set. de 2025 04:47 PM" at bounding box center [455, 107] width 608 height 7
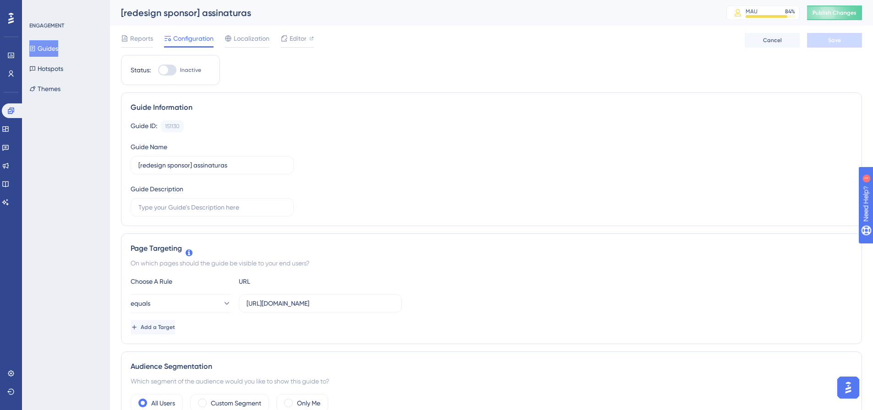
click at [43, 51] on button "Guides" at bounding box center [43, 48] width 29 height 16
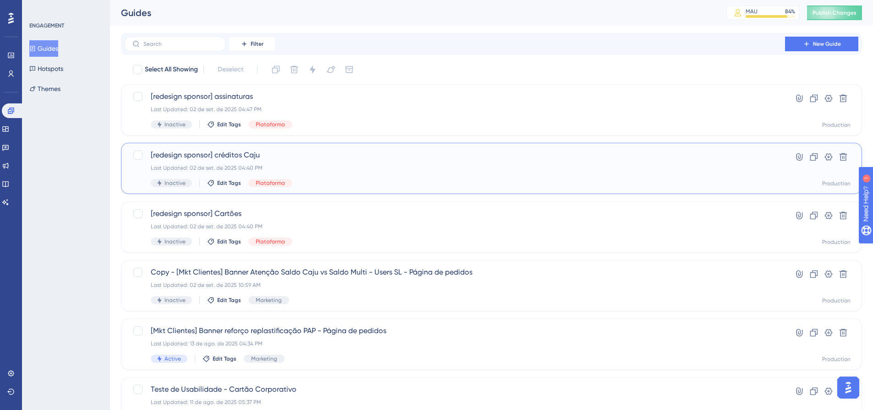
click at [312, 167] on div "Last Updated: 02 de set. de 2025 04:40 PM" at bounding box center [455, 167] width 608 height 7
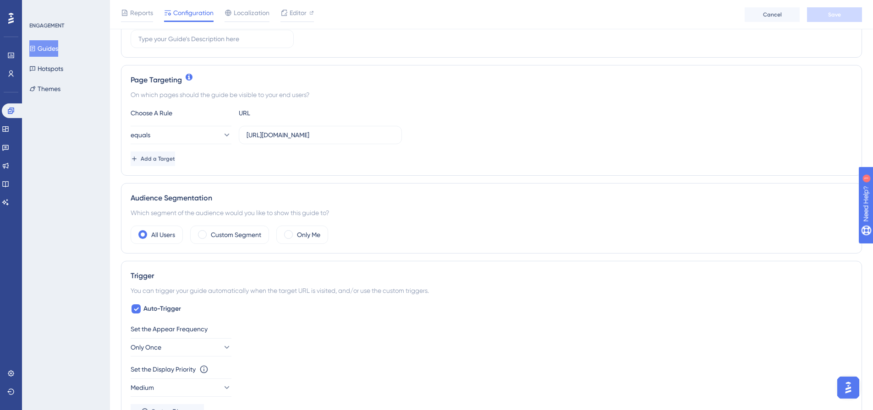
scroll to position [229, 0]
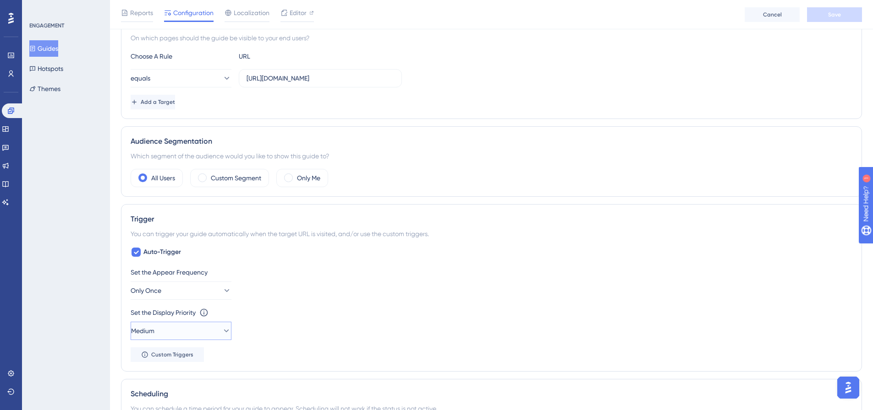
click at [181, 329] on button "Medium" at bounding box center [181, 331] width 101 height 18
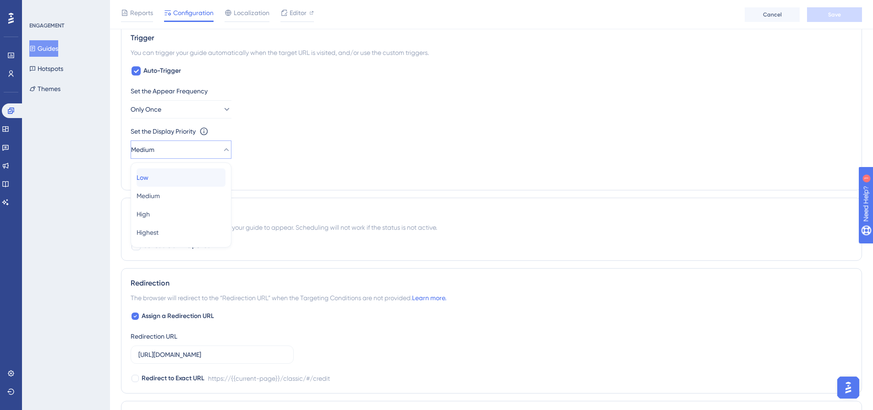
click at [165, 179] on div "Low Low" at bounding box center [181, 178] width 89 height 18
click at [161, 68] on span "Auto-Trigger" at bounding box center [162, 71] width 38 height 11
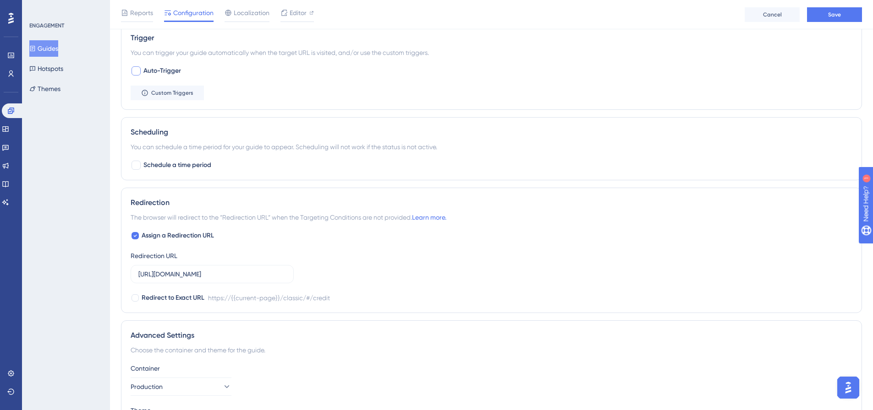
click at [161, 68] on span "Auto-Trigger" at bounding box center [162, 71] width 38 height 11
checkbox input "true"
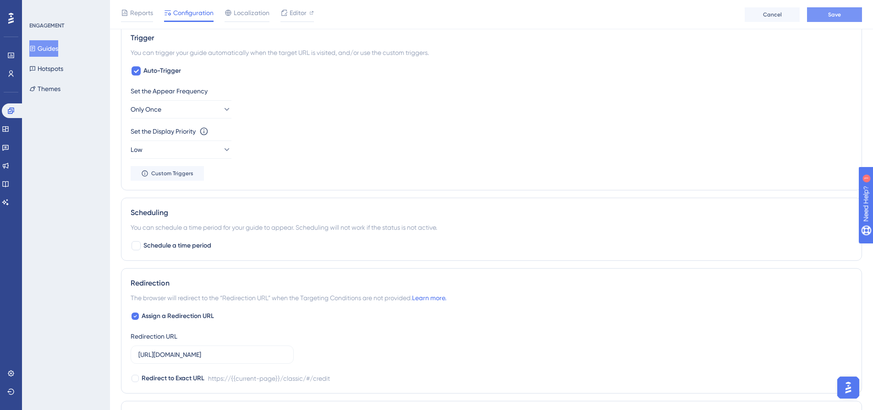
click at [829, 19] on button "Save" at bounding box center [834, 14] width 55 height 15
click at [49, 44] on button "Guides" at bounding box center [43, 48] width 29 height 16
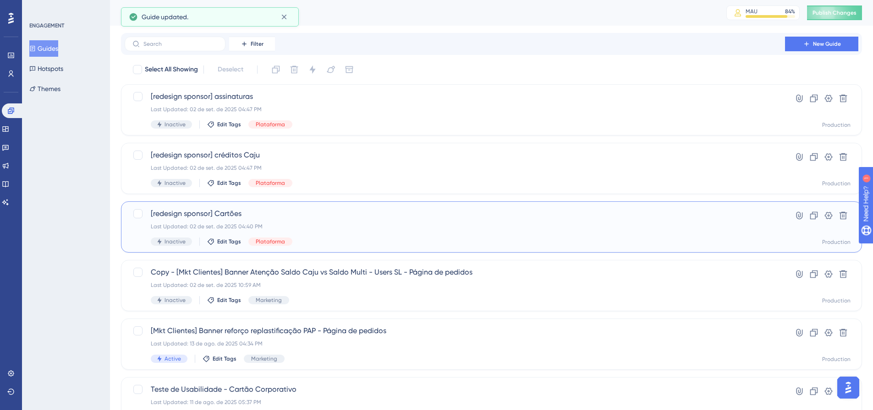
click at [344, 223] on div "Last Updated: 02 de set. de 2025 04:40 PM" at bounding box center [455, 226] width 608 height 7
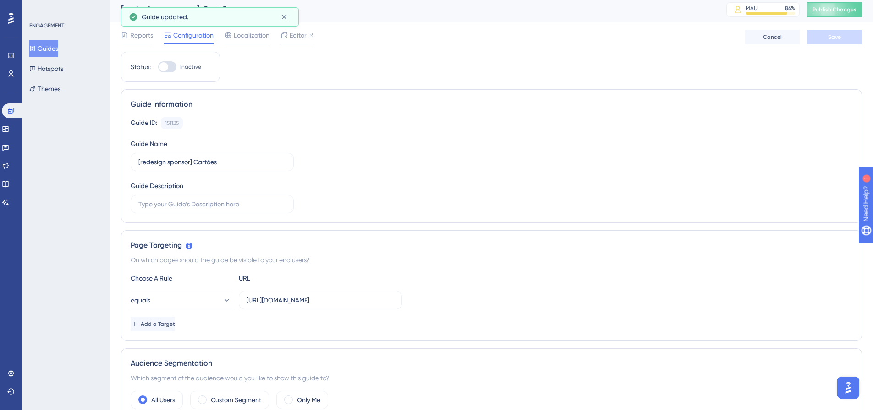
scroll to position [275, 0]
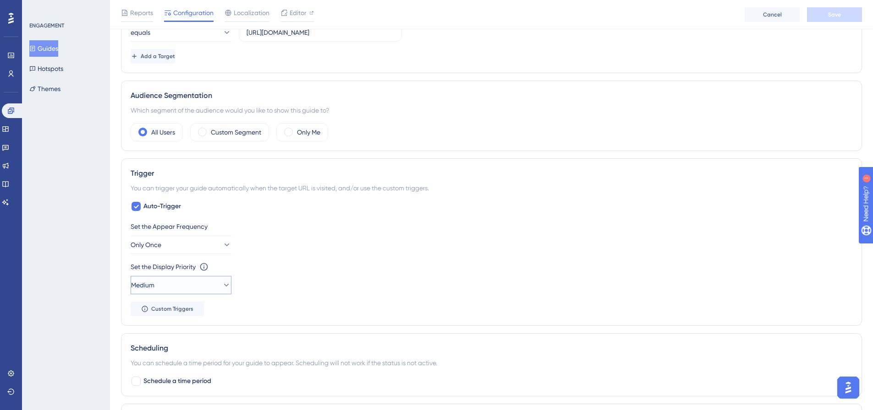
click at [186, 285] on button "Medium" at bounding box center [181, 285] width 101 height 18
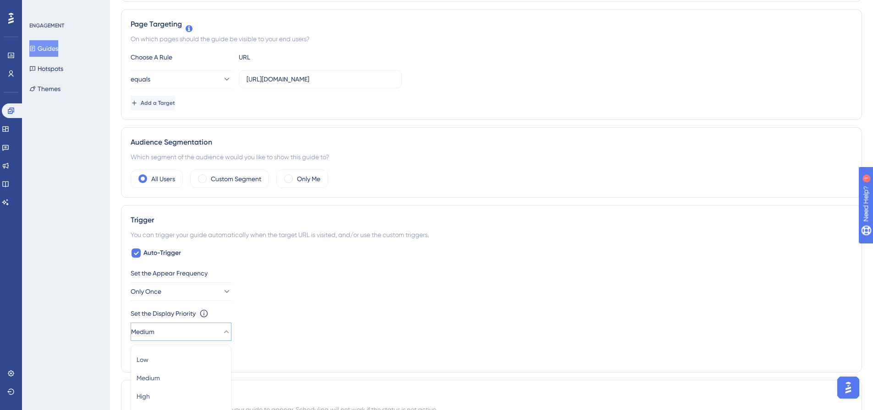
scroll to position [0, 0]
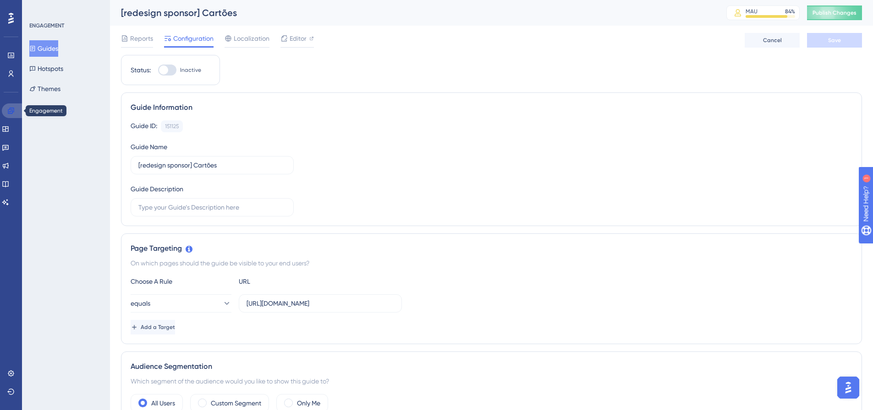
click at [10, 111] on icon at bounding box center [10, 110] width 7 height 7
